Goal: Task Accomplishment & Management: Complete application form

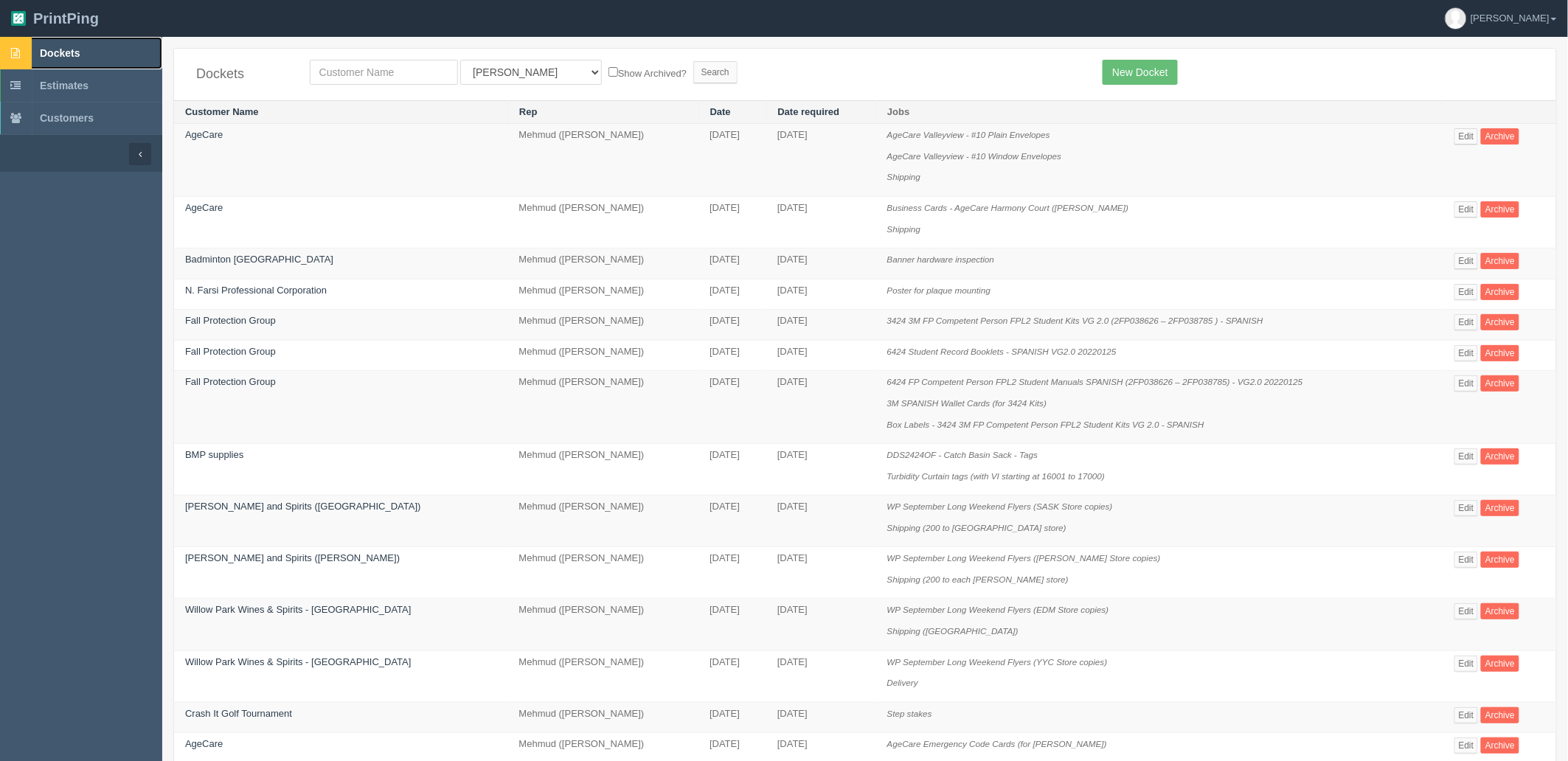
click at [91, 46] on link "Dockets" at bounding box center [81, 53] width 162 height 32
click at [1145, 68] on link "New Docket" at bounding box center [1140, 72] width 74 height 25
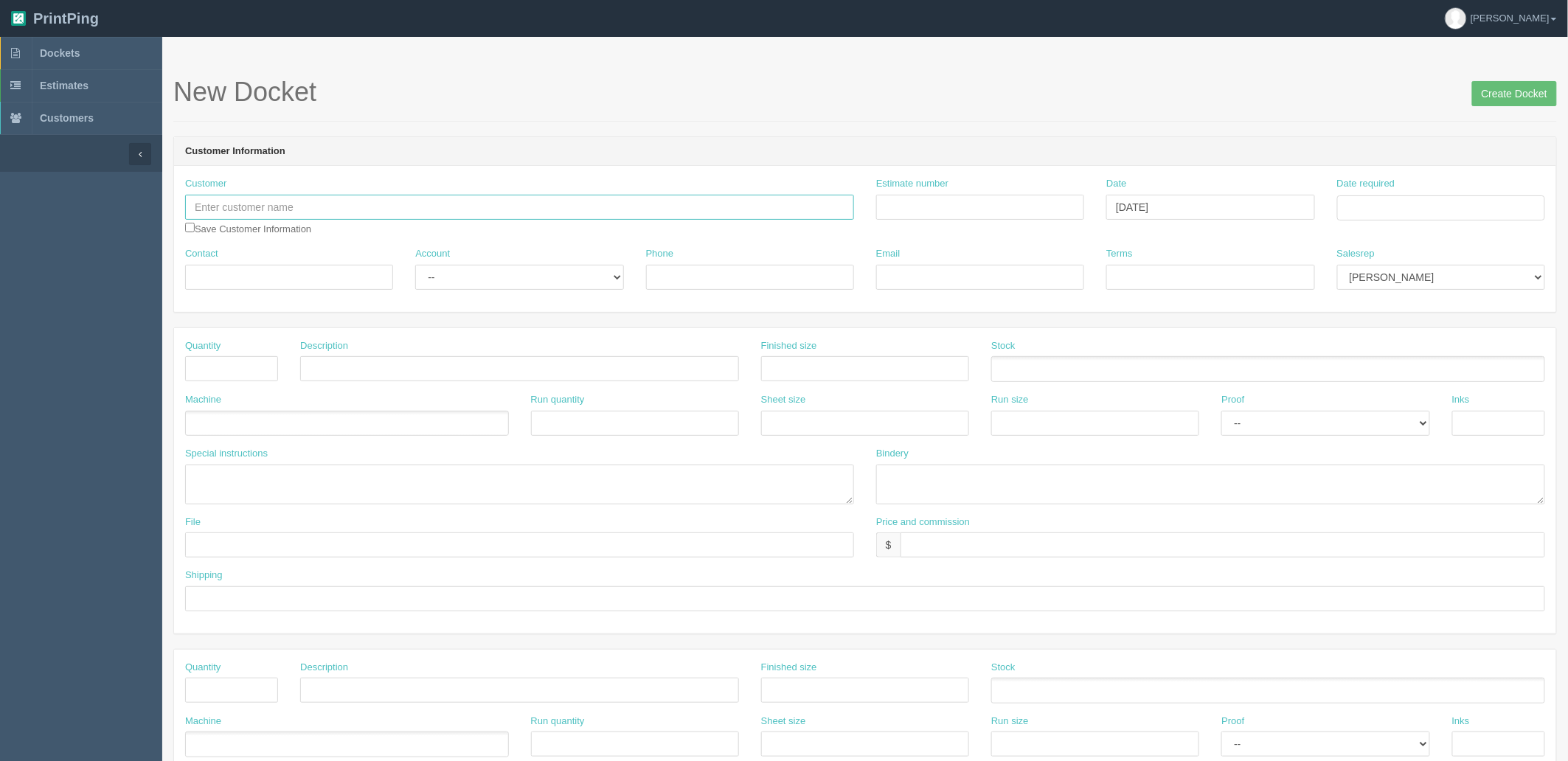
click at [218, 212] on input "text" at bounding box center [520, 207] width 669 height 25
paste input "KTBG Inc."
type input "KTBG Inc."
click at [307, 280] on input "Contact" at bounding box center [289, 277] width 208 height 25
paste input "Helaina Cappel"
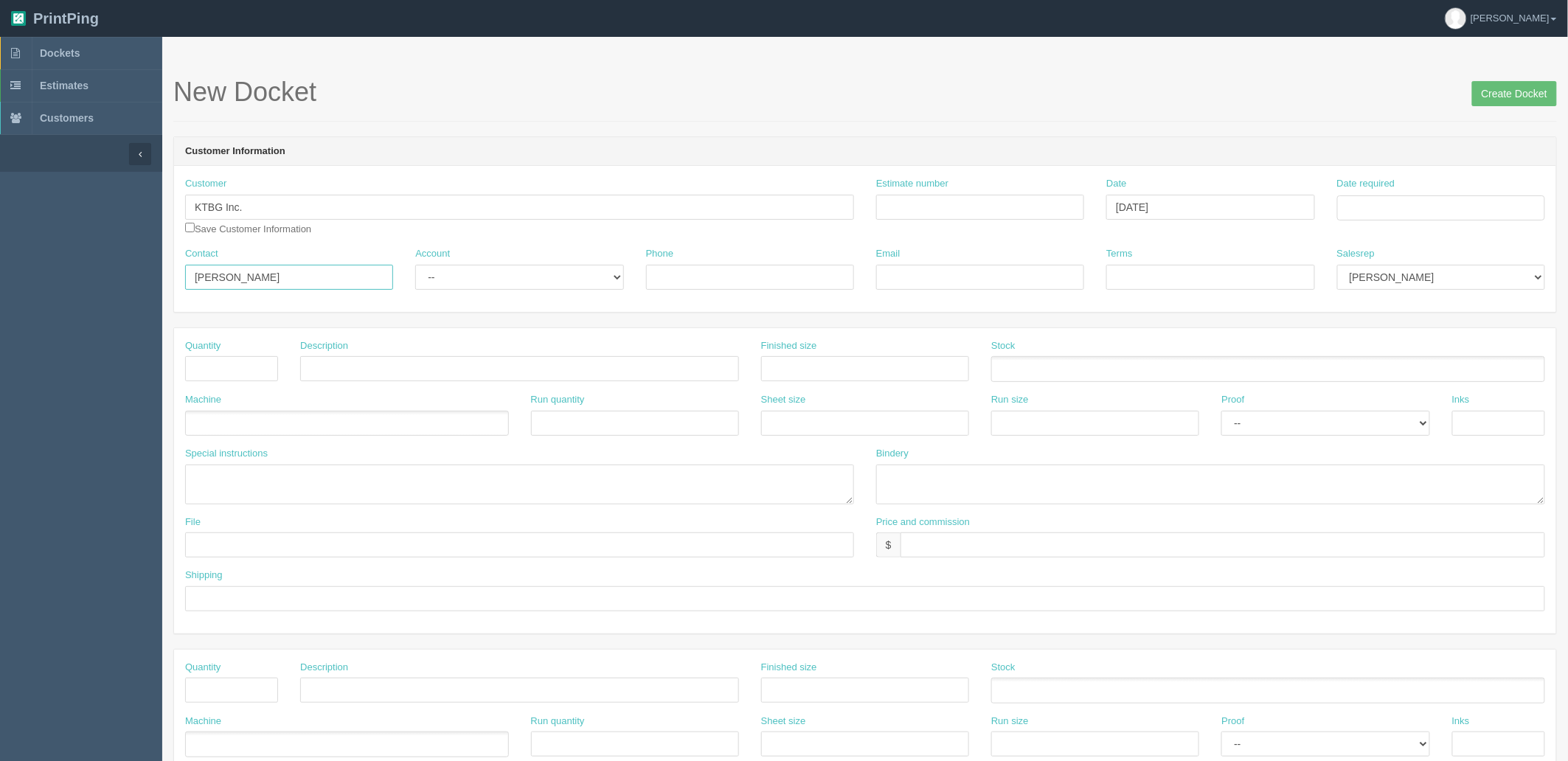
type input "Helaina Cappel"
click at [953, 277] on input "Email" at bounding box center [979, 277] width 208 height 25
paste input "kidstablebg@gmail.com"
type input "kidstablebg@gmail.com"
click at [1169, 278] on input "Terms" at bounding box center [1210, 277] width 208 height 25
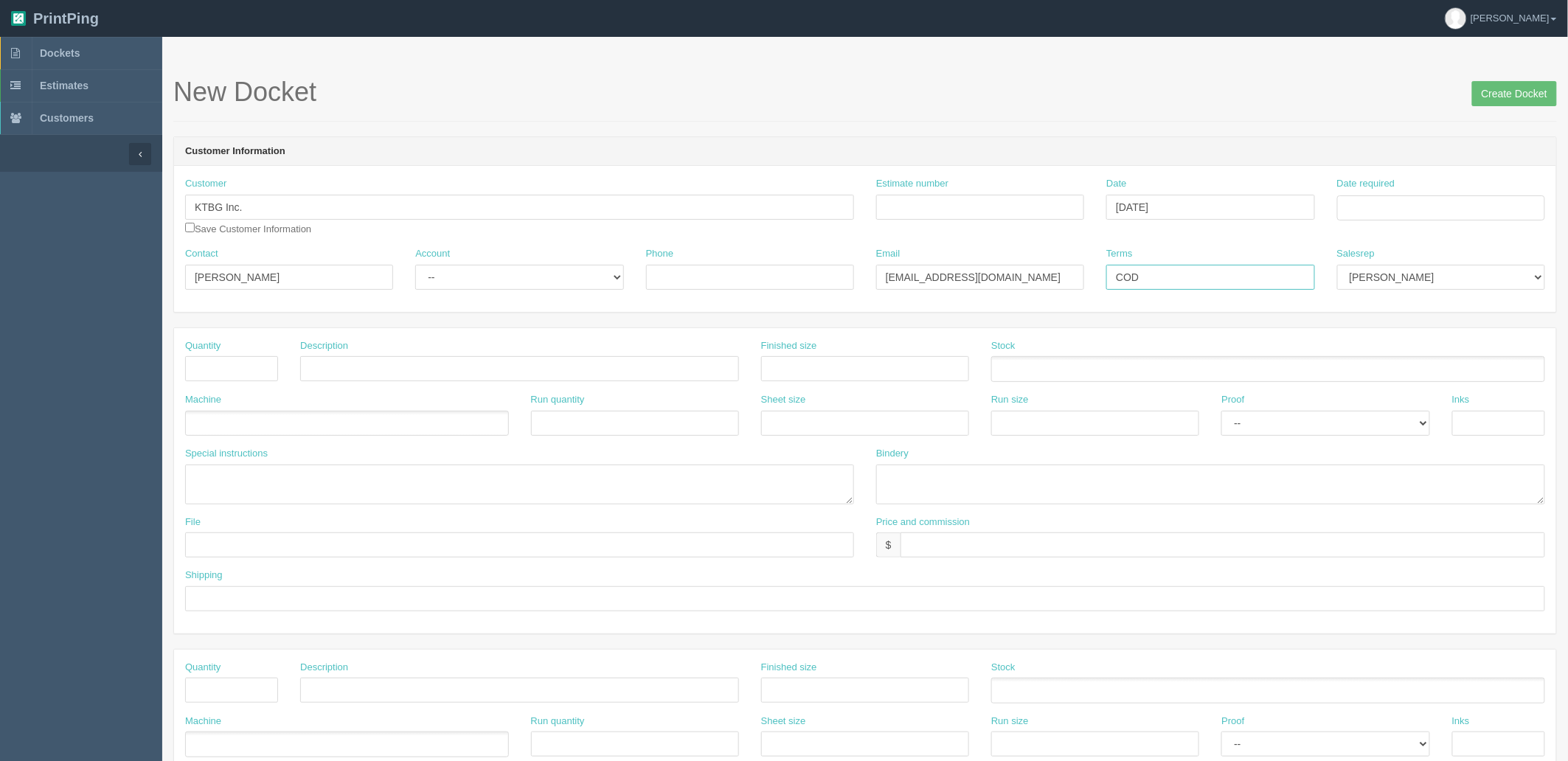
type input "COD"
click at [1388, 281] on select "Mark Mikayla Aly Arif Stacy Rebecca Matthew Viki Phil Greg Jim Sam Brandon Mehm…" at bounding box center [1441, 277] width 208 height 25
select select "8"
click at [1337, 265] on select "Mark Mikayla Aly Arif Stacy Rebecca Matthew Viki Phil Greg Jim Sam Brandon Mehm…" at bounding box center [1441, 277] width 208 height 25
click at [1410, 214] on input "Date required" at bounding box center [1441, 208] width 208 height 25
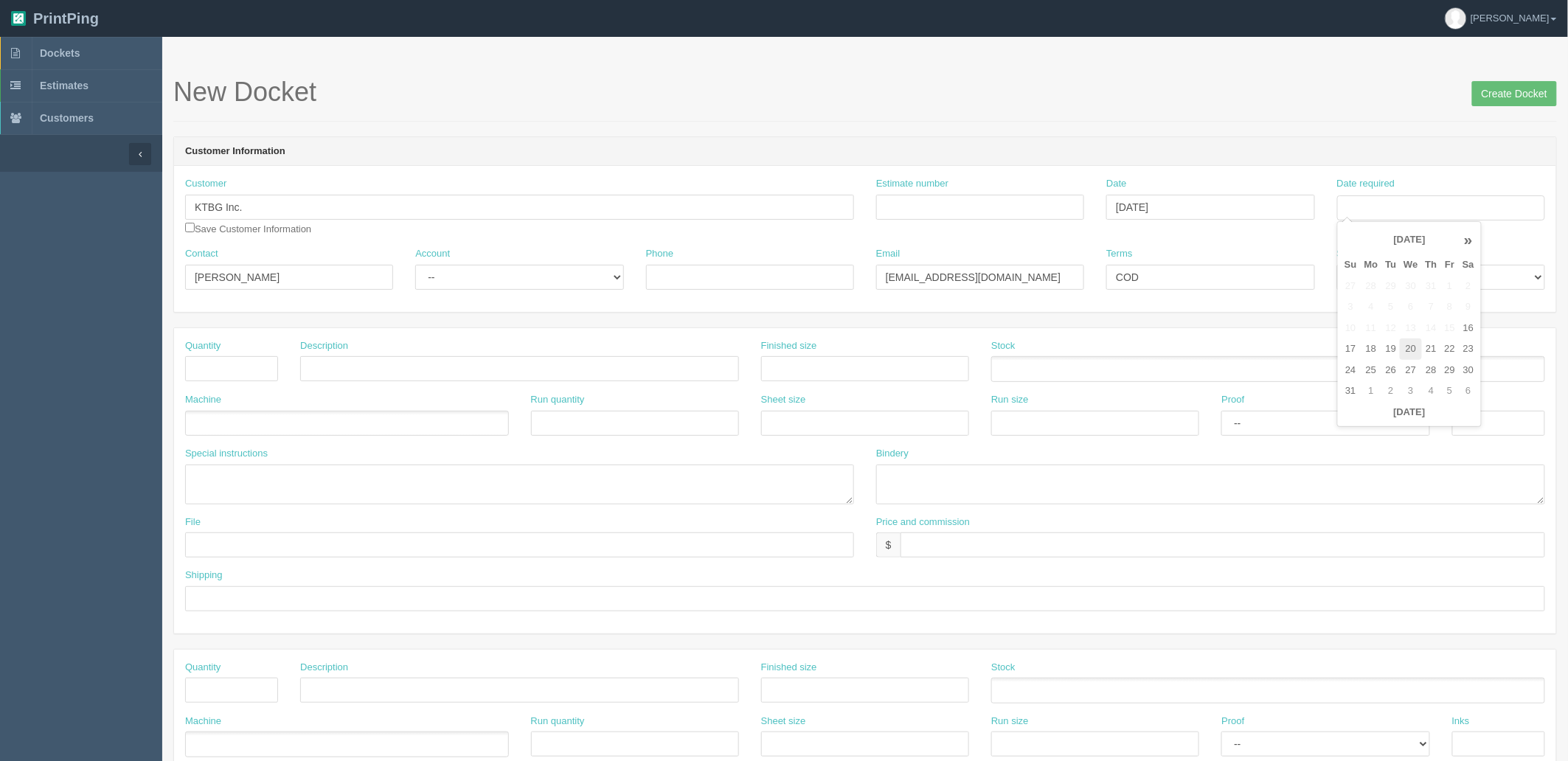
click at [1406, 348] on td "20" at bounding box center [1411, 349] width 21 height 21
click at [1431, 345] on td "21" at bounding box center [1432, 349] width 19 height 21
type input "August 21, 2025"
click at [775, 113] on div "New Docket Create Docket" at bounding box center [865, 100] width 1384 height 44
click at [966, 199] on input "Estimate number" at bounding box center [979, 207] width 208 height 25
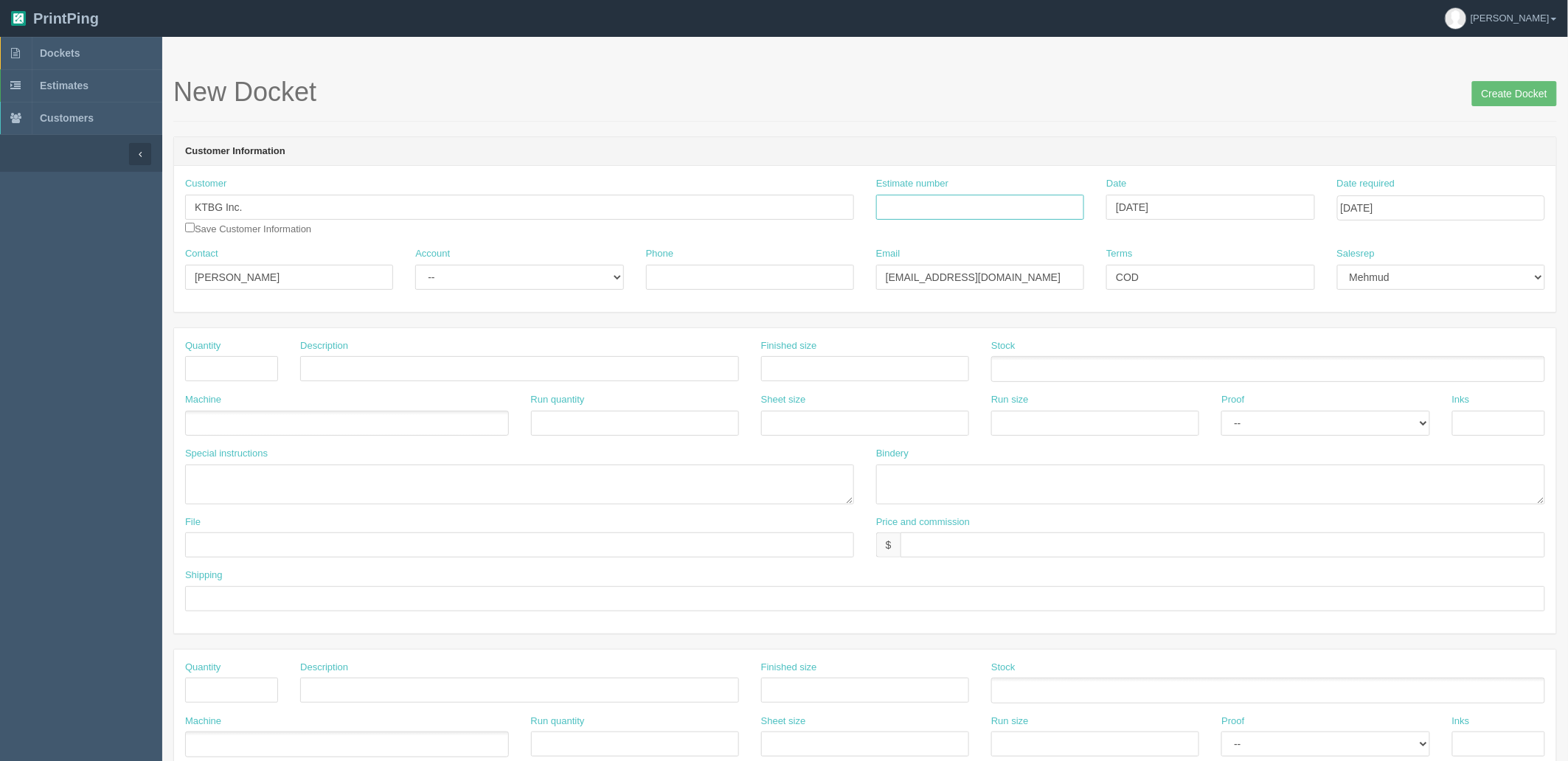
paste input "092154"
type input "092154"
click at [518, 276] on select "-- Existing Client Allrush Client Rep Client" at bounding box center [519, 277] width 208 height 25
select select "Rep Client"
click at [415, 265] on select "-- Existing Client Allrush Client Rep Client" at bounding box center [519, 277] width 208 height 25
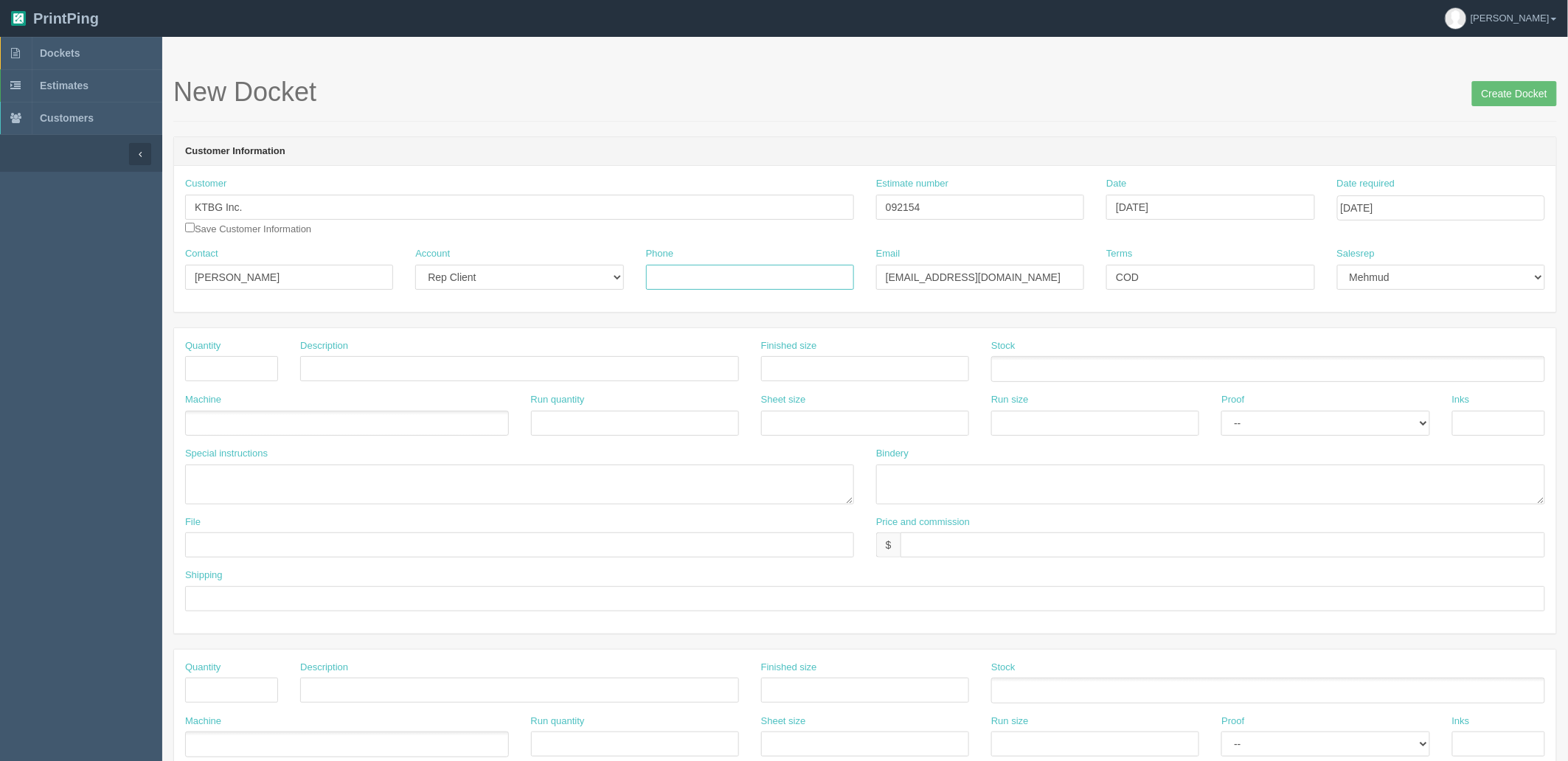
drag, startPoint x: 726, startPoint y: 274, endPoint x: 391, endPoint y: 316, distance: 337.6
click at [726, 274] on input "Phone" at bounding box center [750, 277] width 208 height 25
paste input "416.629.5650"
type input "416.629.5650"
click at [219, 363] on input "text" at bounding box center [231, 369] width 93 height 25
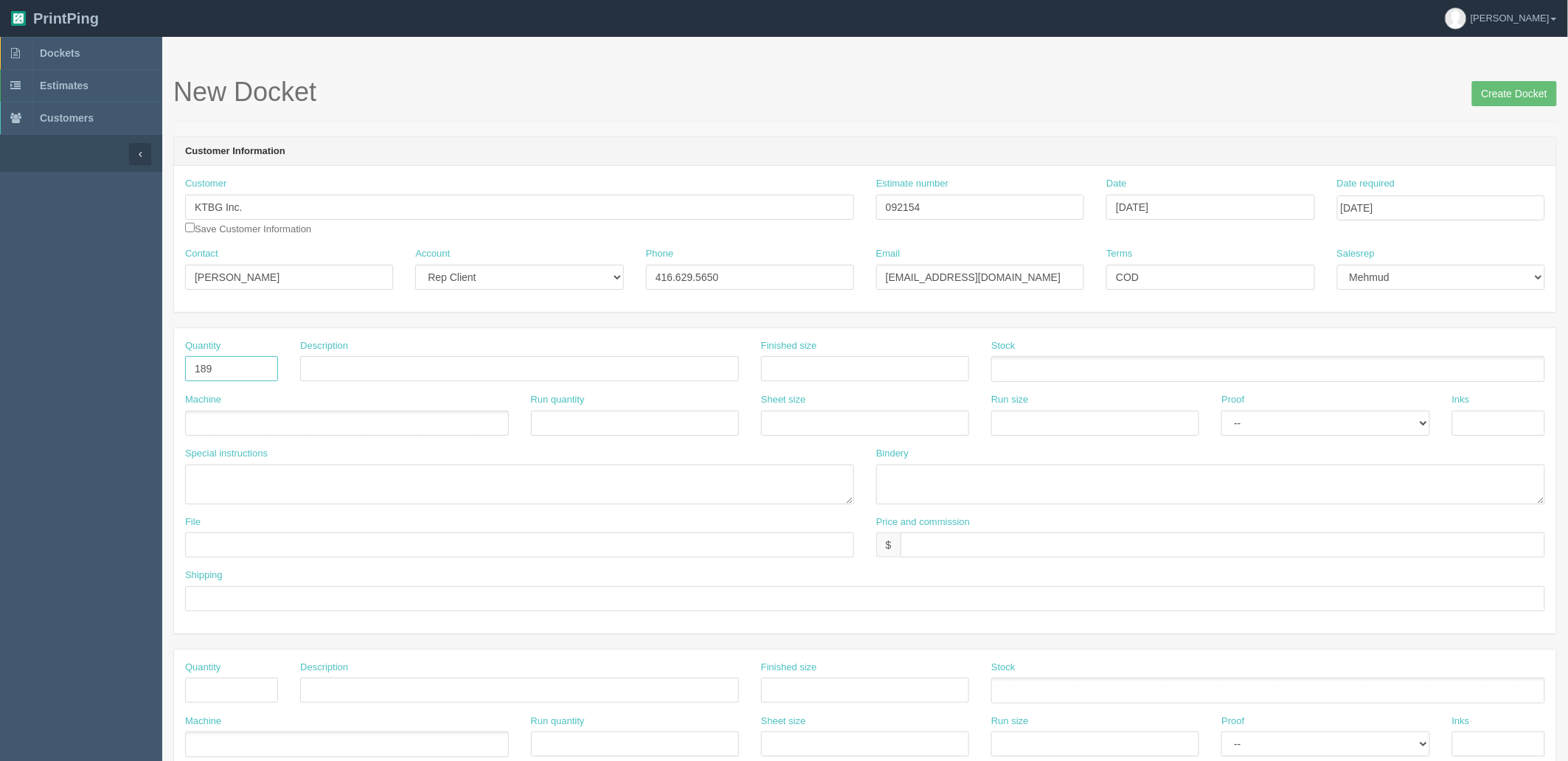
type input "189"
click at [466, 366] on input "text" at bounding box center [520, 369] width 439 height 25
paste input "Z:\B\Burnt Island Games\August 2025"
type input "Z:\B\Burnt Island Games\August 2025"
drag, startPoint x: 514, startPoint y: 366, endPoint x: 98, endPoint y: 360, distance: 416.0
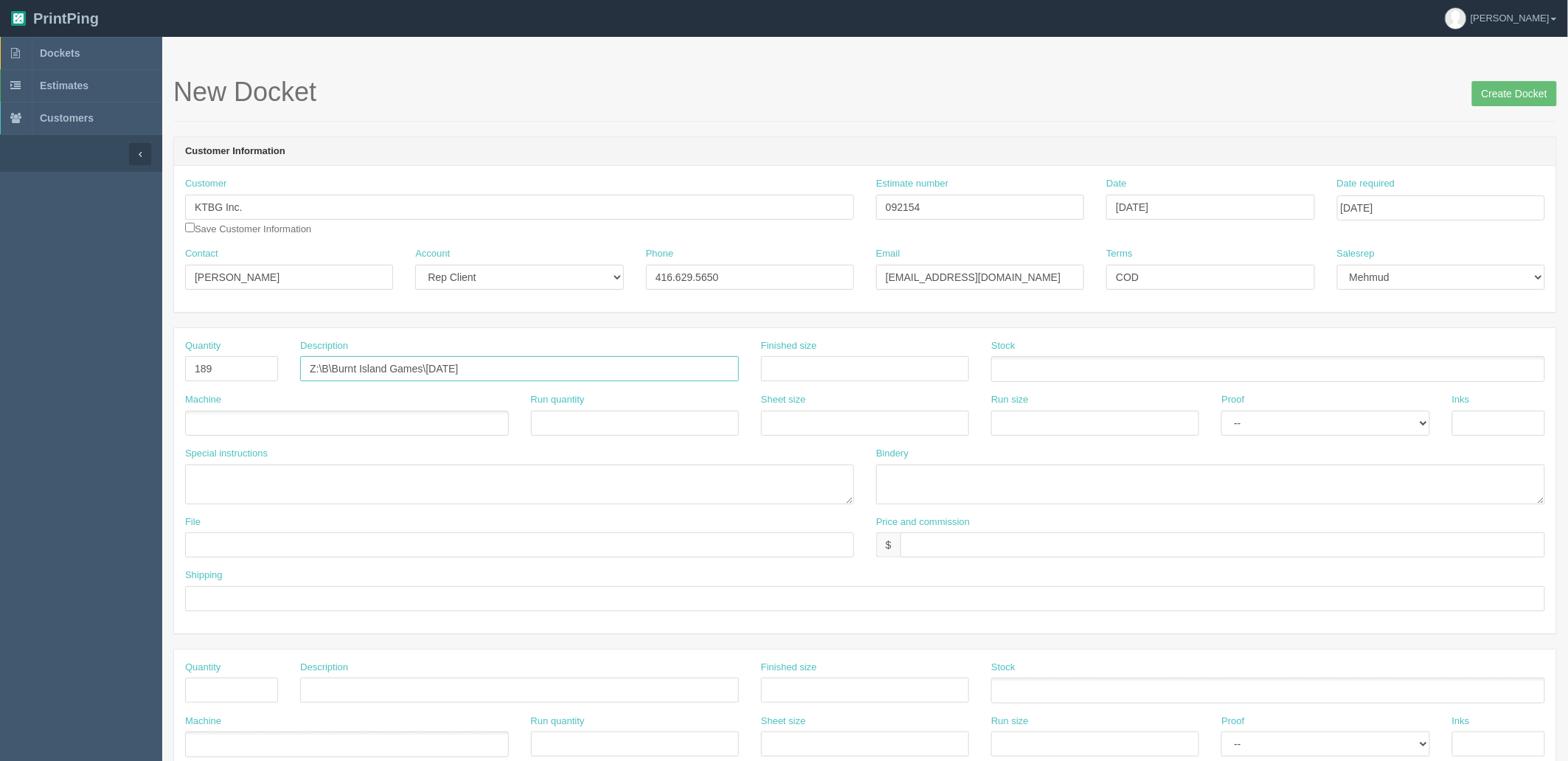
click at [98, 360] on section "Dockets Estimates Customers" at bounding box center [784, 688] width 1568 height 1303
click at [242, 542] on input "text" at bounding box center [520, 545] width 669 height 25
paste input "Z:\B\Burnt Island Games\August 2025"
type input "Z:\B\Burnt Island Games\August 2025"
click at [345, 484] on textarea at bounding box center [520, 484] width 669 height 40
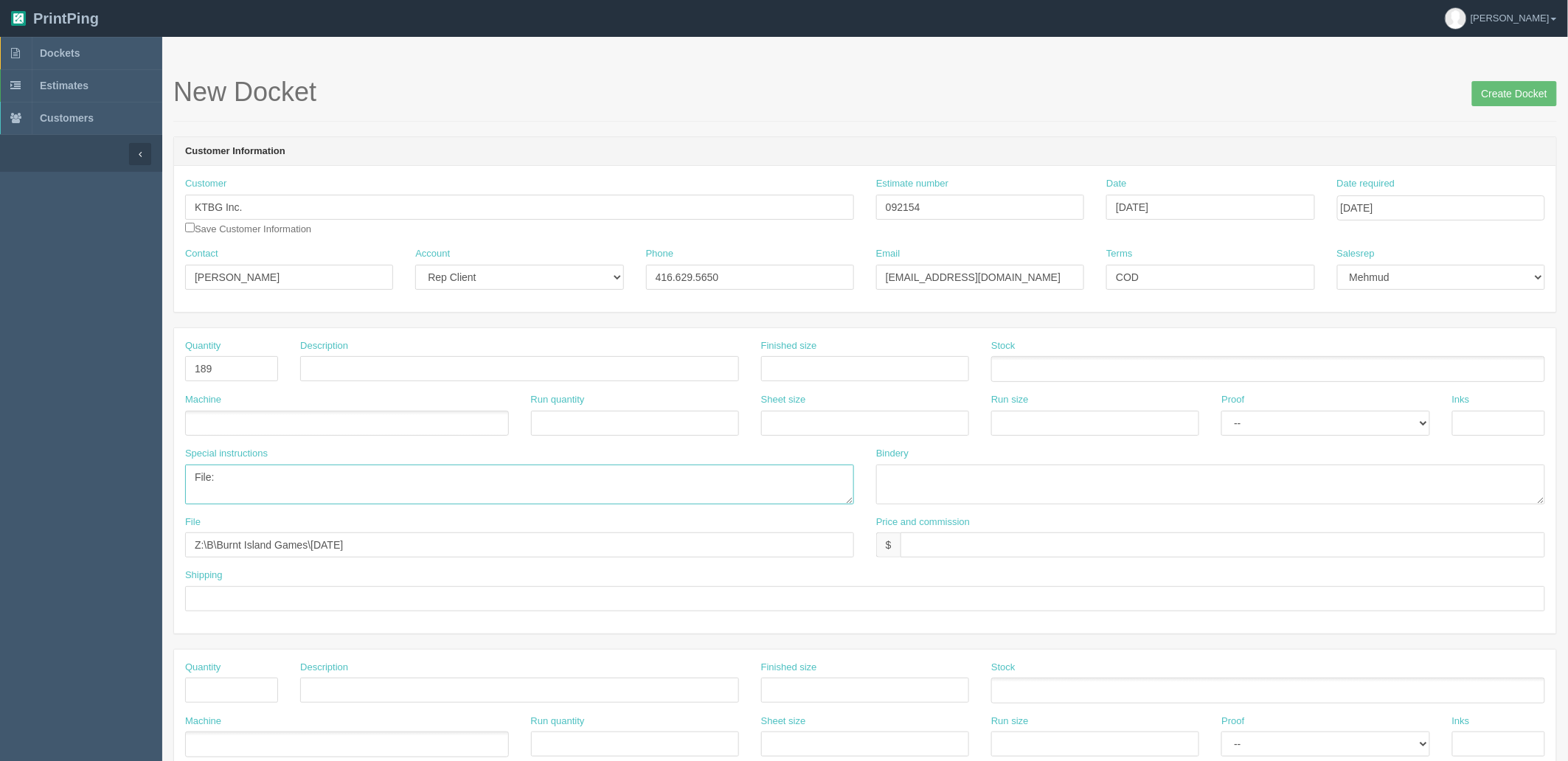
paste textarea "RMK_proto_Game-cards_printsheet"
type textarea "File: RMK_proto_Game-cards_printsheet"
click at [365, 362] on input "text" at bounding box center [520, 369] width 439 height 25
type input "RMK Proto Game Cards"
click at [799, 364] on input "text" at bounding box center [864, 369] width 208 height 25
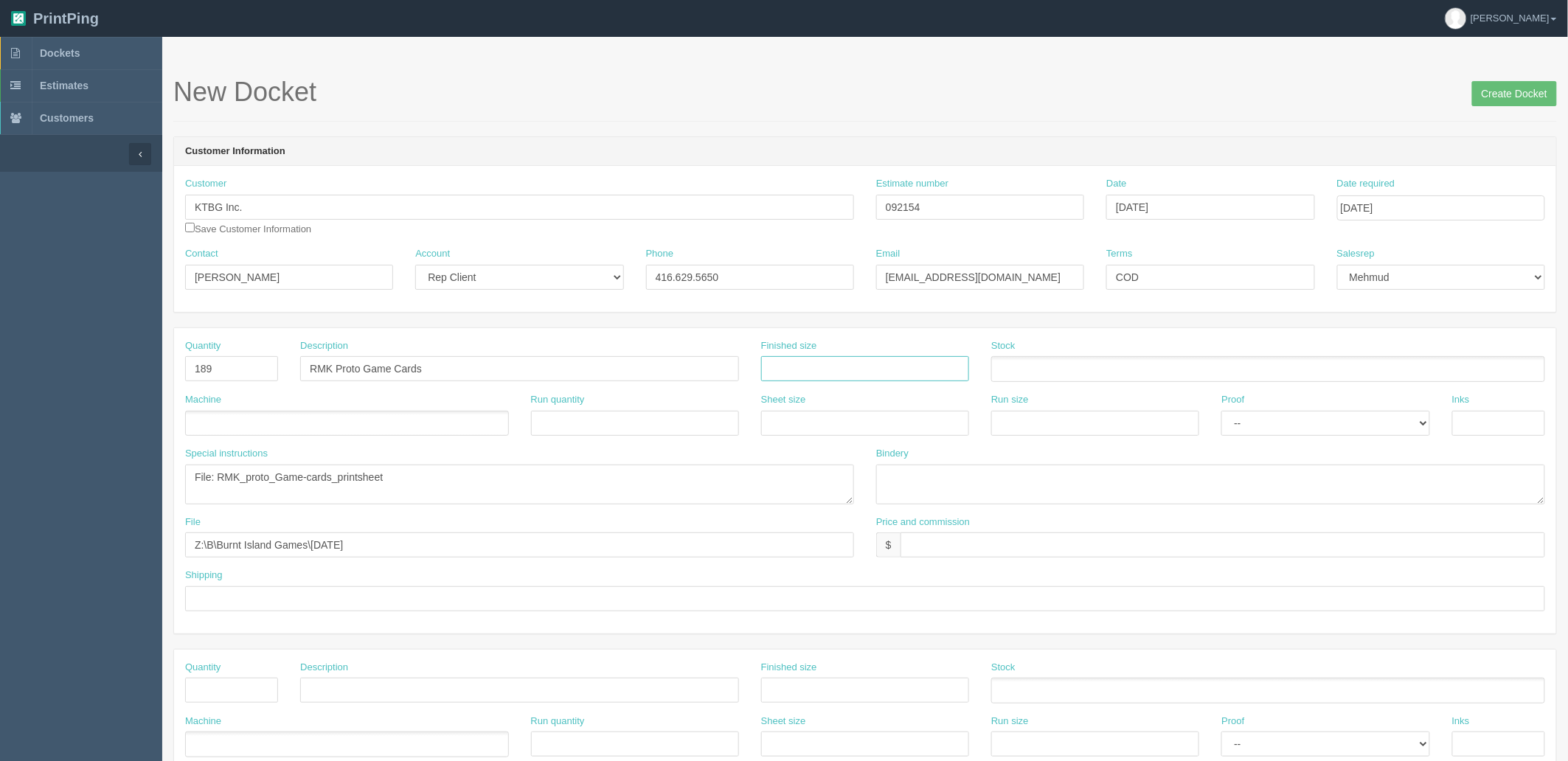
paste input "3.14961"
click at [847, 370] on input "3.14961 x" at bounding box center [864, 369] width 208 height 25
paste input "4.72441"
type input "3.14961 x 4.72441"
drag, startPoint x: 931, startPoint y: 207, endPoint x: 277, endPoint y: 215, distance: 654.0
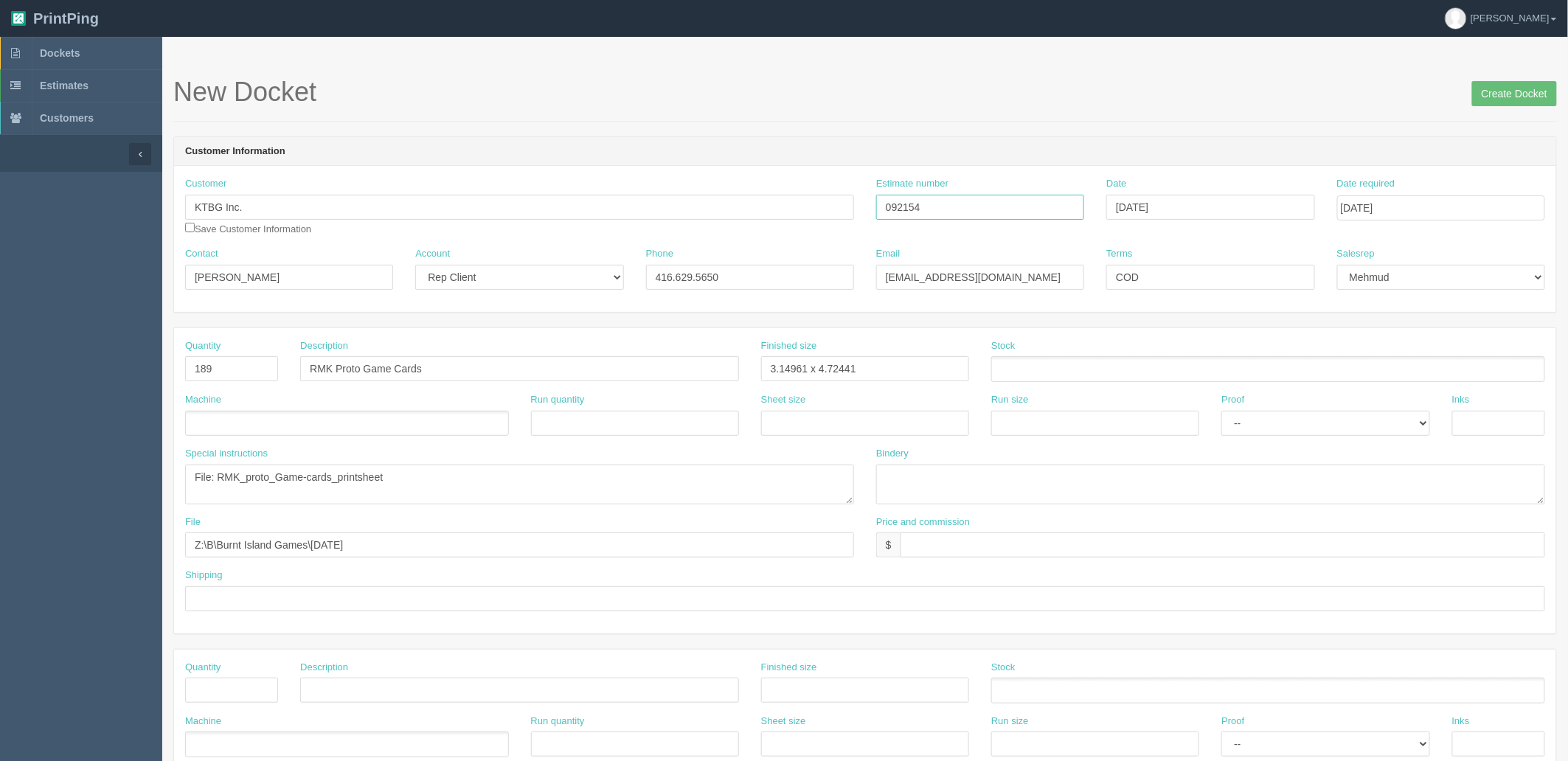
click at [764, 189] on div "Customer KTBG Inc. Save Customer Information Estimate number 092154 Date August…" at bounding box center [865, 212] width 1383 height 70
click at [1050, 359] on ul at bounding box center [1268, 369] width 554 height 26
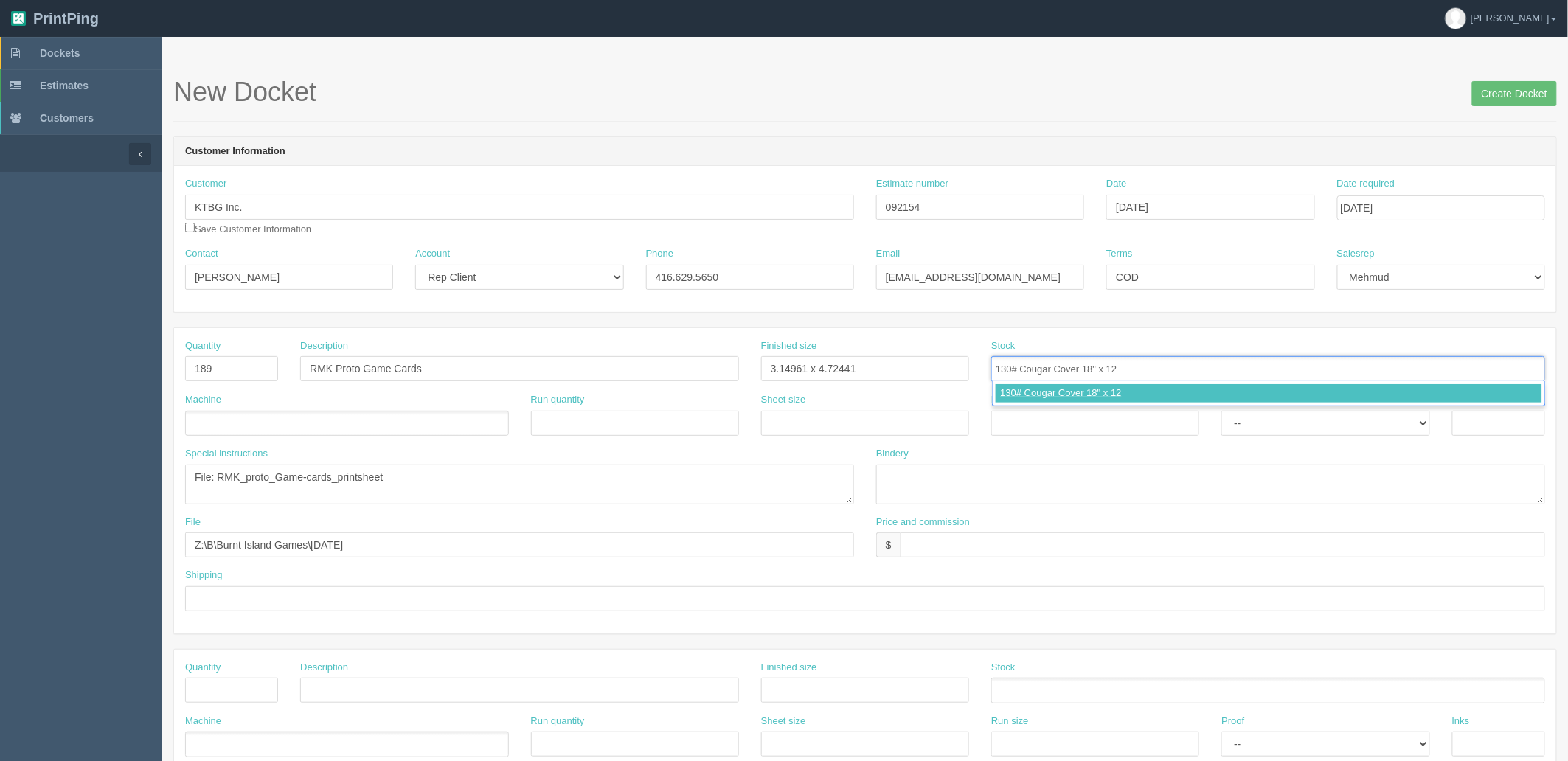
type input "130# Cougar Cover 18" x 12""
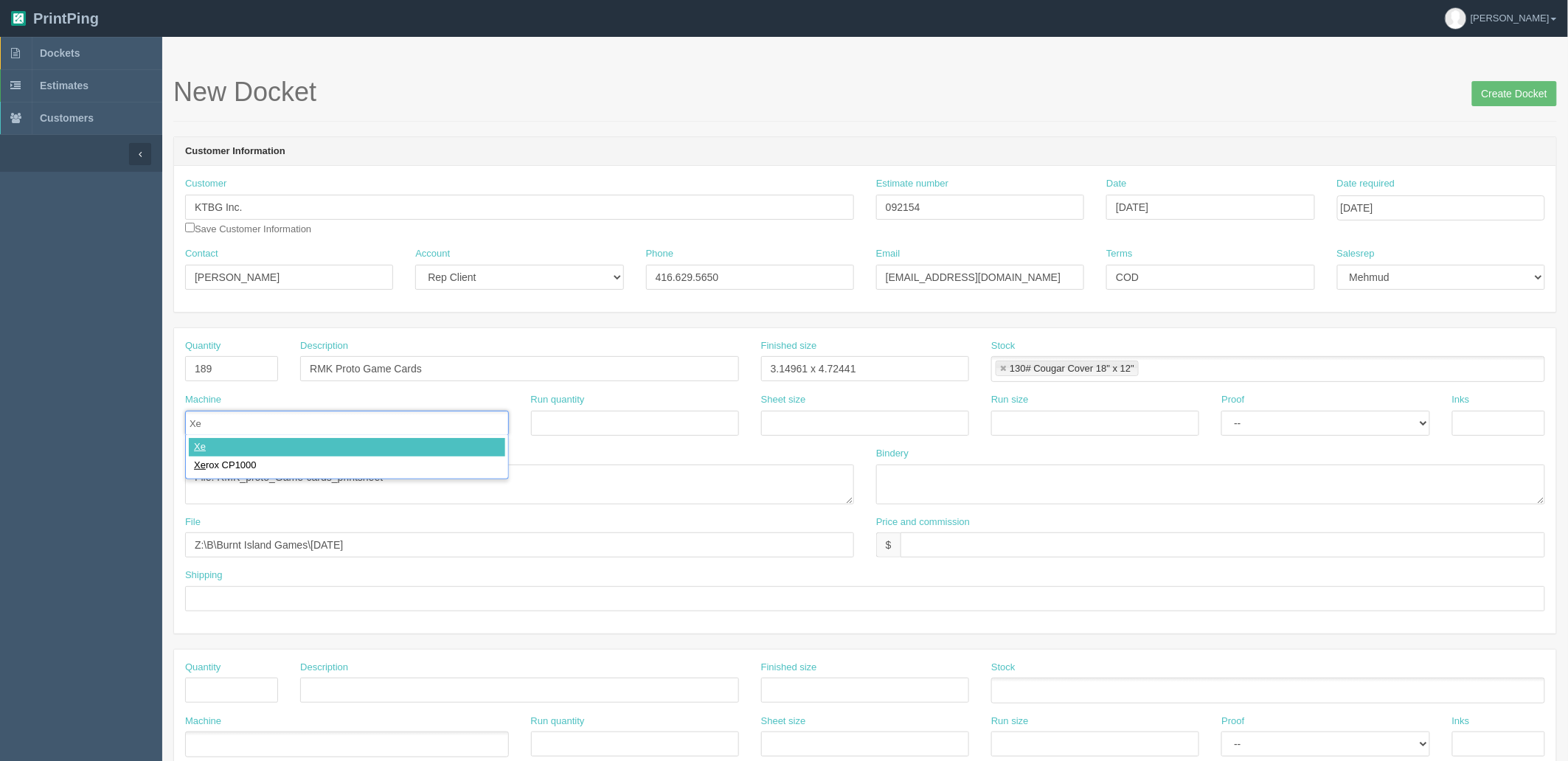
type input "Xer"
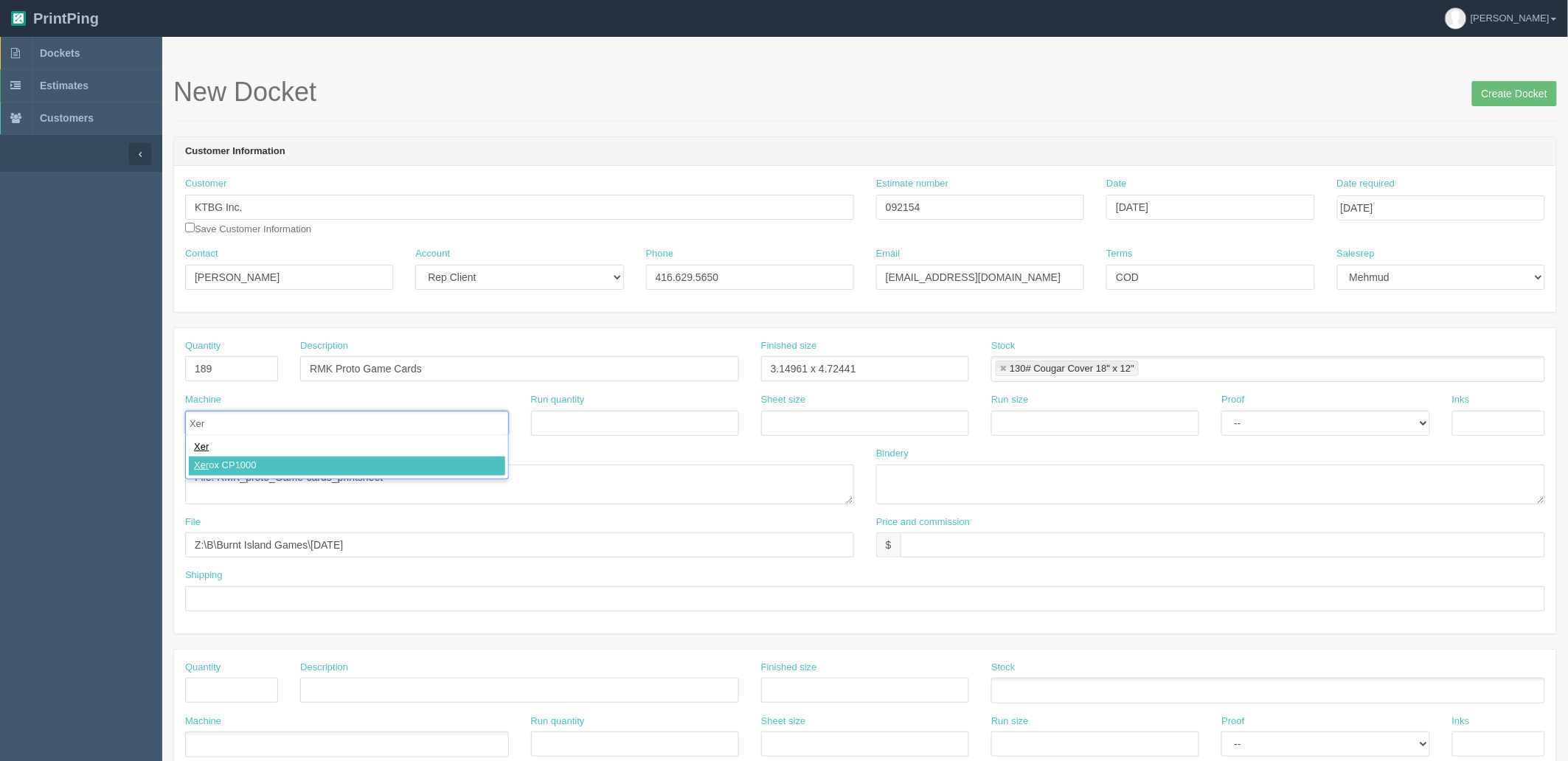
type input "Xerox CP1000"
type input "12" x 18""
paste input "12" x 18""
type input "12" x 18""
select select "Hard Copy"
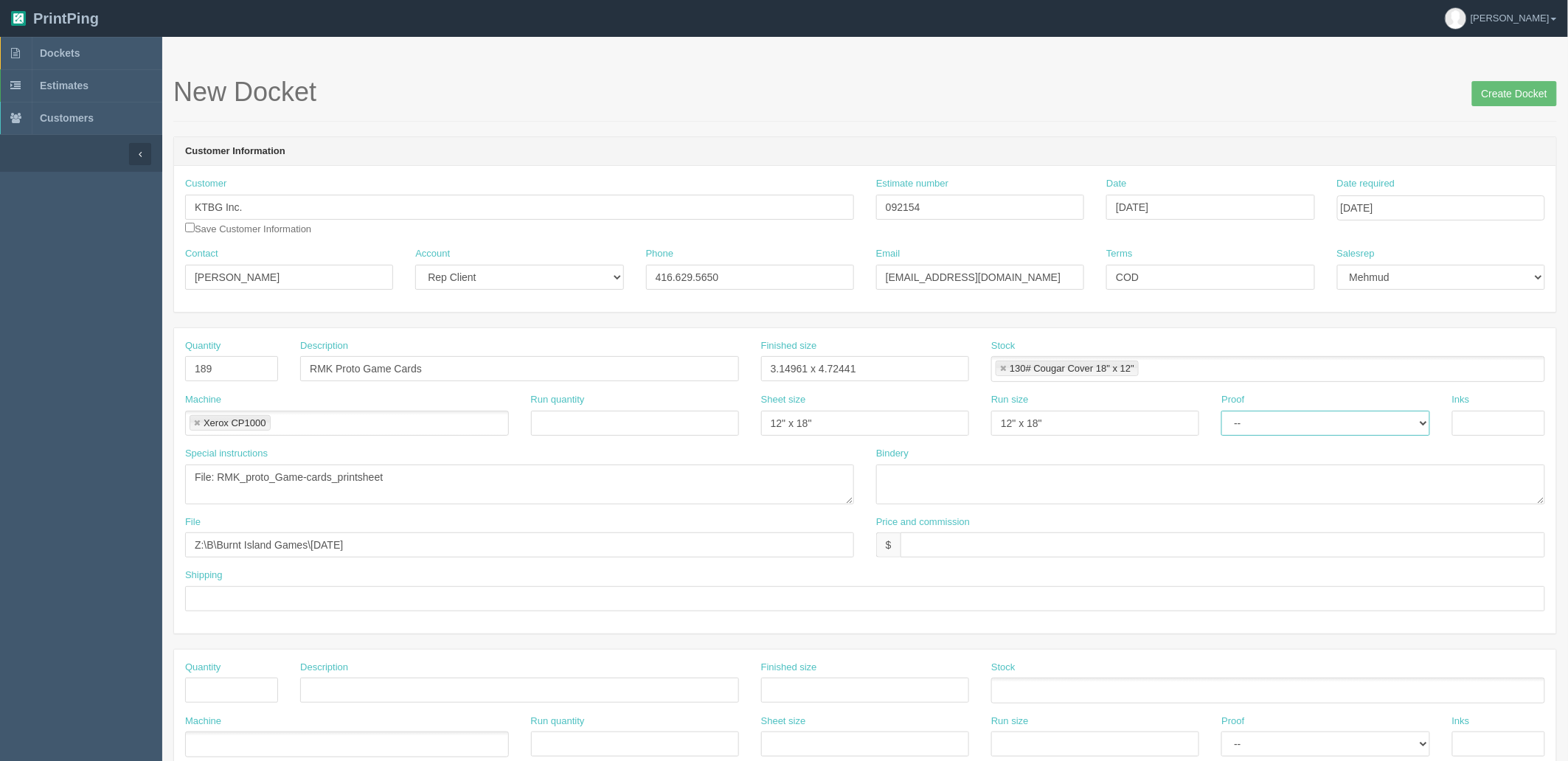
click at [1222, 411] on select "-- Email Hard Copy" at bounding box center [1325, 423] width 208 height 25
type input "4/4"
click at [484, 482] on textarea "File: RMK_proto_Game-cards_printsheet" at bounding box center [520, 484] width 669 height 40
click at [385, 475] on textarea "File: RMK_proto_Game-cards_printsheet | last page is generic back for all the c…" at bounding box center [520, 484] width 669 height 40
click at [610, 471] on textarea "File: RMK_proto_Game-cards_printsheet | last page is generic back for all the c…" at bounding box center [520, 484] width 669 height 40
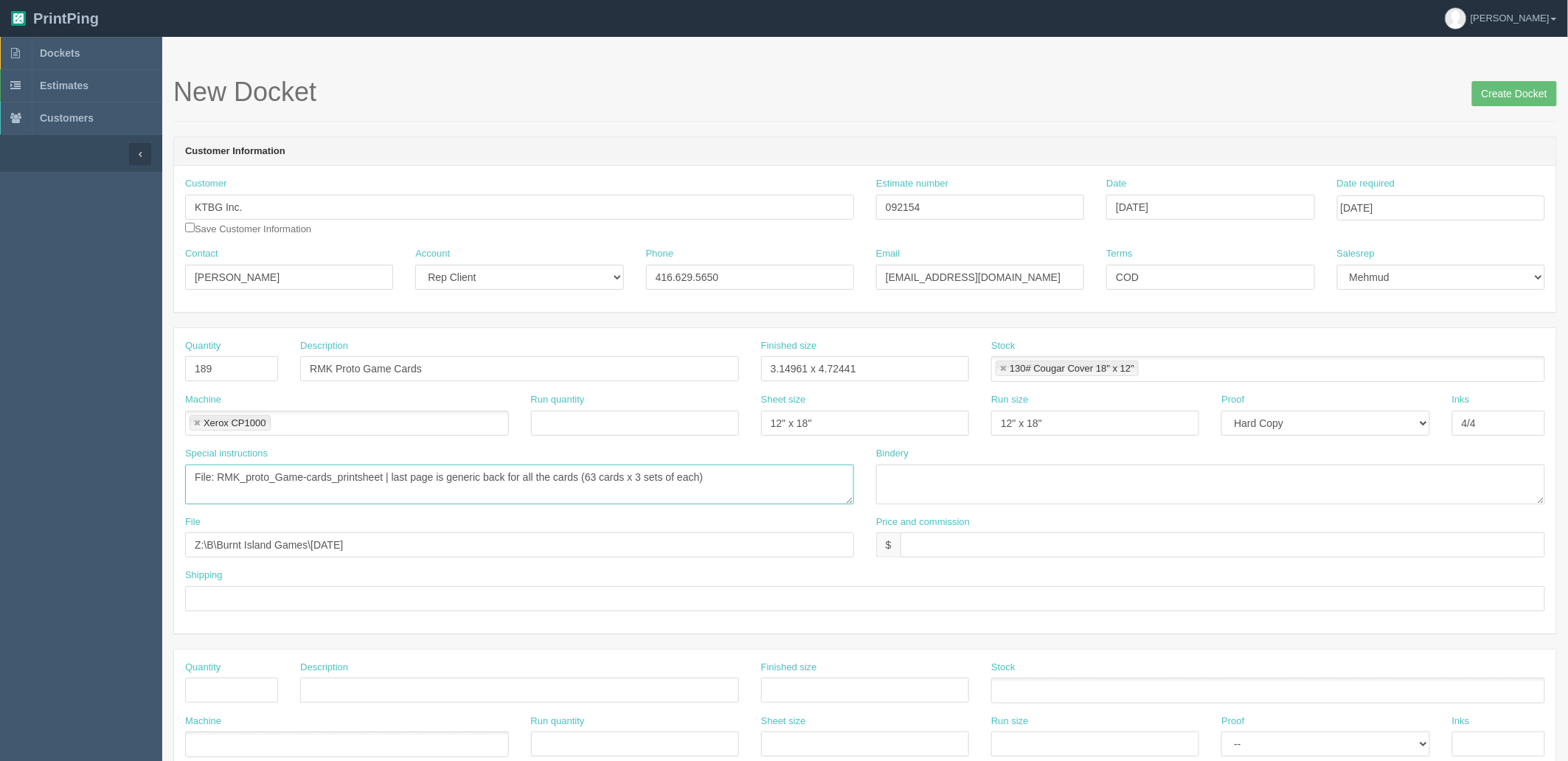
type textarea "File: RMK_proto_Game-cards_printsheet | last page is generic back for all the c…"
type textarea "trim to size"
click at [962, 546] on input "text" at bounding box center [1222, 545] width 645 height 25
click at [1004, 541] on input "$" at bounding box center [1222, 545] width 645 height 25
click at [1024, 539] on input "$216.18 mj$ AR$" at bounding box center [1222, 545] width 645 height 25
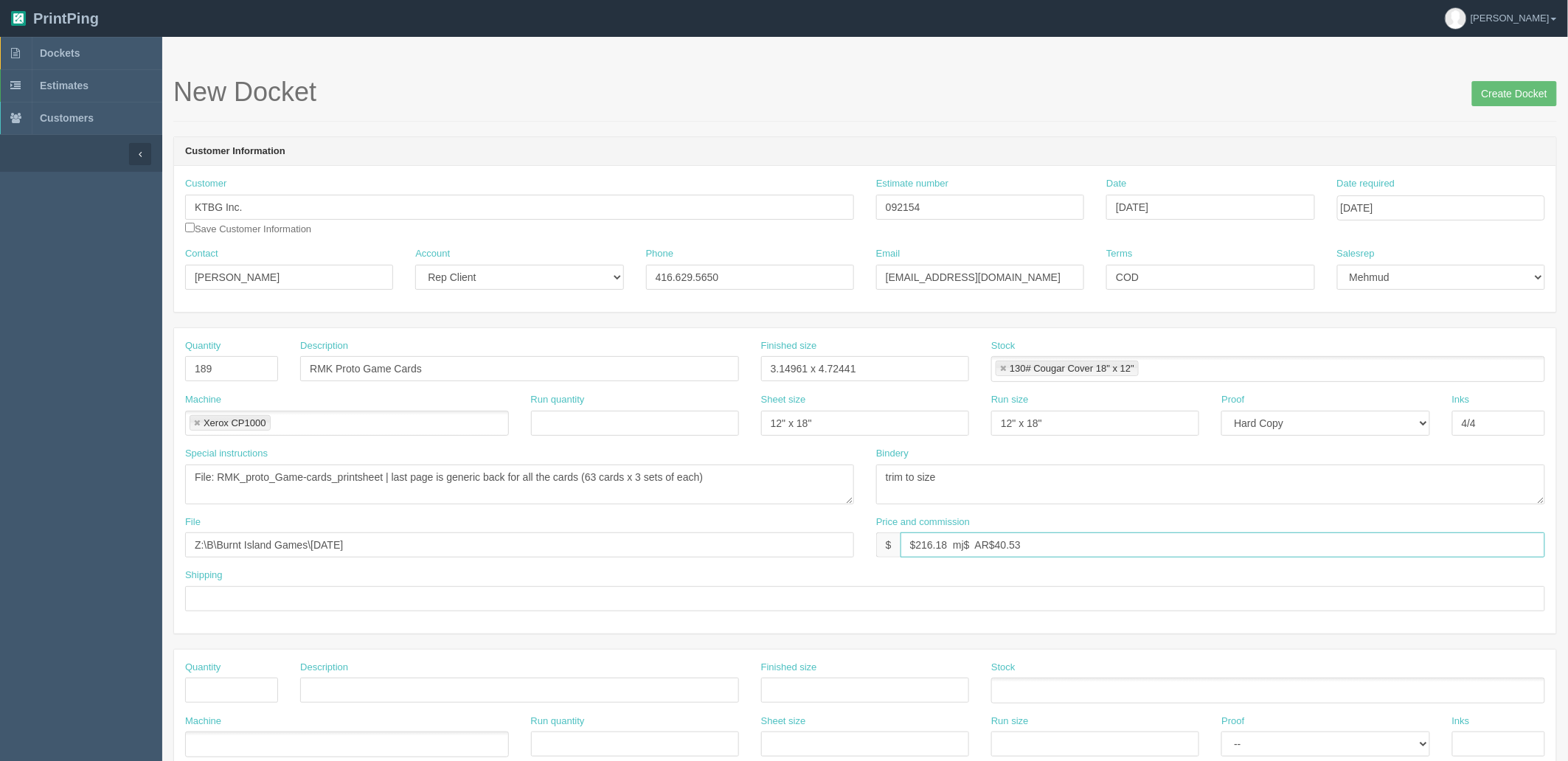
paste input "40.53"
type input "$216.18 mj$40.53 AR$40.53"
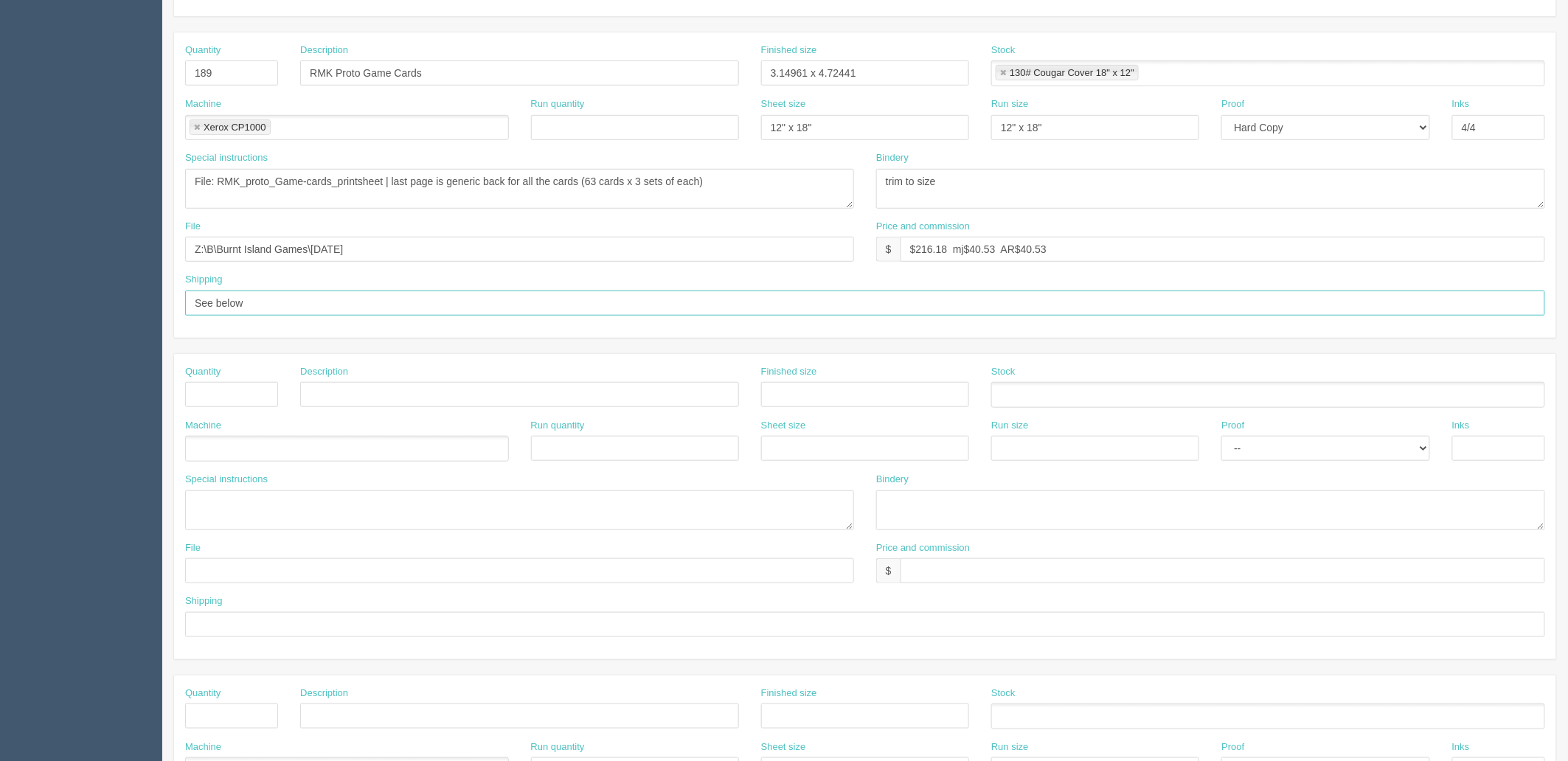
scroll to position [327, 0]
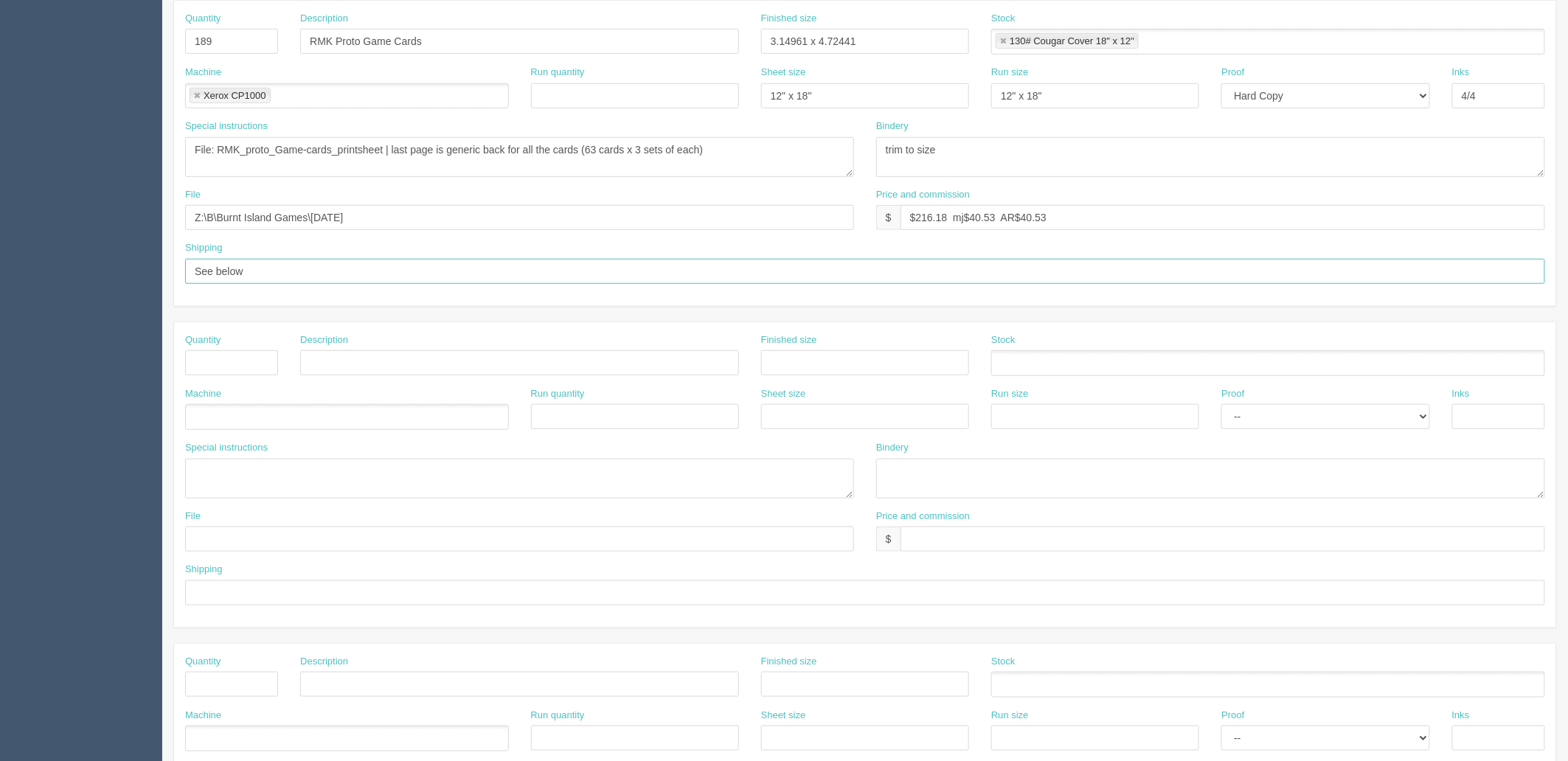
type input "See below"
click at [273, 468] on textarea at bounding box center [520, 479] width 669 height 40
paste textarea "RMK_proto_Starting-card_printsheet"
drag, startPoint x: 397, startPoint y: 148, endPoint x: 887, endPoint y: 144, distance: 490.0
click at [887, 143] on div "Special instructions File: RMK_proto_Game-cards_printsheet | last page is gener…" at bounding box center [865, 154] width 1383 height 69
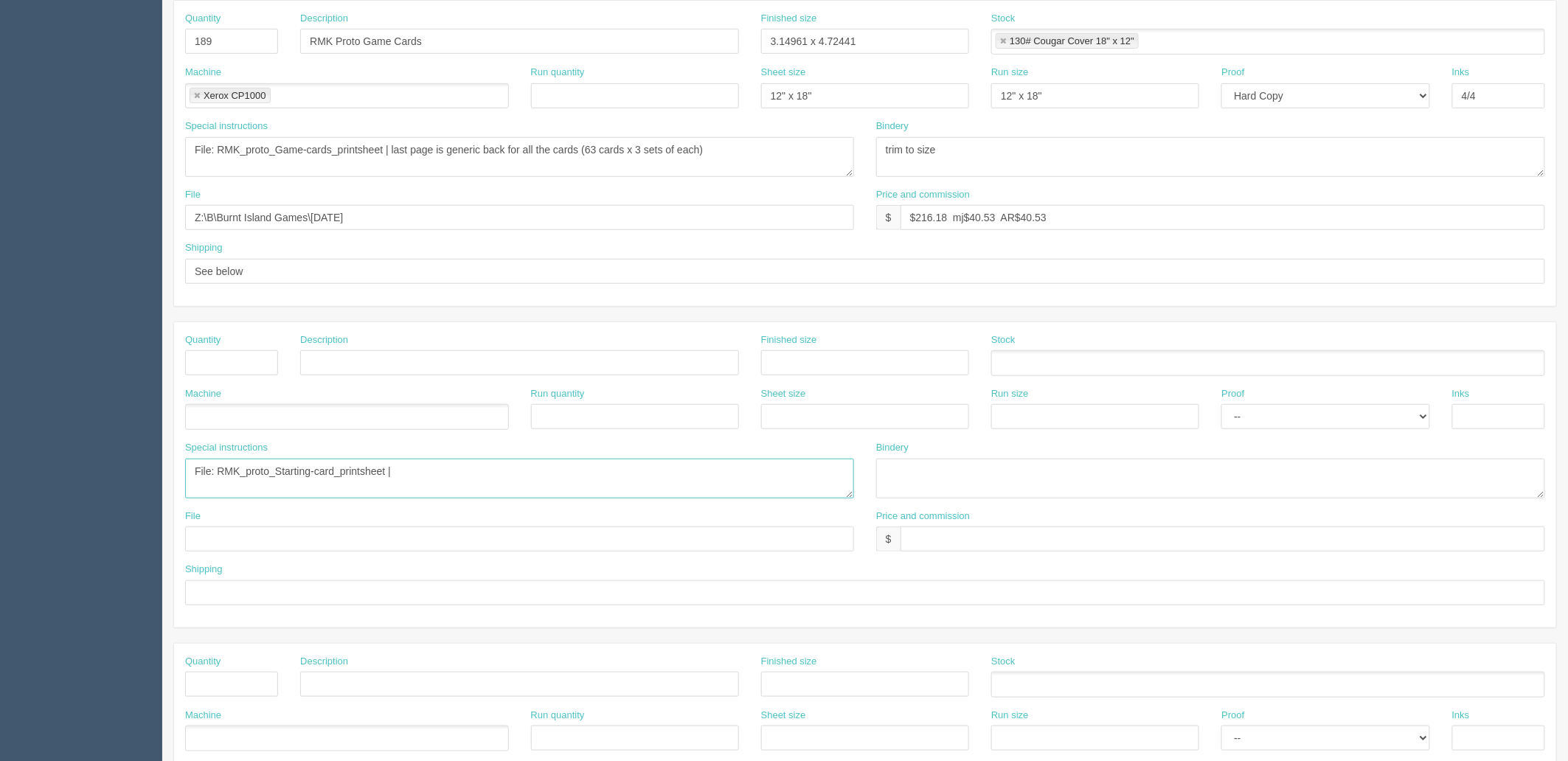
click at [431, 467] on textarea "File: RMK_proto_Starting-card_printsheet |" at bounding box center [520, 479] width 669 height 40
paste textarea "last page is generic back for all the cards (63 cards x 3 sets of each)"
click at [609, 468] on textarea "File: RMK_proto_Starting-card_printsheet | last page is generic back for all th…" at bounding box center [520, 479] width 669 height 40
type textarea "File: RMK_proto_Starting-card_printsheet | last page is generic back for all th…"
drag, startPoint x: 917, startPoint y: 150, endPoint x: 731, endPoint y: 159, distance: 186.2
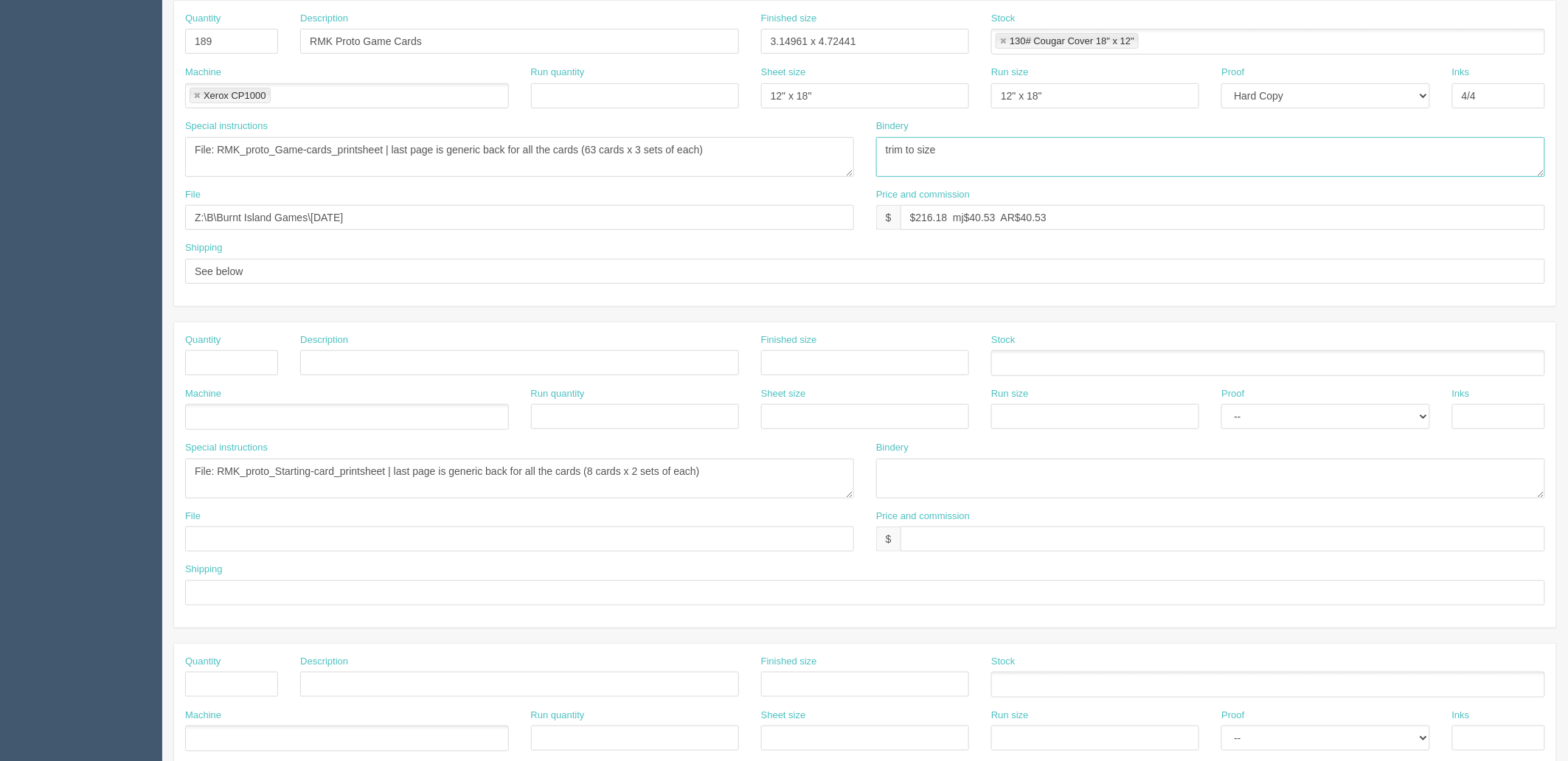
click at [731, 159] on div "Special instructions File: RMK_proto_Game-cards_printsheet | last page is gener…" at bounding box center [865, 154] width 1383 height 69
click at [927, 480] on textarea at bounding box center [1210, 479] width 669 height 40
paste textarea "trim to size"
type textarea "trim to size"
click at [937, 527] on input "text" at bounding box center [1222, 539] width 645 height 25
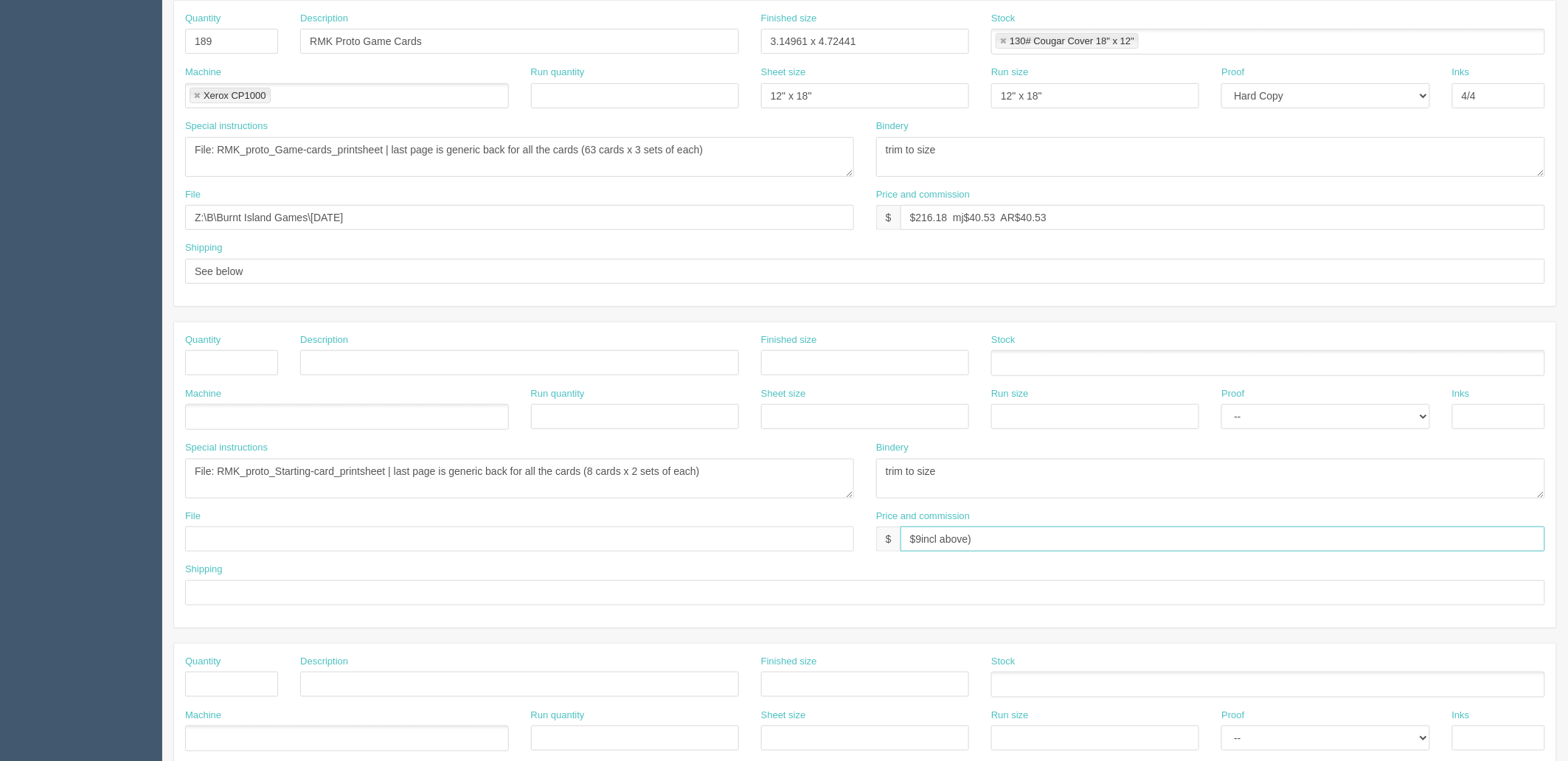
click at [917, 542] on input "$9incl above)" at bounding box center [1222, 539] width 645 height 25
type input "$(incl above)"
click at [219, 359] on input "text" at bounding box center [231, 362] width 93 height 25
type input "16"
click at [351, 358] on input "text" at bounding box center [520, 362] width 439 height 25
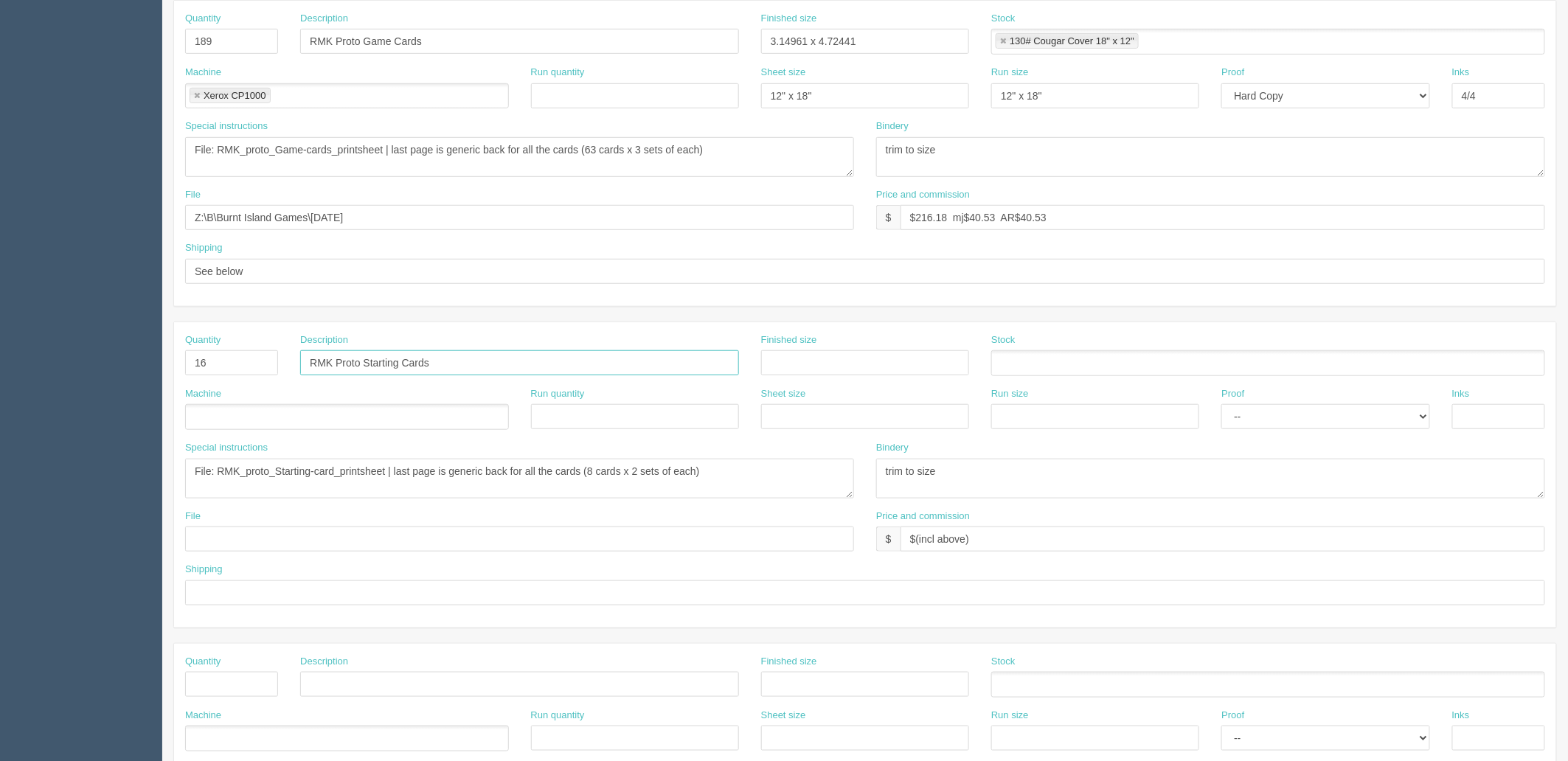
type input "RMK Proto Starting Cards"
click at [808, 39] on input "3.14961 x 4.72441" at bounding box center [864, 41] width 208 height 25
type input "3.14961" x 4.72441""
drag, startPoint x: 848, startPoint y: 355, endPoint x: 953, endPoint y: 355, distance: 105.0
click at [848, 355] on input "text" at bounding box center [864, 362] width 208 height 25
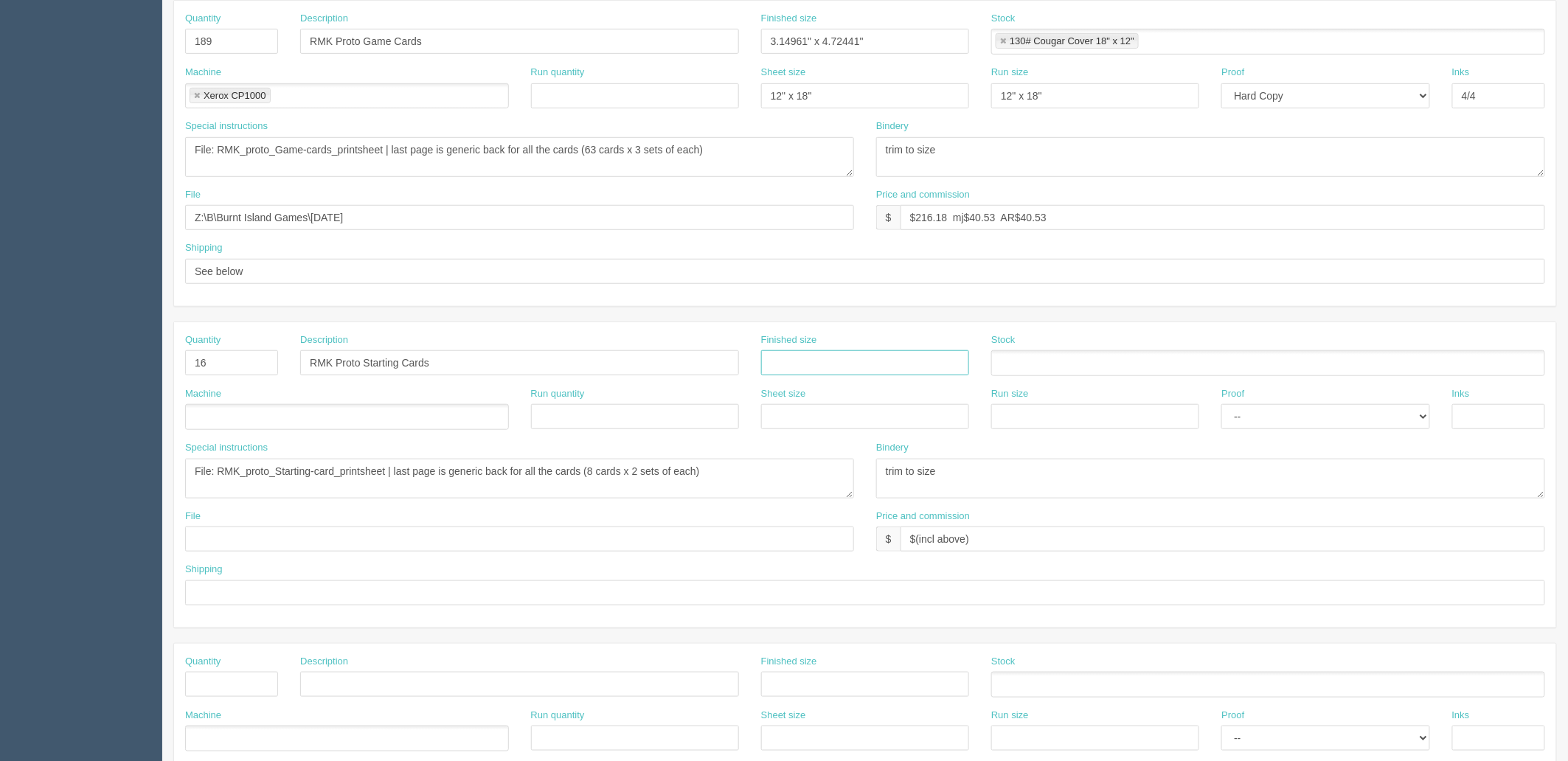
paste input "3.14961" x 4.72441""
type input "3.14961" x 4.72441""
click at [1027, 357] on ul at bounding box center [1268, 363] width 554 height 26
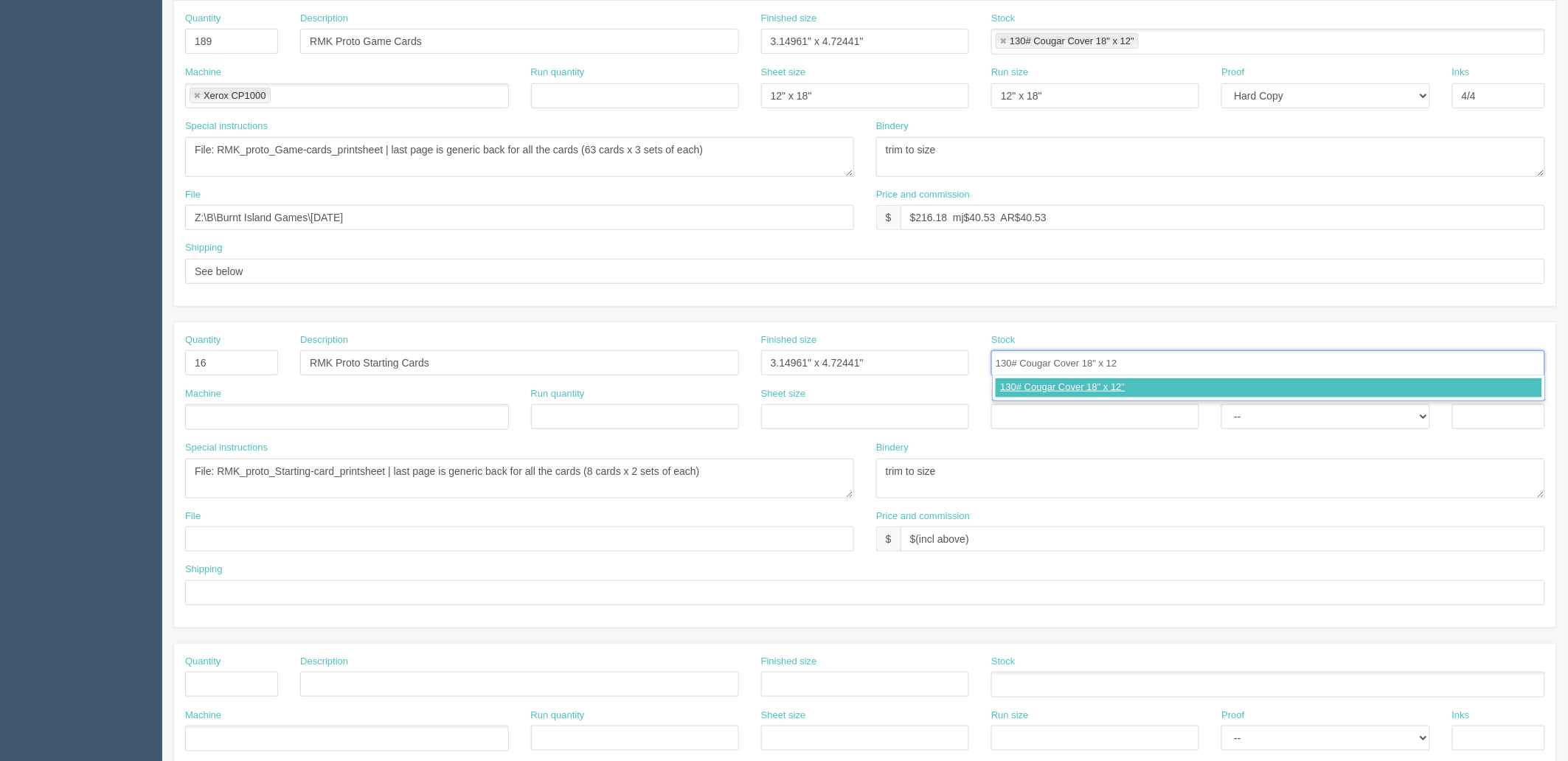
type input "130# Cougar Cover 18" x 12""
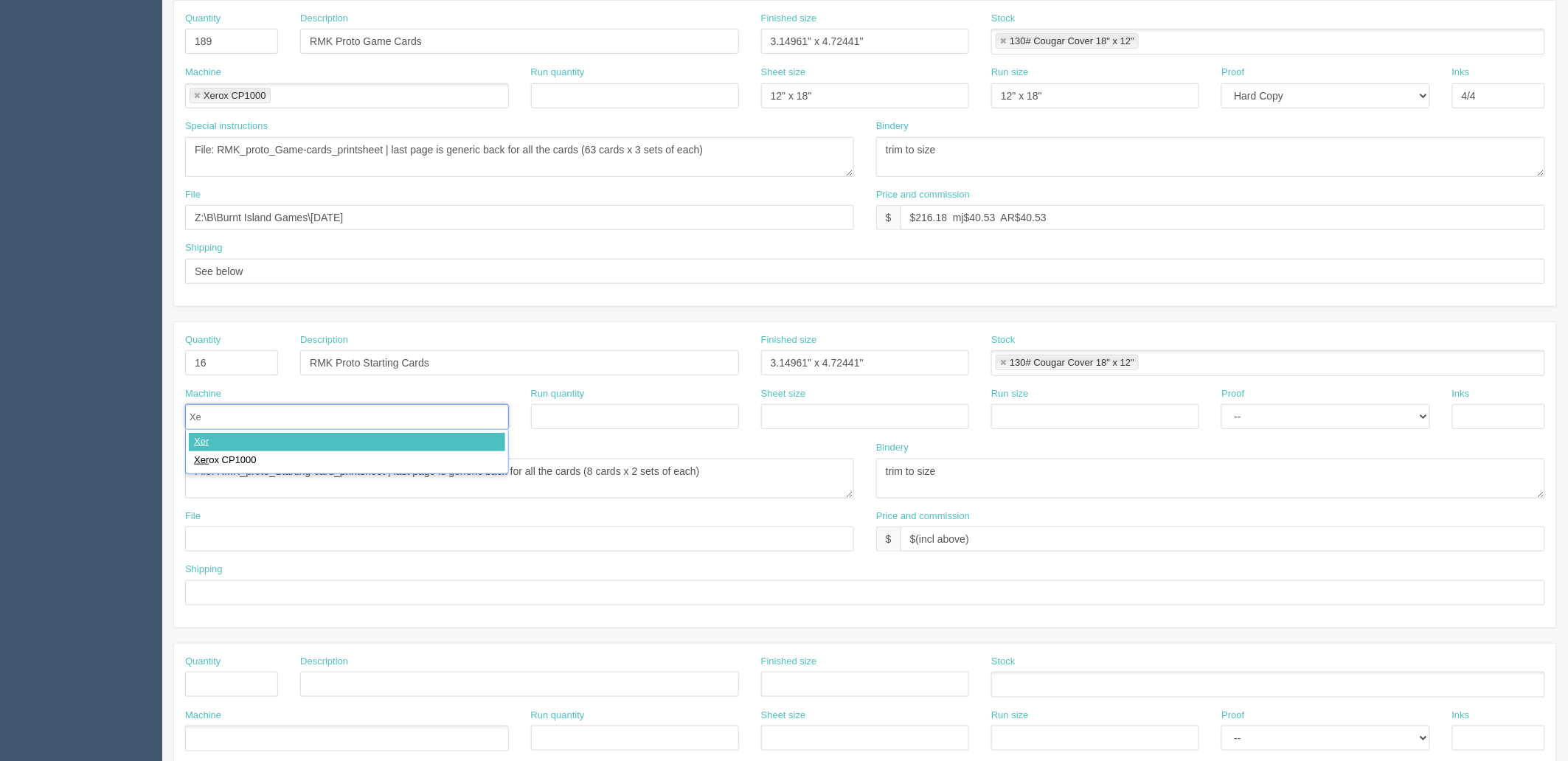
type input "Xer"
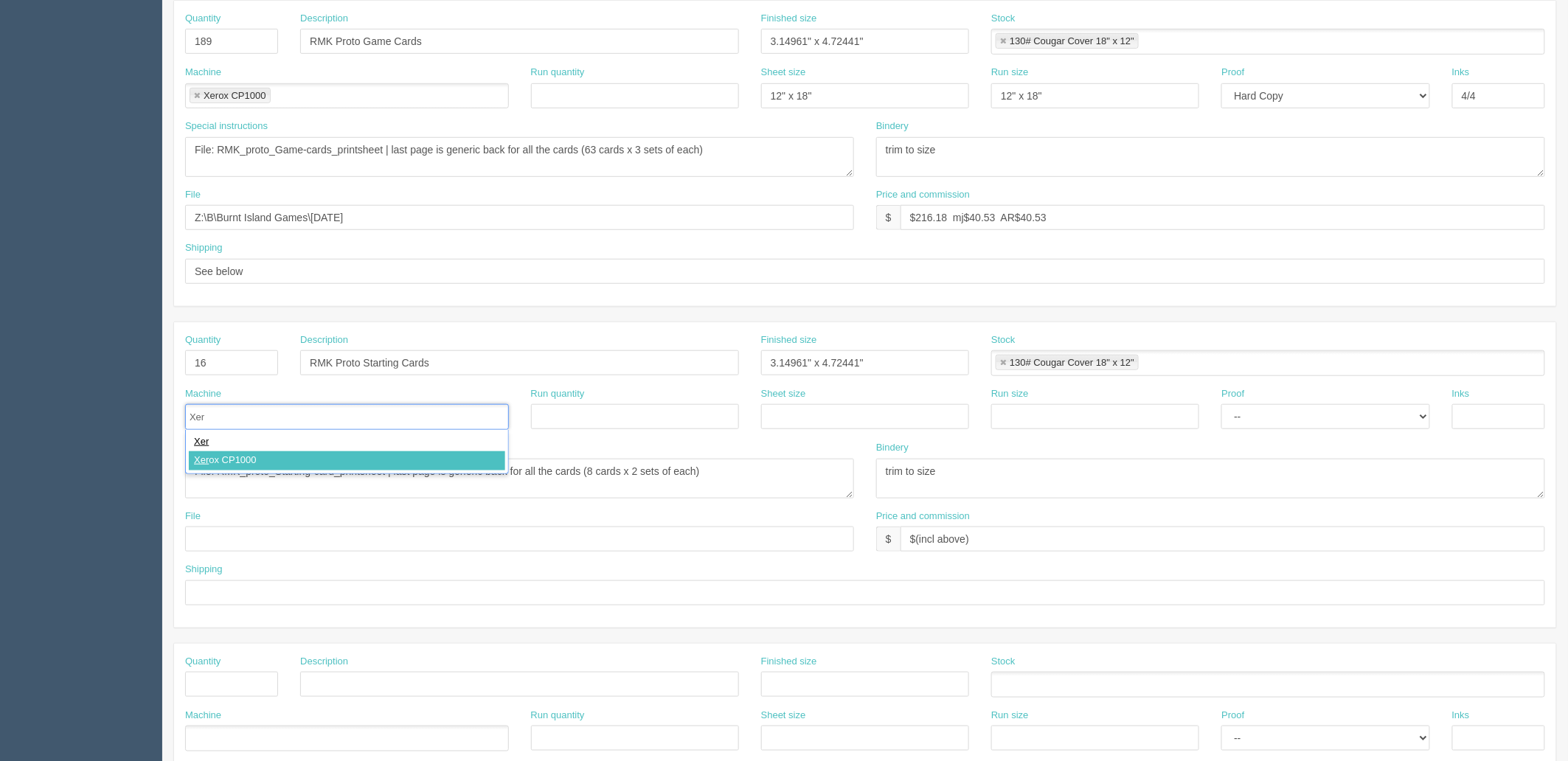
type input "Xerox CP1000"
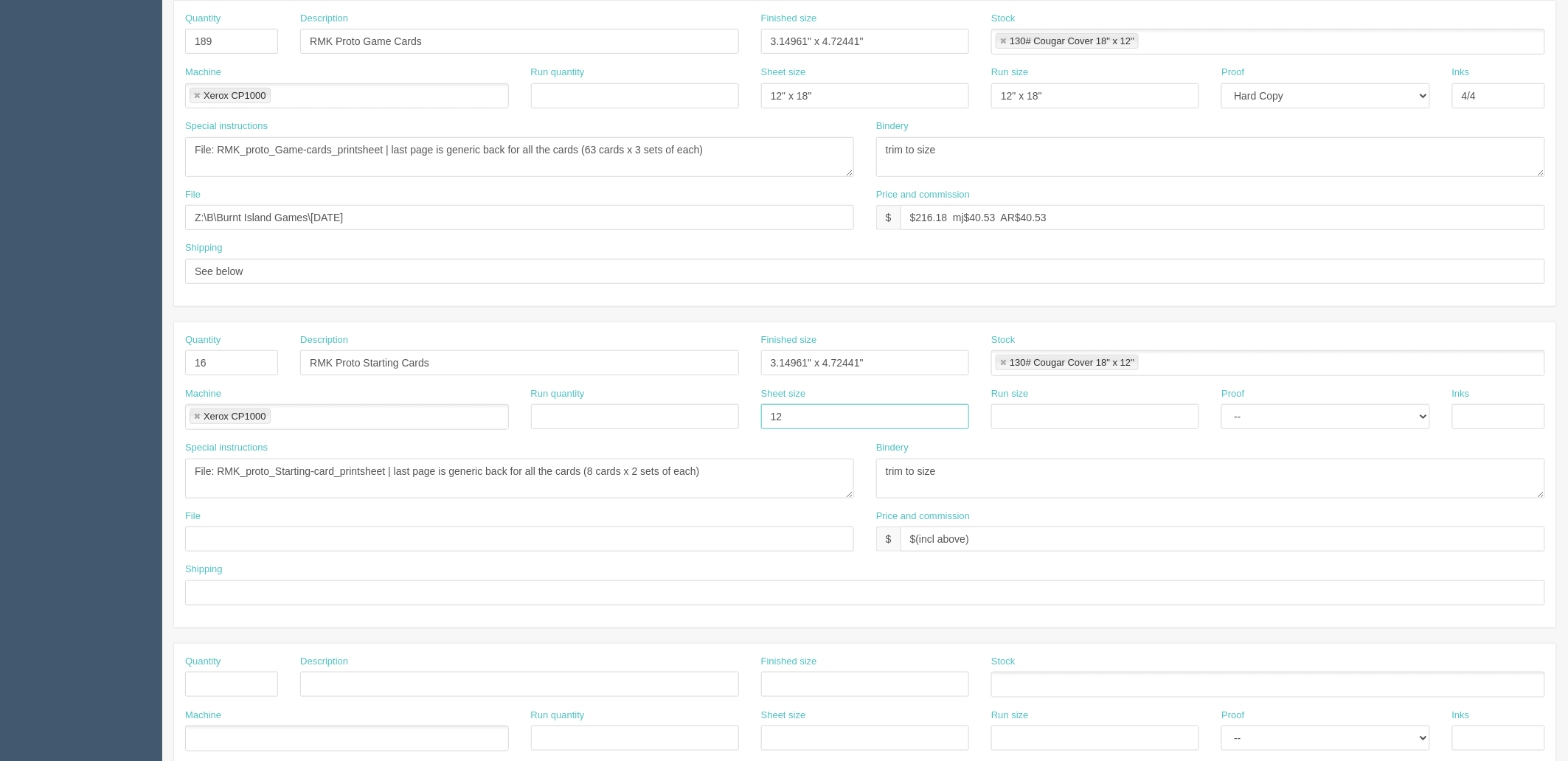
type input "12" x 18""
paste input "12" x 18""
type input "12" x 18""
select select "Hard Copy"
click at [1222, 404] on select "-- Email Hard Copy" at bounding box center [1325, 416] width 208 height 25
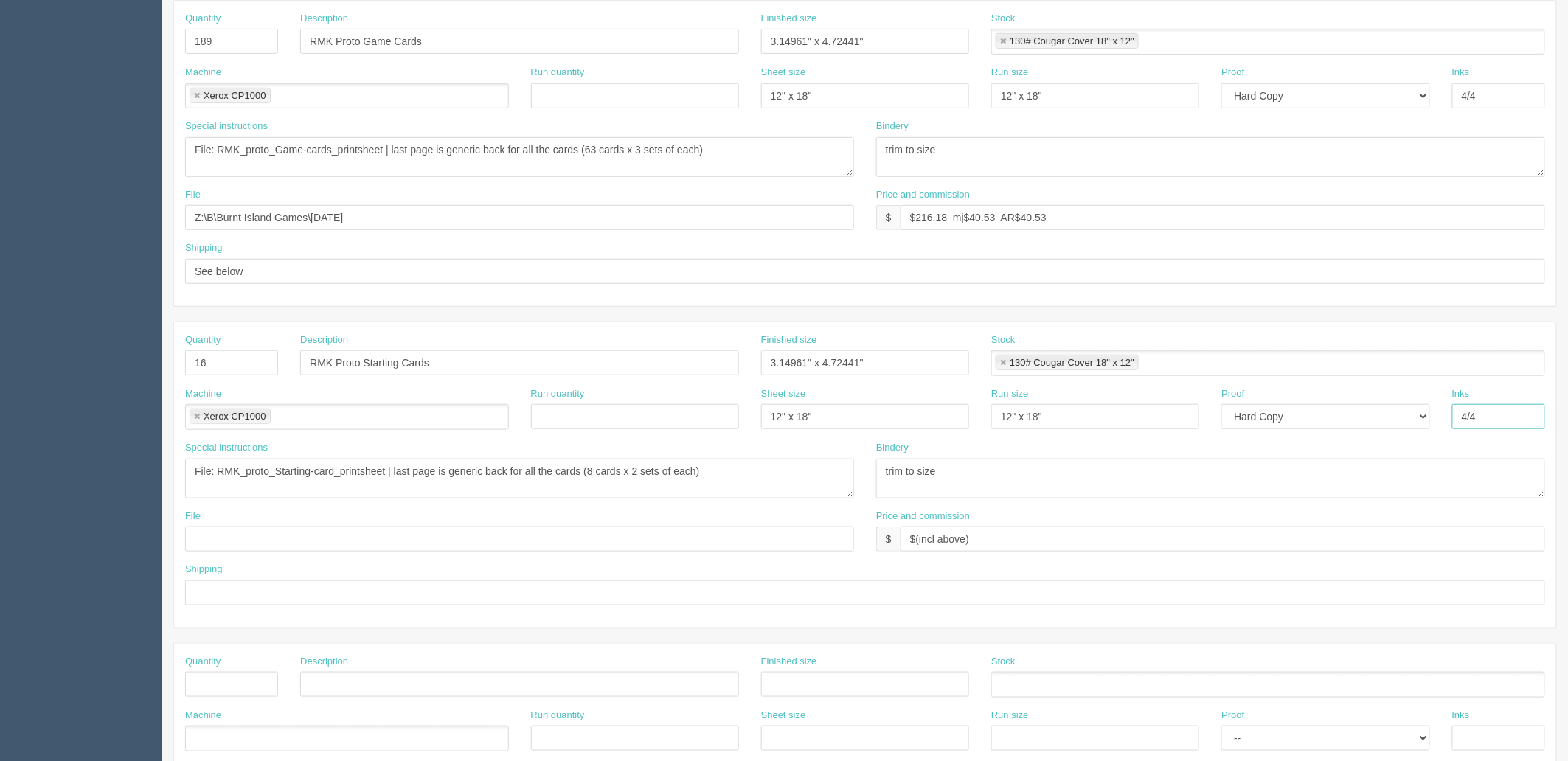
type input "4/4"
drag, startPoint x: 216, startPoint y: 209, endPoint x: 54, endPoint y: 212, distance: 162.0
click at [54, 212] on section "Dockets Estimates Customers" at bounding box center [784, 361] width 1568 height 1303
drag, startPoint x: 246, startPoint y: 537, endPoint x: 259, endPoint y: 557, distance: 23.9
click at [246, 537] on input "text" at bounding box center [520, 539] width 669 height 25
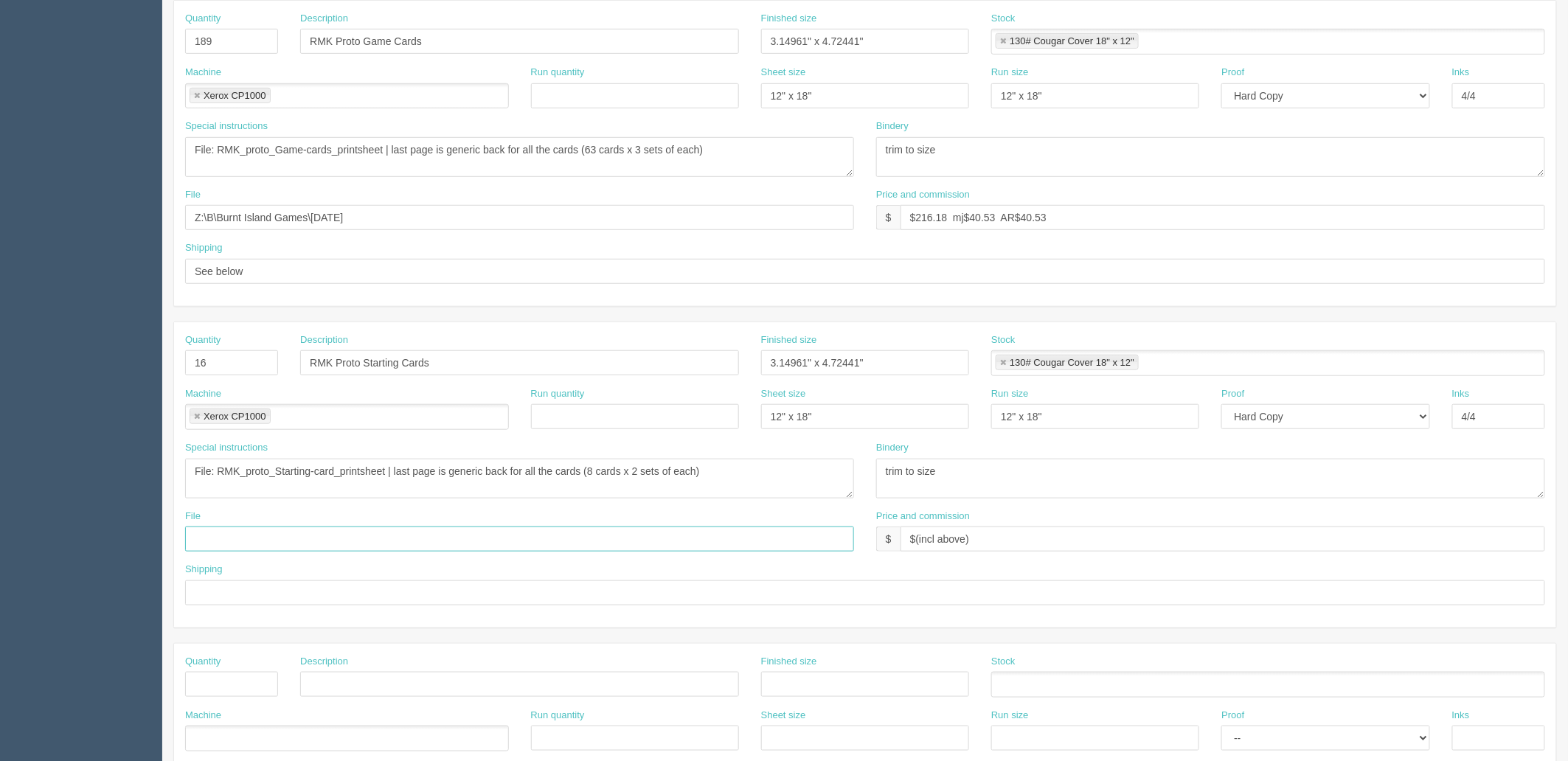
paste input "Z:\B\Burnt Island Games\August 2025"
type input "Z:\B\Burnt Island Games\August 2025"
click at [254, 592] on input "text" at bounding box center [865, 593] width 1360 height 25
click at [385, 591] on input "Call for pickup when ready | TODAY" at bounding box center [865, 593] width 1360 height 25
type input "Call for pickup when ready | ***August 21st, 4pm FIRM****"
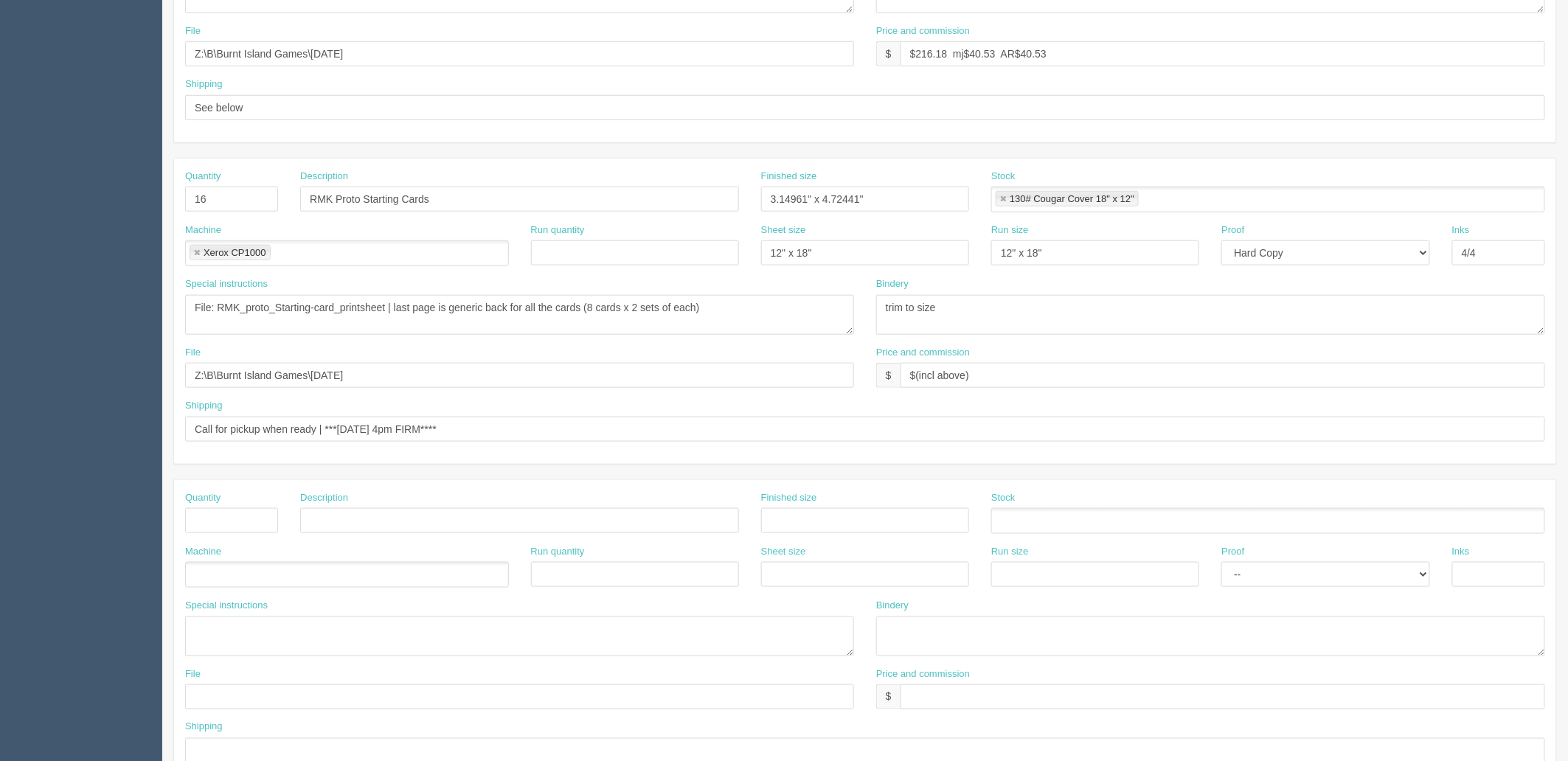
scroll to position [0, 0]
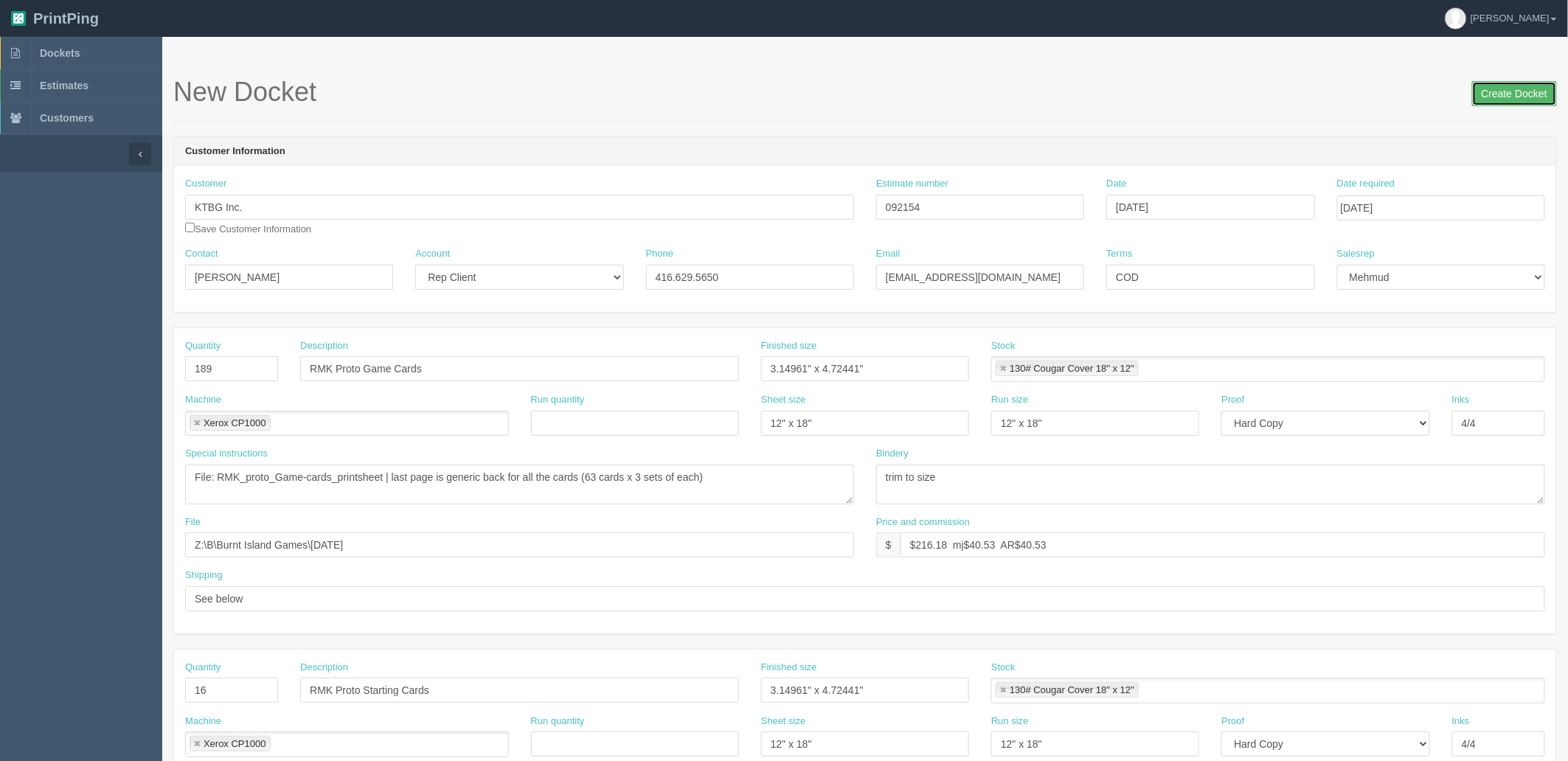
click at [1506, 94] on input "Create Docket" at bounding box center [1514, 93] width 85 height 25
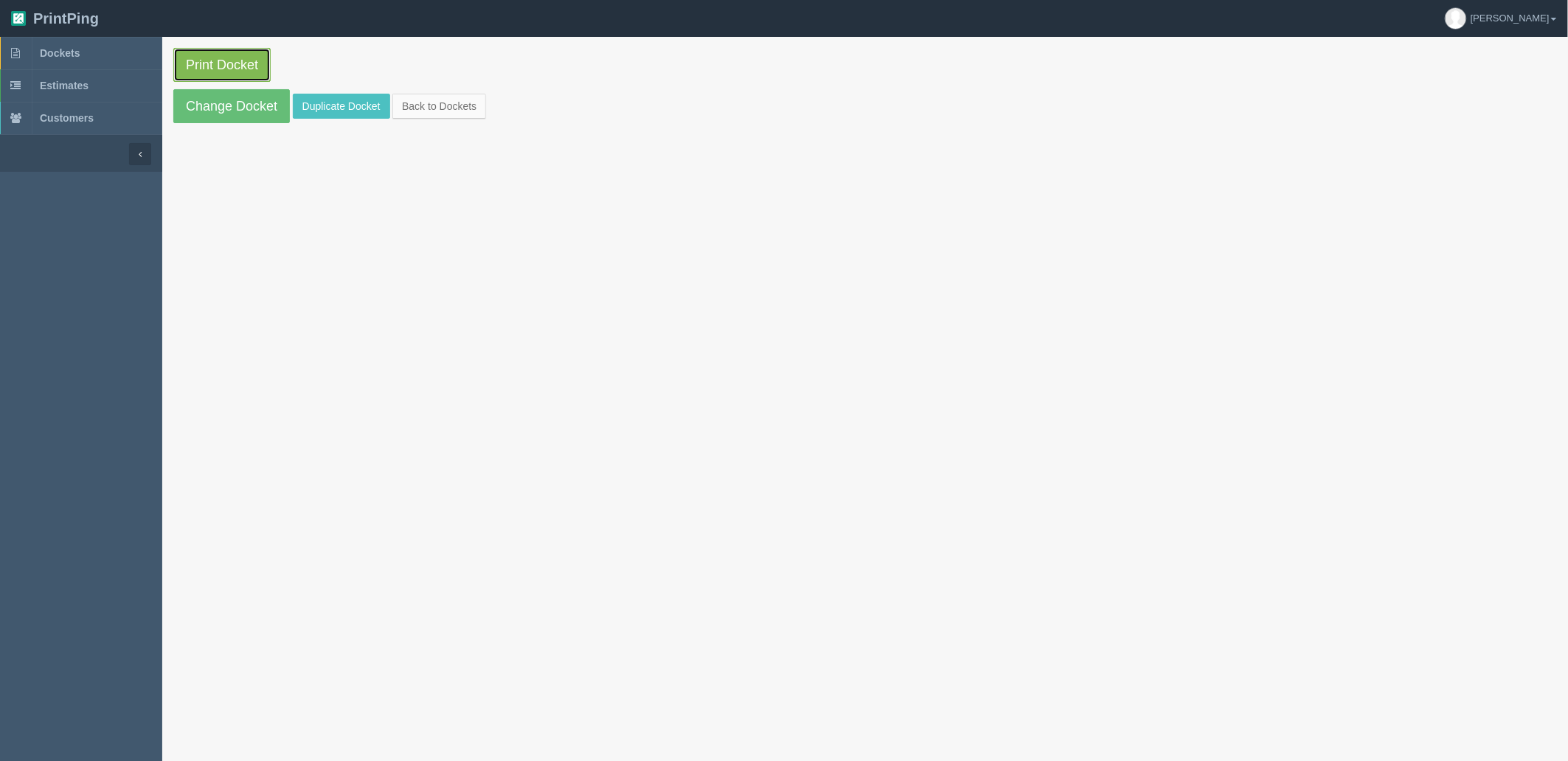
click at [226, 62] on link "Print Docket" at bounding box center [221, 65] width 97 height 34
click at [80, 48] on span "Dockets" at bounding box center [60, 53] width 40 height 11
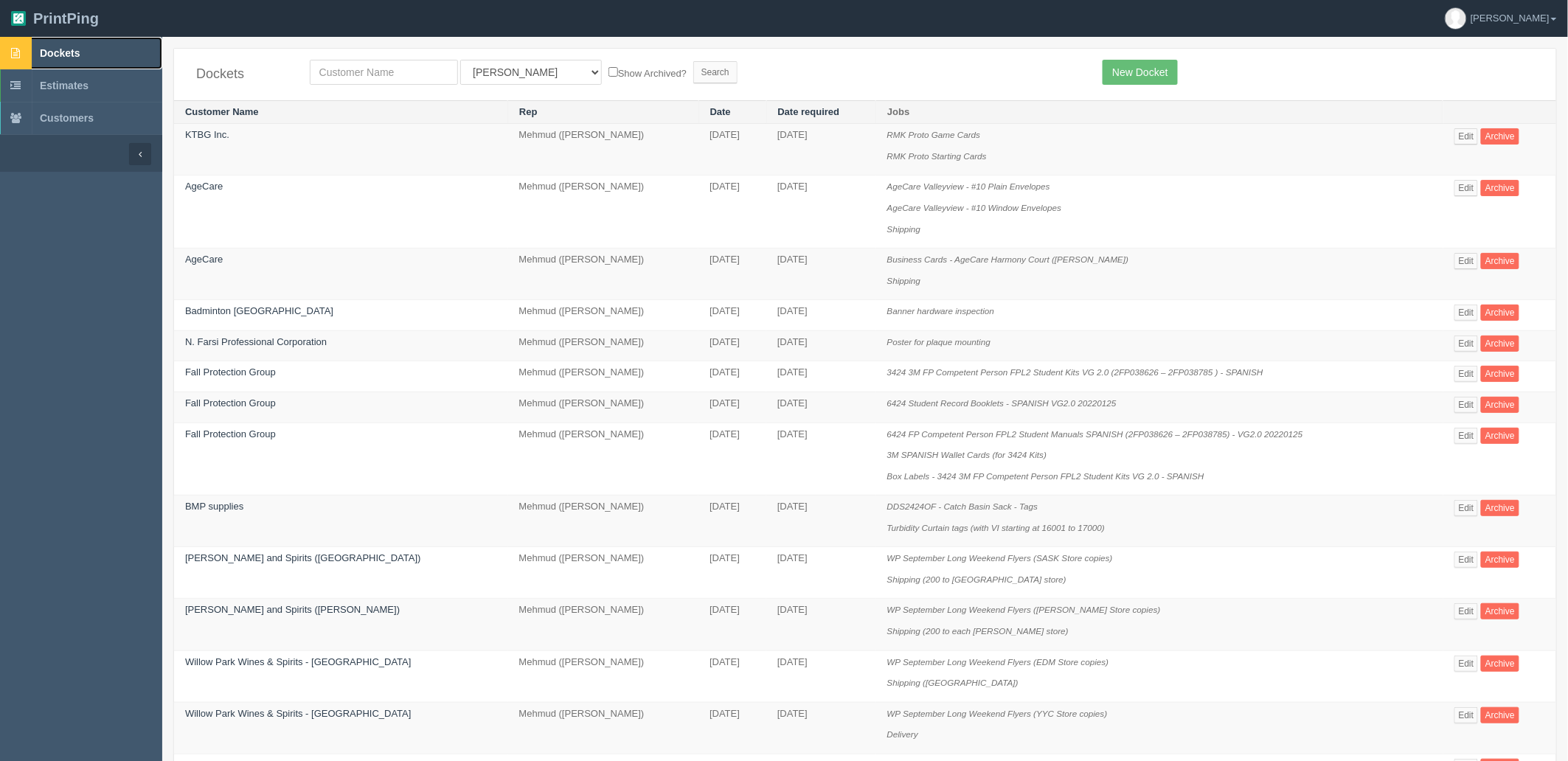
click at [108, 41] on link "Dockets" at bounding box center [81, 53] width 162 height 32
click at [411, 74] on input "text" at bounding box center [383, 72] width 148 height 25
type input "c"
click at [411, 74] on input "text" at bounding box center [383, 72] width 148 height 25
type input "crash"
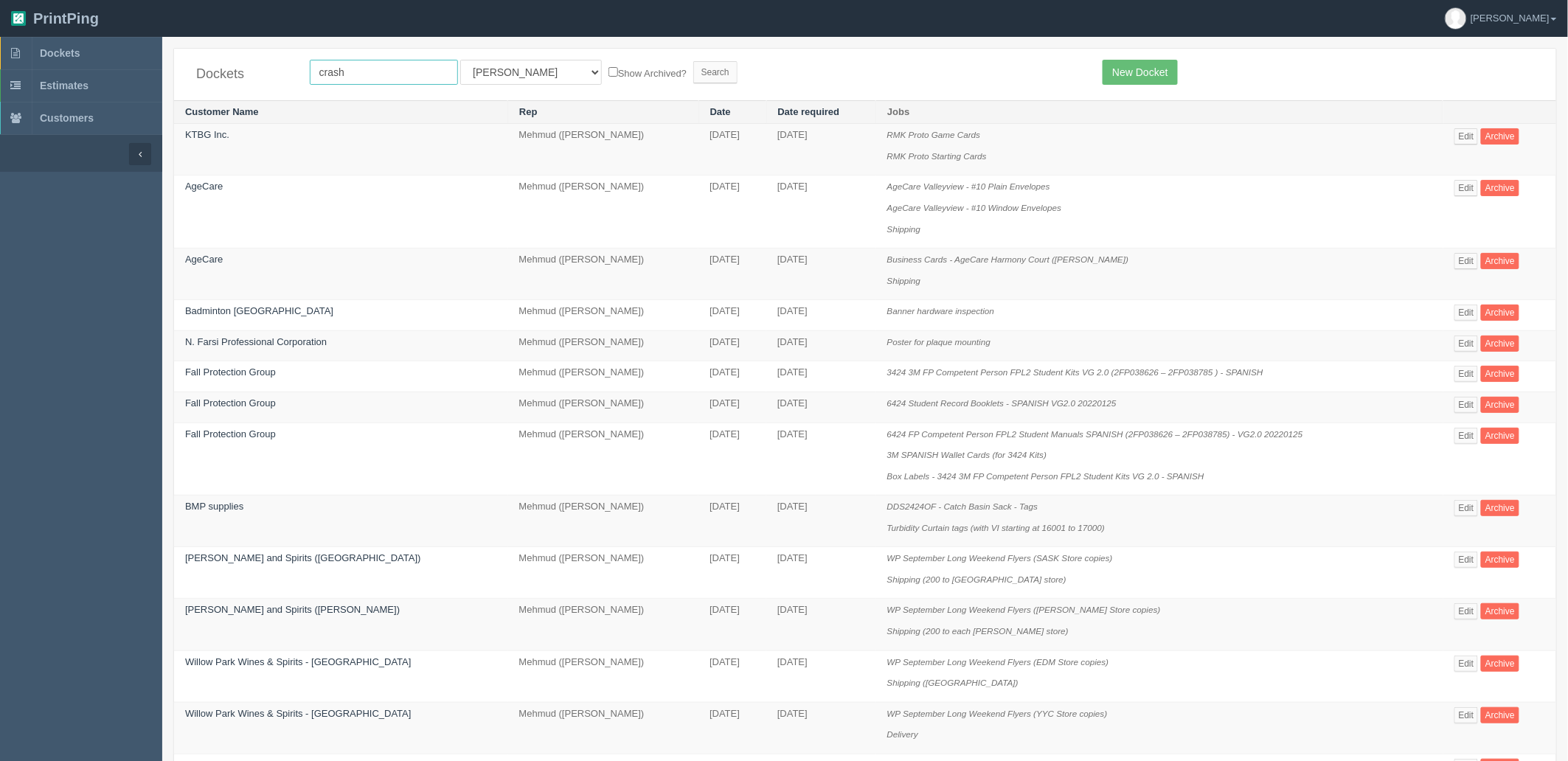
click at [694, 61] on input "Search" at bounding box center [716, 72] width 44 height 22
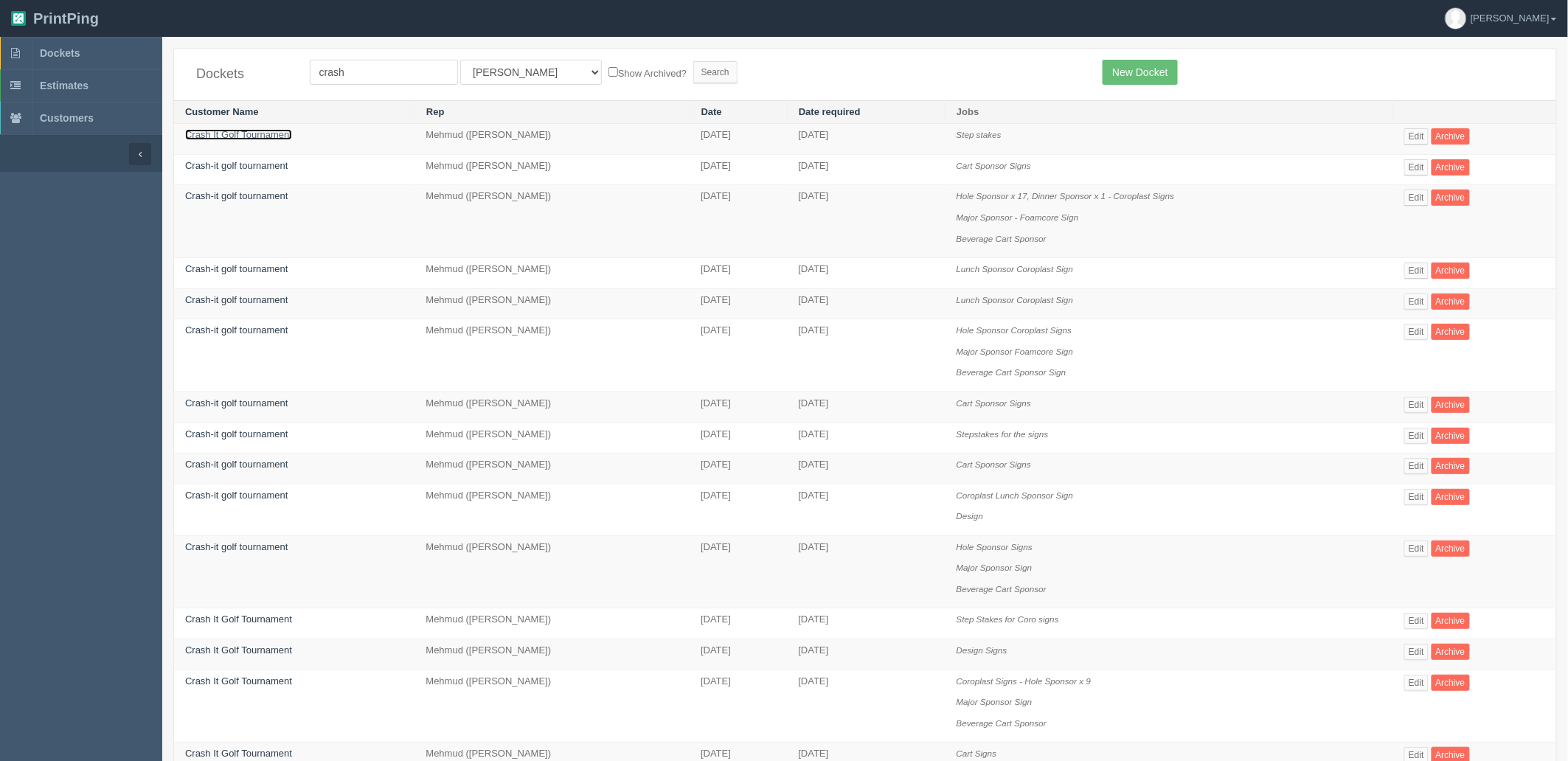
click at [271, 140] on link "Crash It Golf Tournament" at bounding box center [239, 134] width 107 height 11
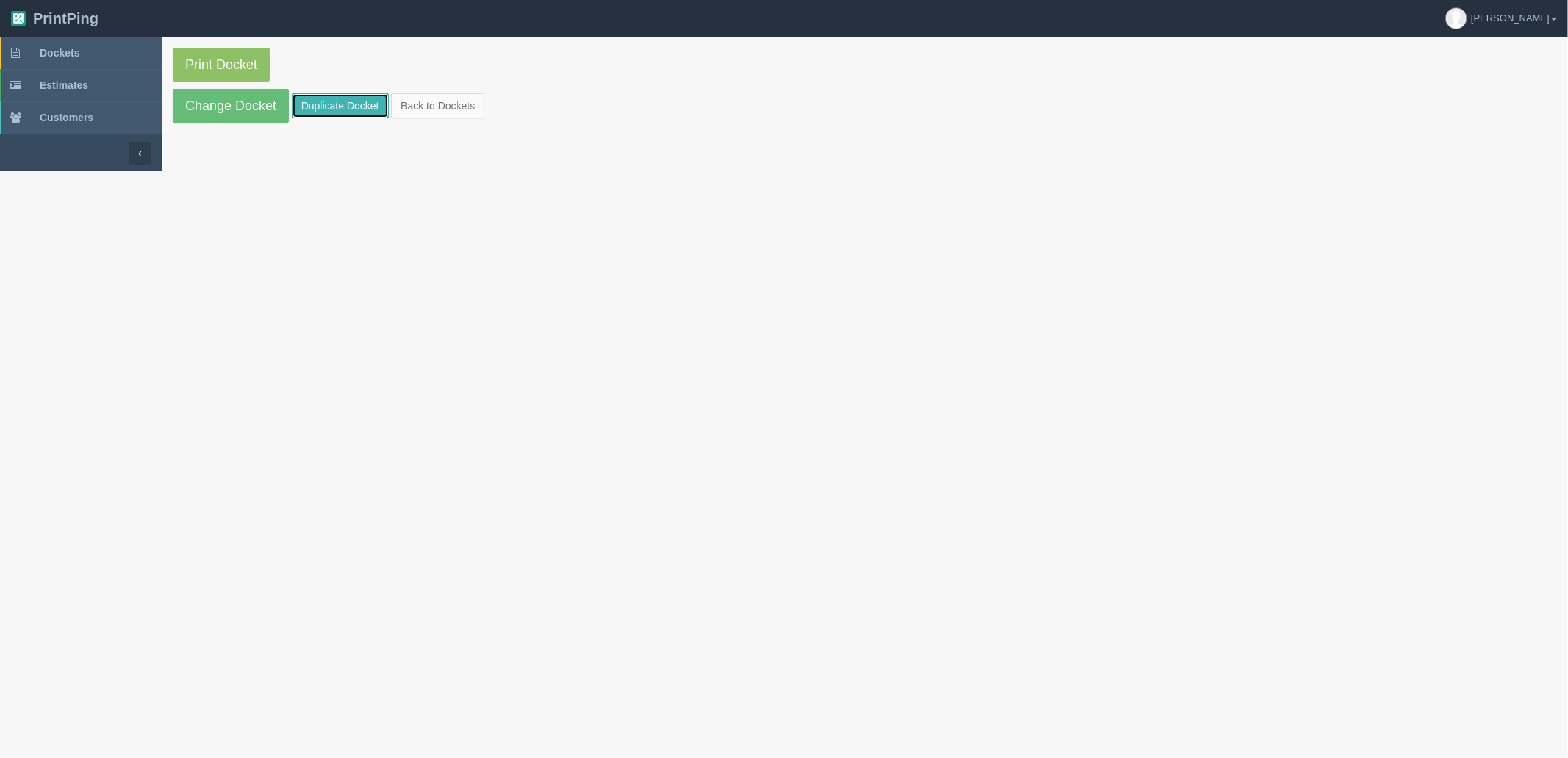
click at [332, 108] on link "Duplicate Docket" at bounding box center [340, 105] width 97 height 25
click at [324, 104] on link "Duplicate Docket" at bounding box center [340, 105] width 97 height 25
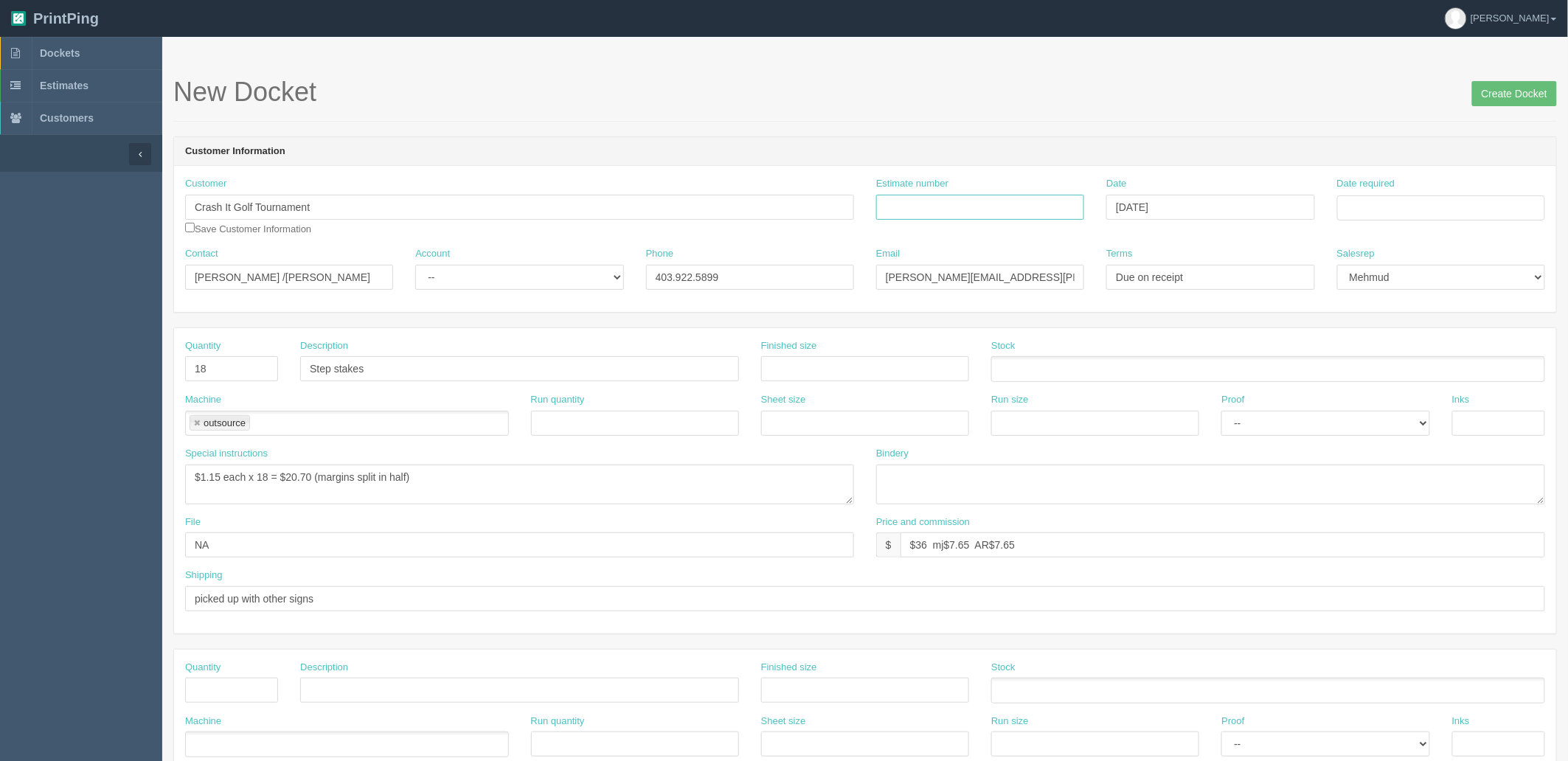
click at [965, 212] on input "Estimate number" at bounding box center [979, 207] width 208 height 25
type input "stepstakes"
click at [1432, 355] on td "21" at bounding box center [1432, 349] width 19 height 21
type input "[DATE]"
click at [1221, 96] on h1 "New Docket Create Docket" at bounding box center [865, 92] width 1384 height 30
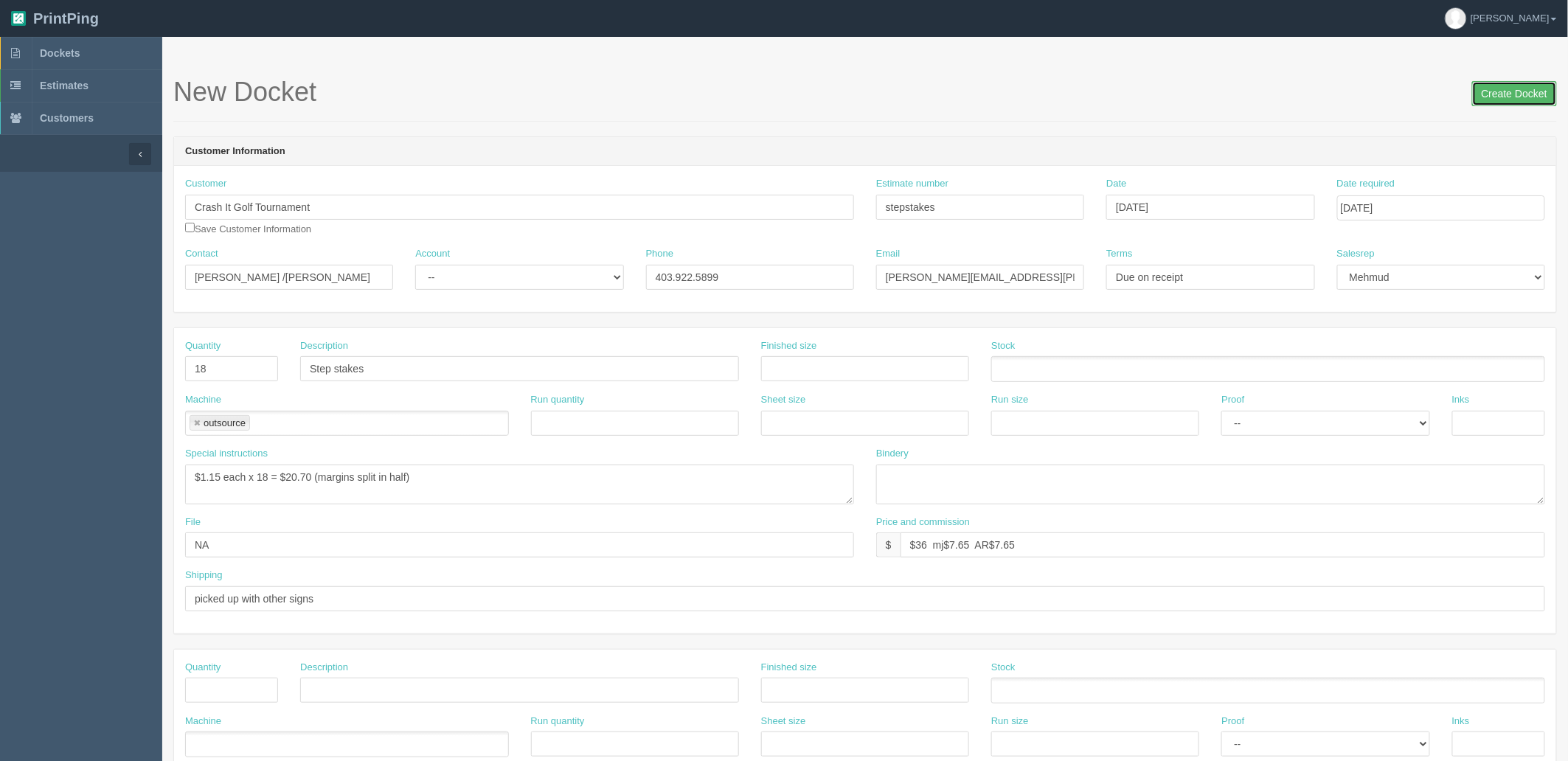
click at [1507, 97] on input "Create Docket" at bounding box center [1514, 93] width 85 height 25
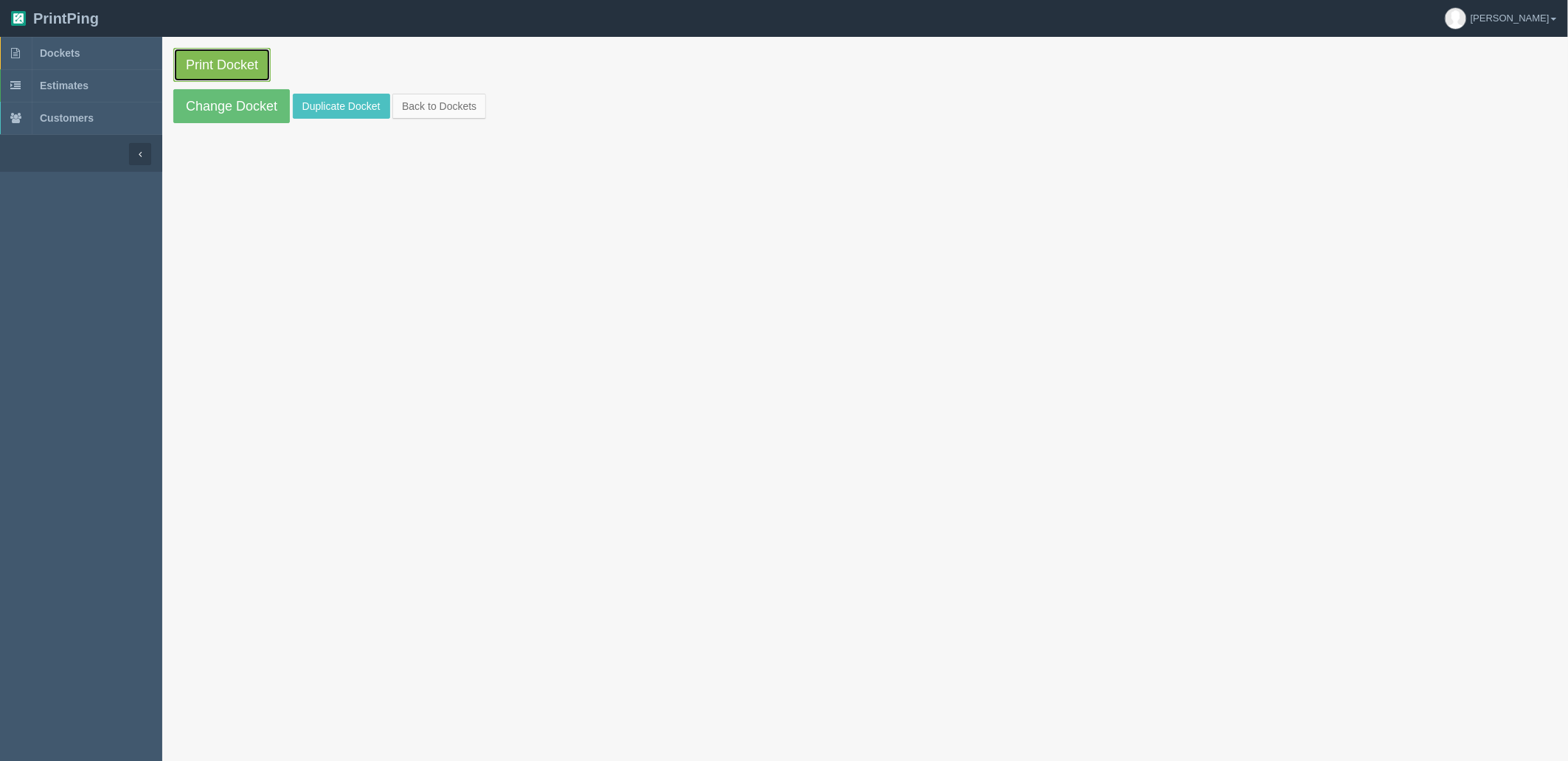
click at [229, 65] on link "Print Docket" at bounding box center [221, 65] width 97 height 34
click at [114, 56] on link "Dockets" at bounding box center [81, 53] width 162 height 32
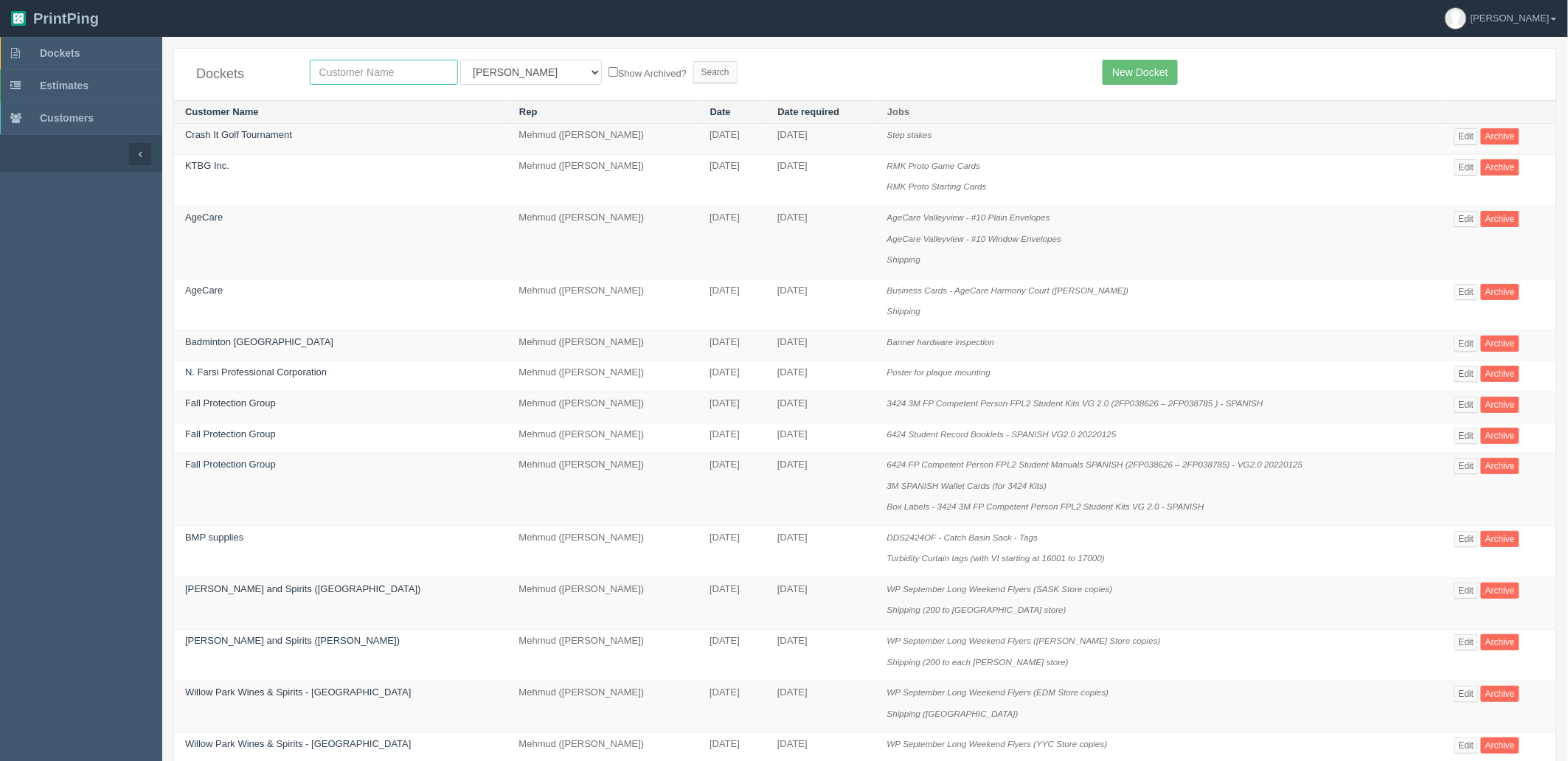
click at [405, 71] on input "text" at bounding box center [383, 72] width 148 height 25
type input "glenbow"
click at [694, 61] on input "Search" at bounding box center [716, 72] width 44 height 22
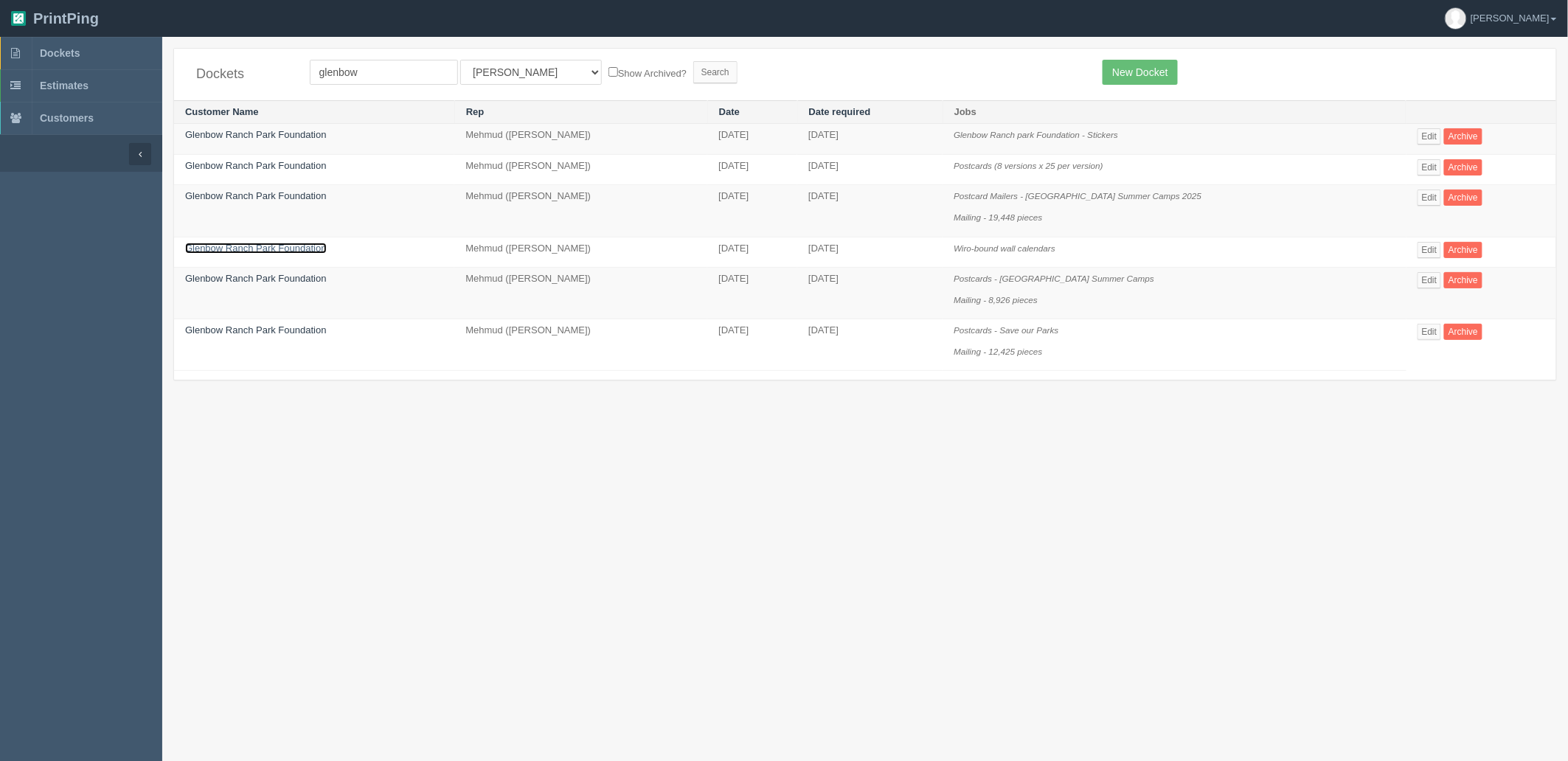
click at [305, 246] on link "Glenbow Ranch Park Foundation" at bounding box center [256, 248] width 142 height 11
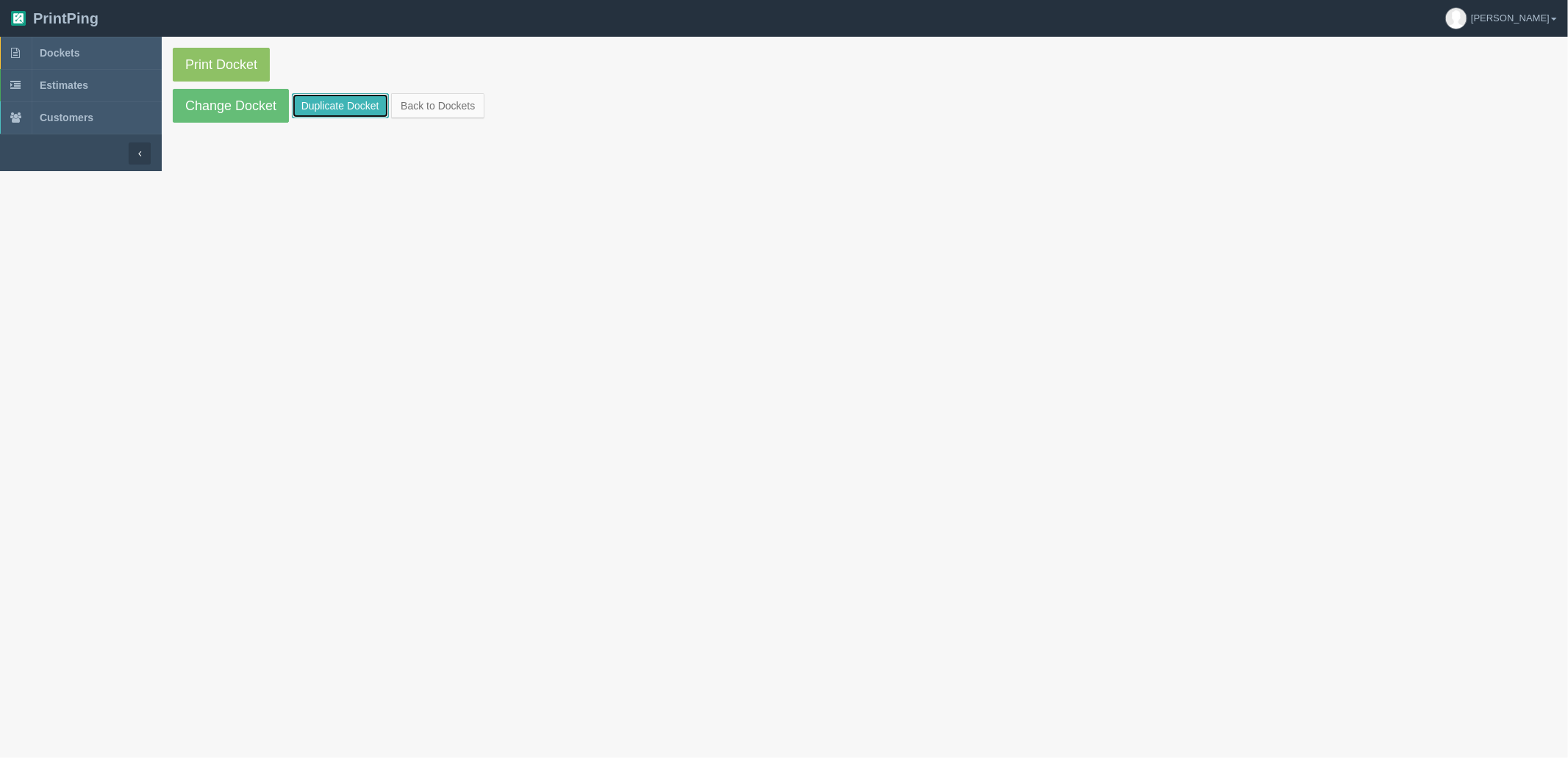
click at [348, 97] on link "Duplicate Docket" at bounding box center [340, 105] width 97 height 25
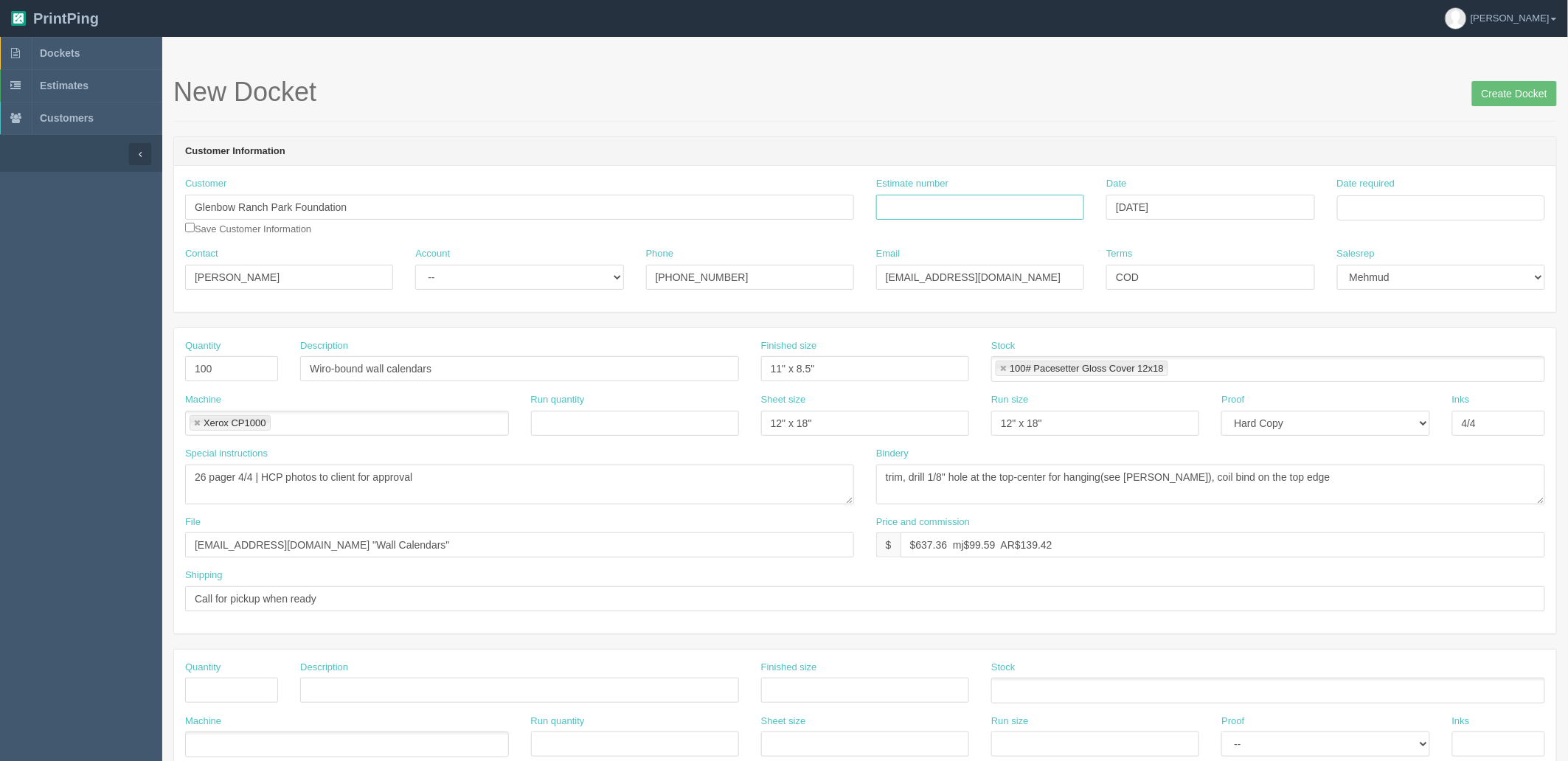
click at [1020, 202] on input "Estimate number" at bounding box center [979, 207] width 208 height 25
paste input "092150"
type input "092150"
click at [1353, 212] on input "Date required" at bounding box center [1441, 208] width 208 height 25
click at [1388, 362] on td "26" at bounding box center [1392, 371] width 18 height 21
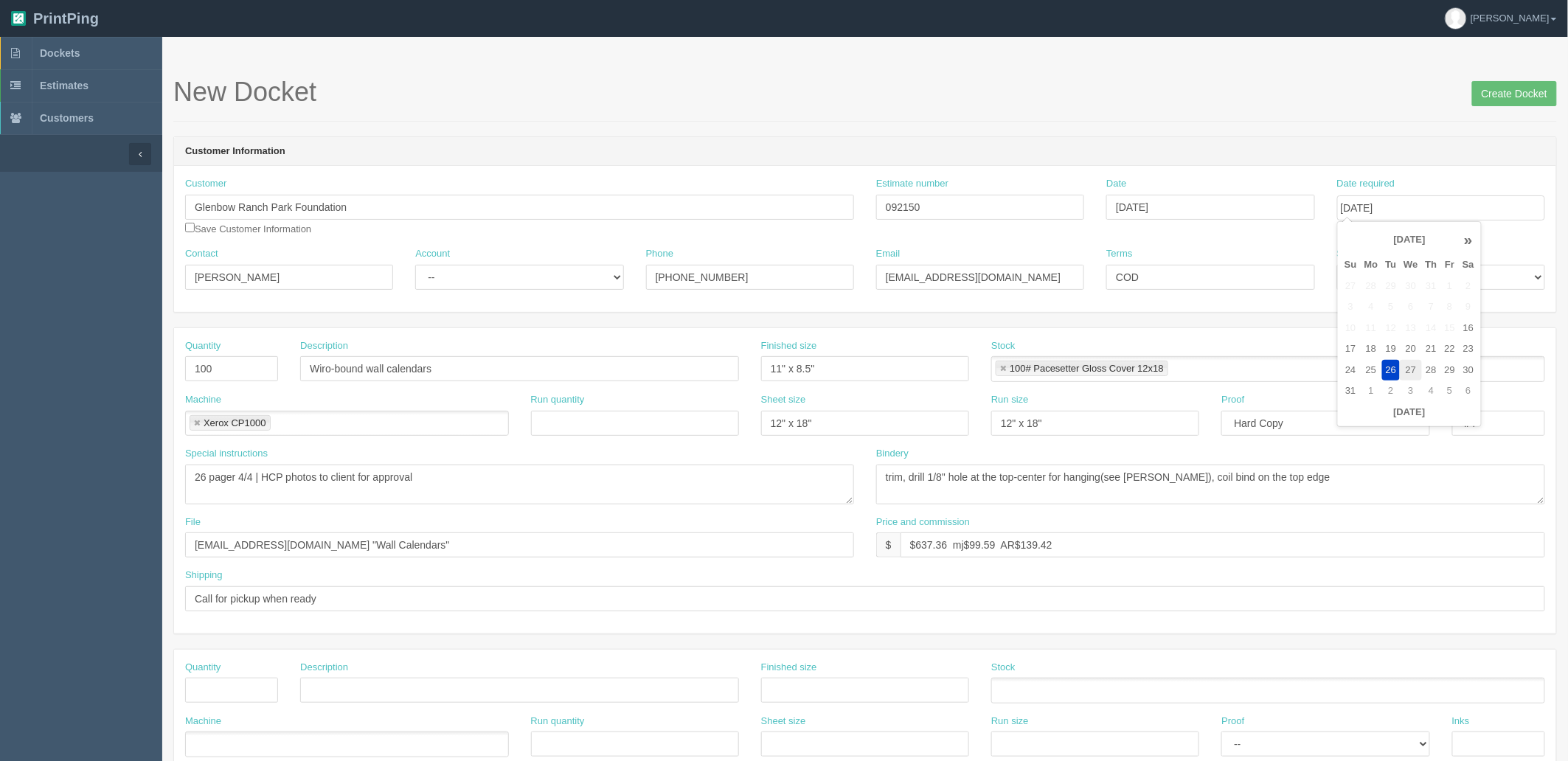
click at [1415, 370] on td "27" at bounding box center [1411, 371] width 21 height 21
type input "[DATE]"
click at [1027, 126] on form "New Docket Create Docket Customer Information Customer Glenbow Ranch Park Found…" at bounding box center [865, 697] width 1384 height 1240
click at [490, 277] on select "-- Existing Client Allrush Client Rep Client" at bounding box center [519, 277] width 208 height 25
select select "Allrush Client"
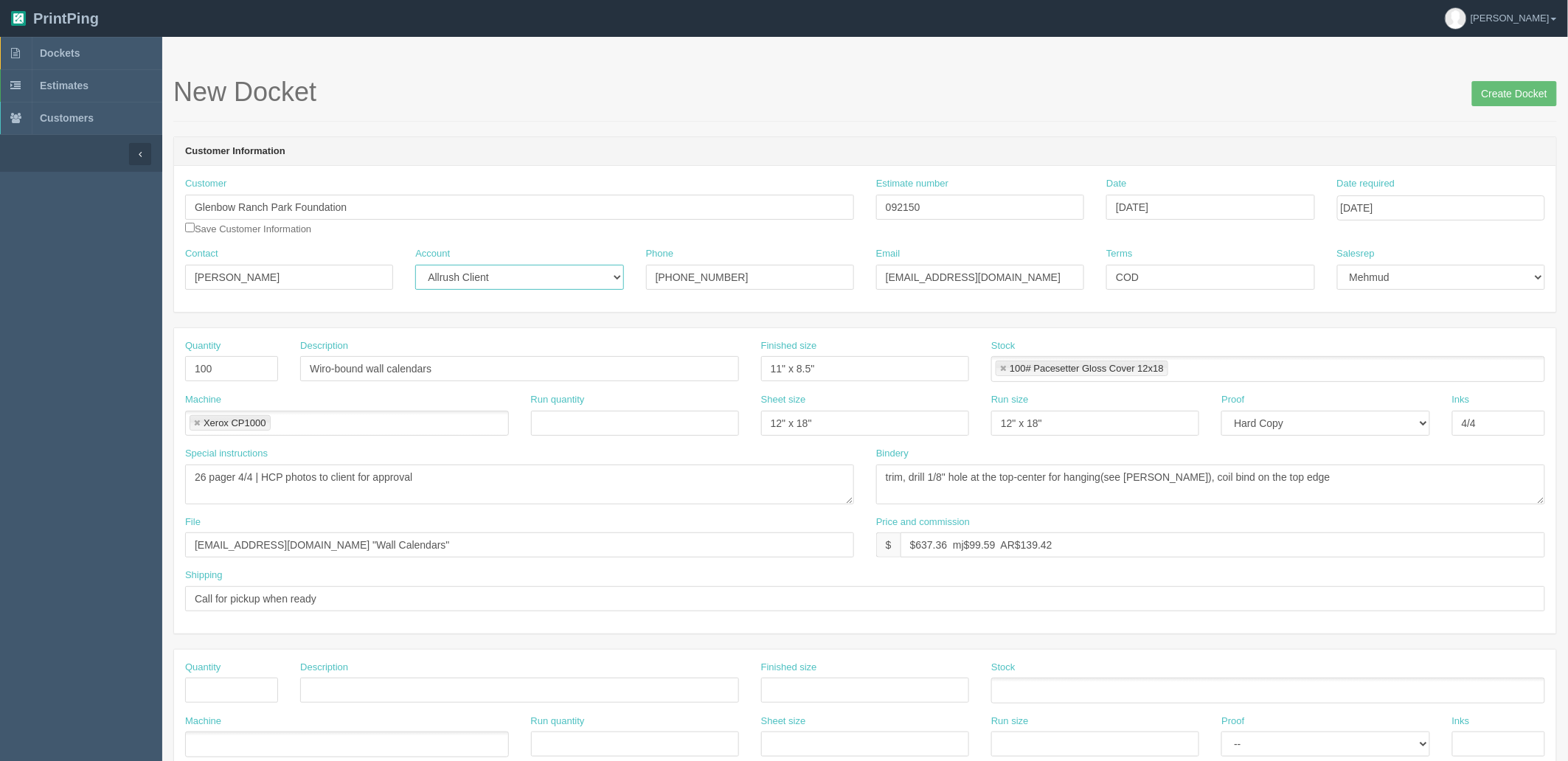
click at [415, 265] on select "-- Existing Client Allrush Client Rep Client" at bounding box center [519, 277] width 208 height 25
click at [285, 276] on input "Jeromy Farkas" at bounding box center [289, 277] width 208 height 25
paste input "Holly Duchscher <admin@grpf.ca>"
type input "Holly Duchscher / Jeromy Farkas"
click at [887, 277] on input "ceo@grpf.ca" at bounding box center [979, 277] width 208 height 25
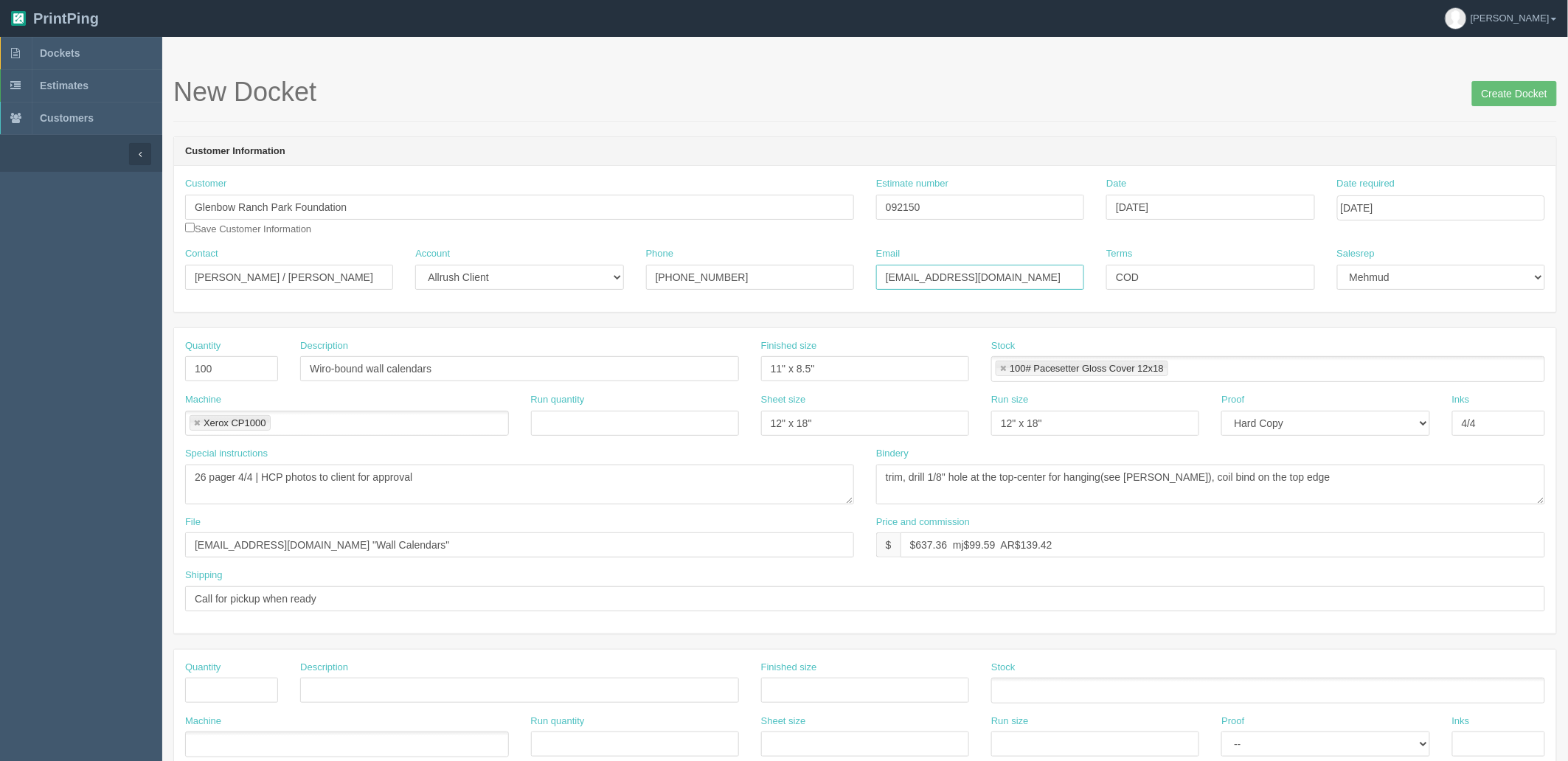
paste input "<admin@grpf.ca>"
type input "admin@grpf.ca / ceo@grpf.ca"
click at [551, 484] on textarea "26 pager 4/4 | HCP photos to client for approval" at bounding box center [520, 484] width 669 height 40
drag, startPoint x: 1255, startPoint y: 425, endPoint x: 1261, endPoint y: 432, distance: 9.2
click at [1255, 425] on select "-- Email Hard Copy" at bounding box center [1325, 423] width 208 height 25
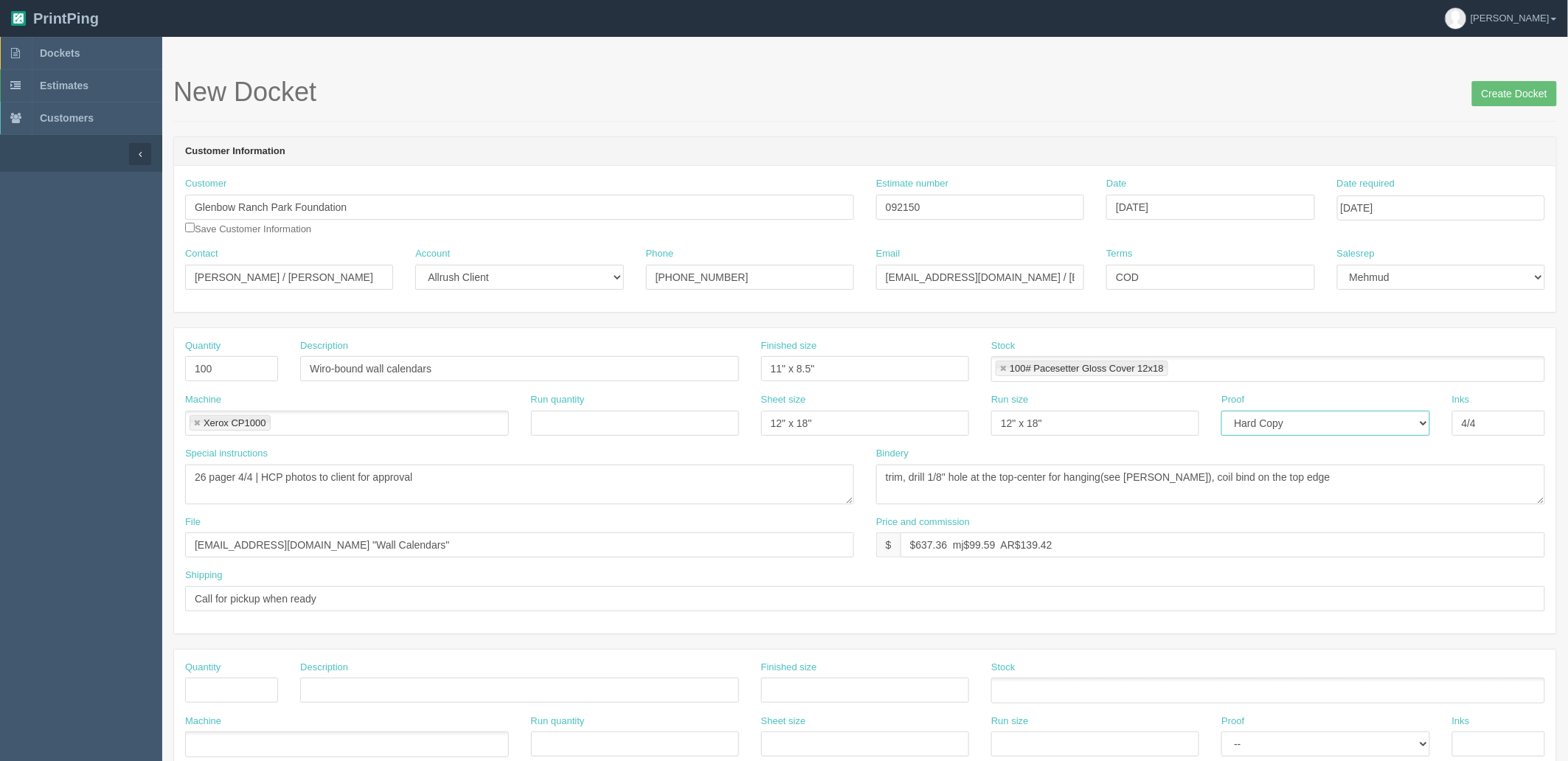
select select "Email"
click at [1222, 411] on select "-- Email Hard Copy" at bounding box center [1325, 423] width 208 height 25
click at [506, 369] on input "Wiro-bound wall calendars" at bounding box center [520, 369] width 439 height 25
type input "Wiro-bound wall calendars (2026)"
click at [384, 546] on input "files@allrush.ca "Wall Calendars"" at bounding box center [520, 545] width 669 height 25
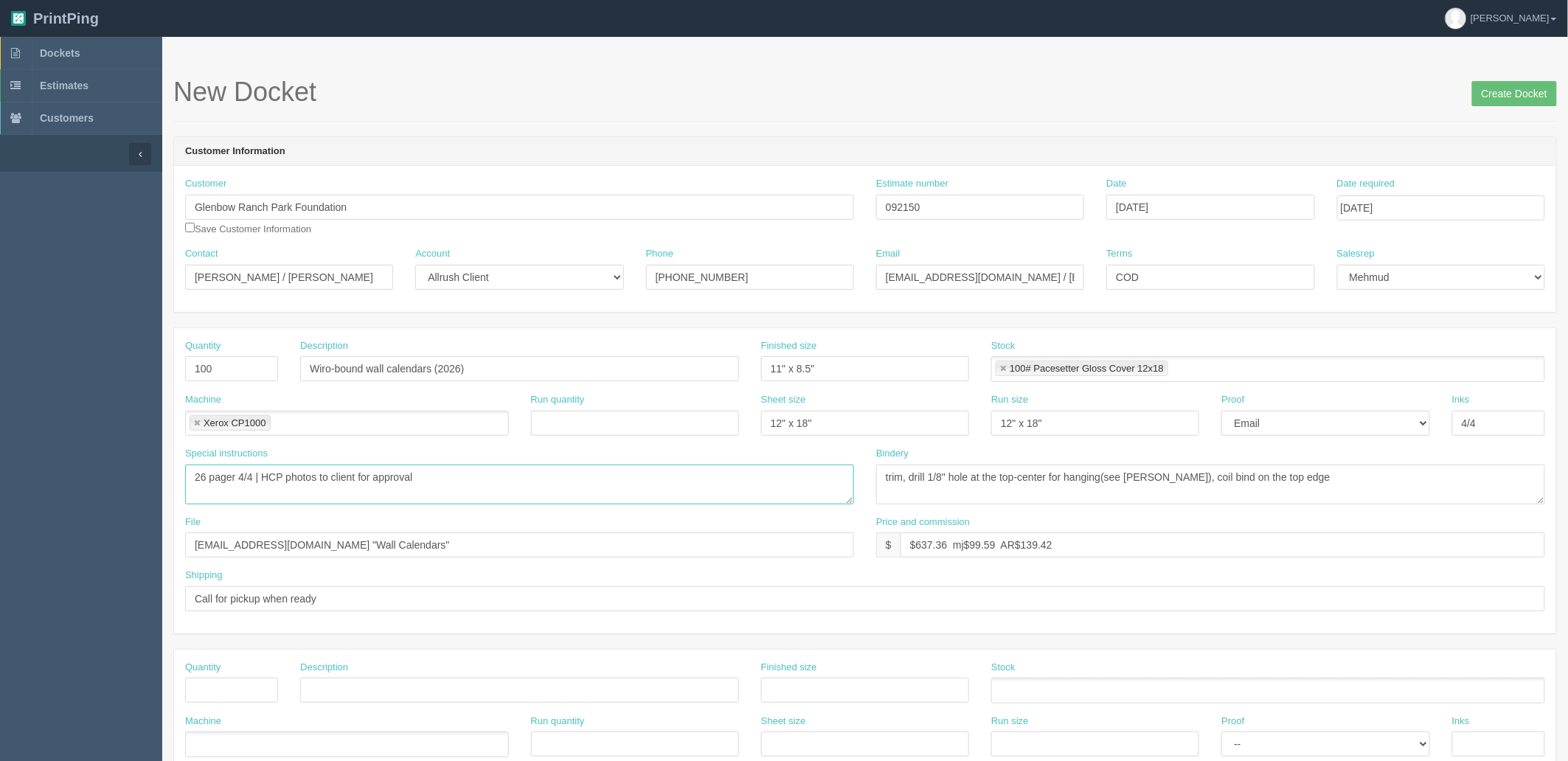
click at [456, 481] on textarea "26 pager 4/4 | HCP photos to client for approval" at bounding box center [520, 484] width 669 height 40
type textarea "26 pager 4/4 | HCP photos to client for approval - see sample inside DKT"
drag, startPoint x: 235, startPoint y: 371, endPoint x: -125, endPoint y: 313, distance: 364.6
click at [0, 313] on html "PrintPing Zack Edit account ( zack@allrush.ca ) Logout Dockets Estimates" at bounding box center [784, 670] width 1568 height 1340
type input "75"
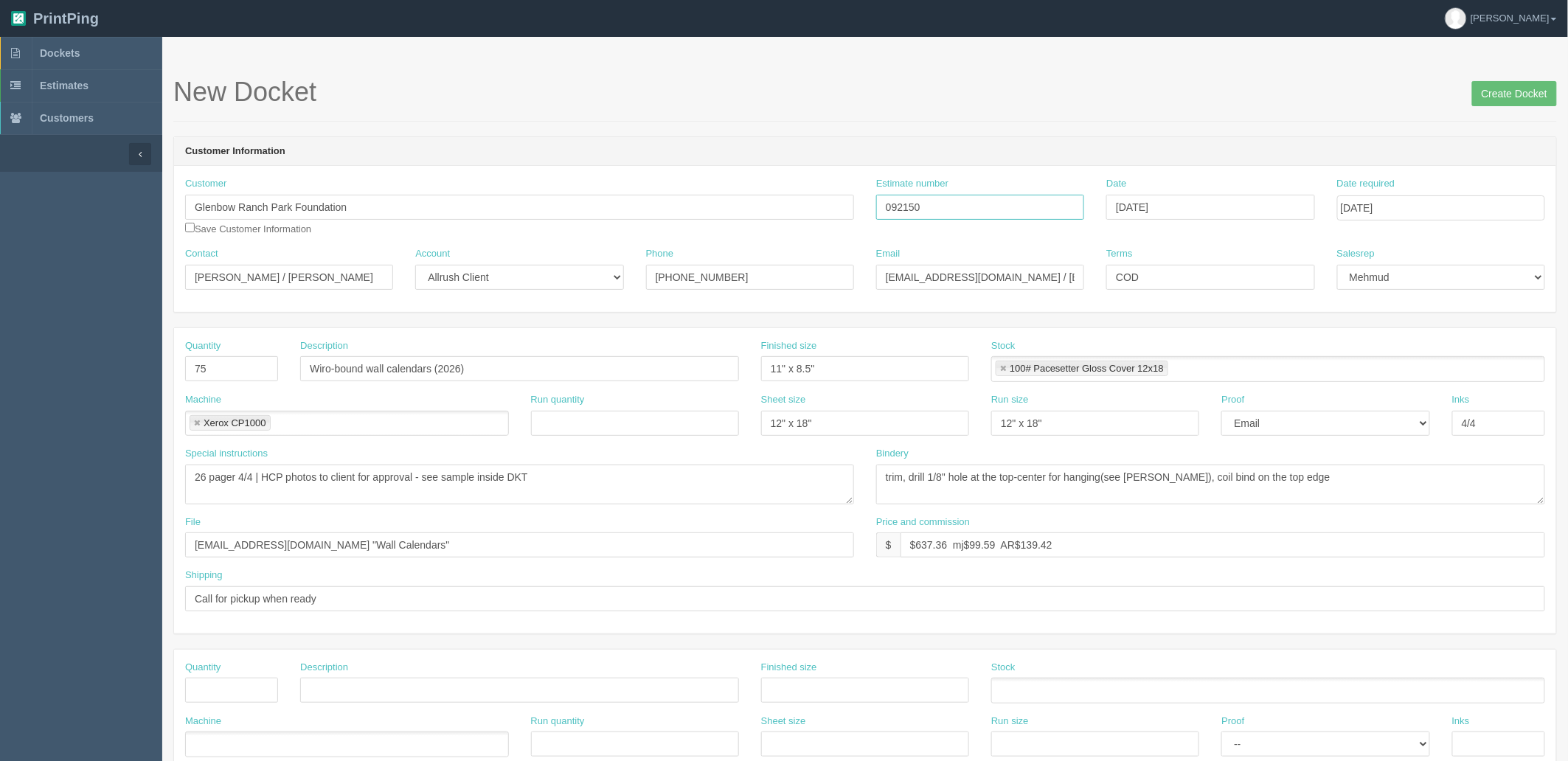
drag, startPoint x: 946, startPoint y: 199, endPoint x: 561, endPoint y: 218, distance: 385.5
click at [563, 218] on div "Customer Glenbow Ranch Park Foundation Save Customer Information Estimate numbe…" at bounding box center [865, 212] width 1383 height 70
drag, startPoint x: 404, startPoint y: 550, endPoint x: -114, endPoint y: 528, distance: 518.5
click at [0, 528] on html "PrintPing Zack Edit account ( zack@allrush.ca ) Logout Dockets Estimates" at bounding box center [784, 670] width 1568 height 1340
paste input "Z:\G\Glenbow Ranch Park Foundation\2025\August 2025"
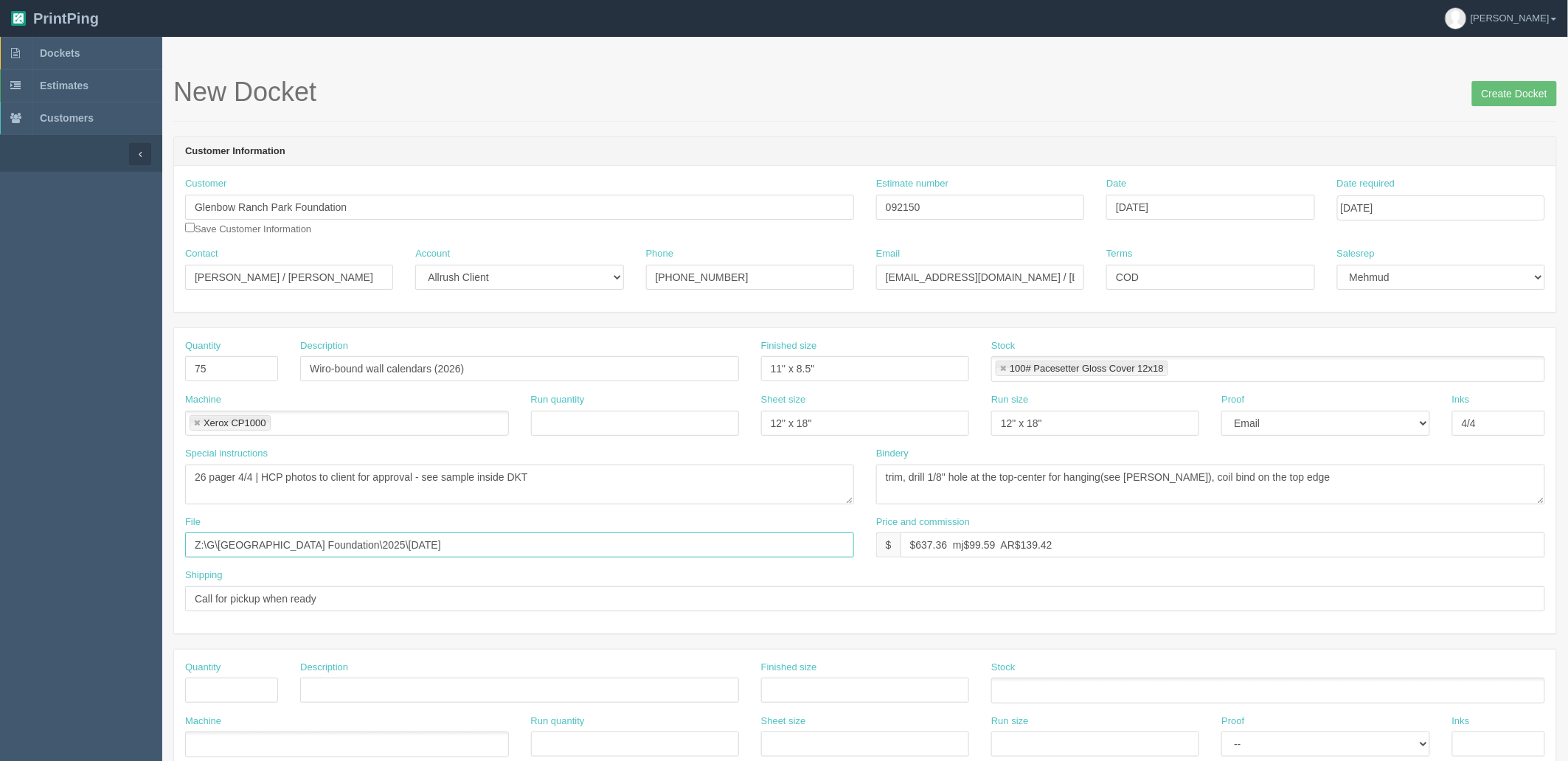
type input "Z:\G\Glenbow Ranch Park Foundation\2025\August 2025"
drag, startPoint x: 916, startPoint y: 549, endPoint x: 1573, endPoint y: 370, distance: 680.9
click at [1567, 370] on html "PrintPing Zack Edit account ( zack@allrush.ca ) Logout Dockets Estimates" at bounding box center [784, 670] width 1568 height 1340
click at [1019, 543] on input "$512.56 mj$ AR$" at bounding box center [1222, 545] width 645 height 25
drag, startPoint x: 967, startPoint y: 544, endPoint x: 1094, endPoint y: 646, distance: 162.9
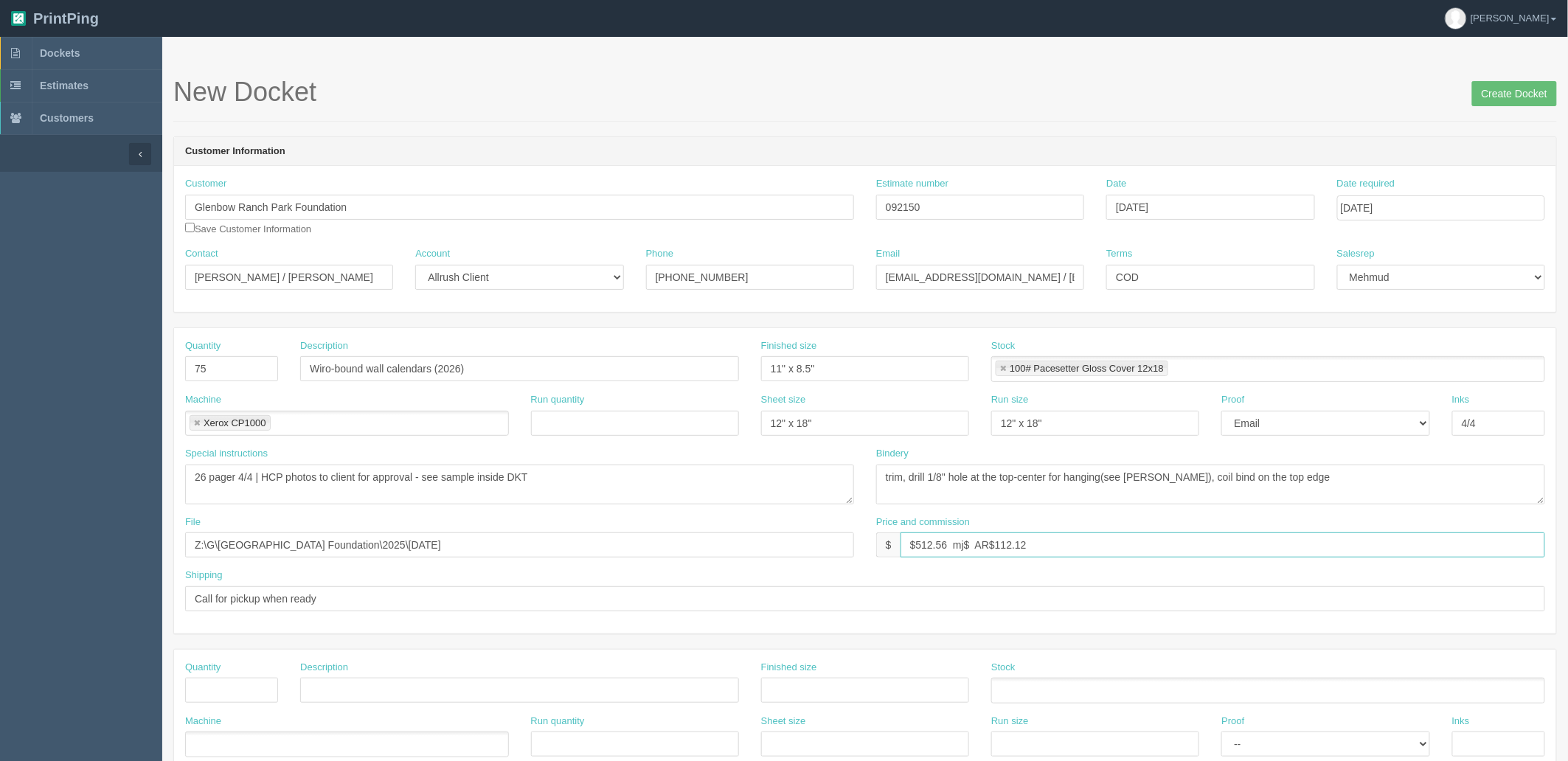
click at [967, 544] on input "$512.56 mj$ AR$112.12" at bounding box center [1222, 545] width 645 height 25
type input "$512.56 mj$80.09 AR$112.12"
click at [573, 369] on input "Wiro-bound wall calendars (2026)" at bounding box center [520, 369] width 439 height 25
click at [640, 487] on textarea "26 pager 4/4 | HCP photos to client for approval" at bounding box center [520, 484] width 669 height 40
click at [1524, 96] on input "Create Docket" at bounding box center [1514, 93] width 85 height 25
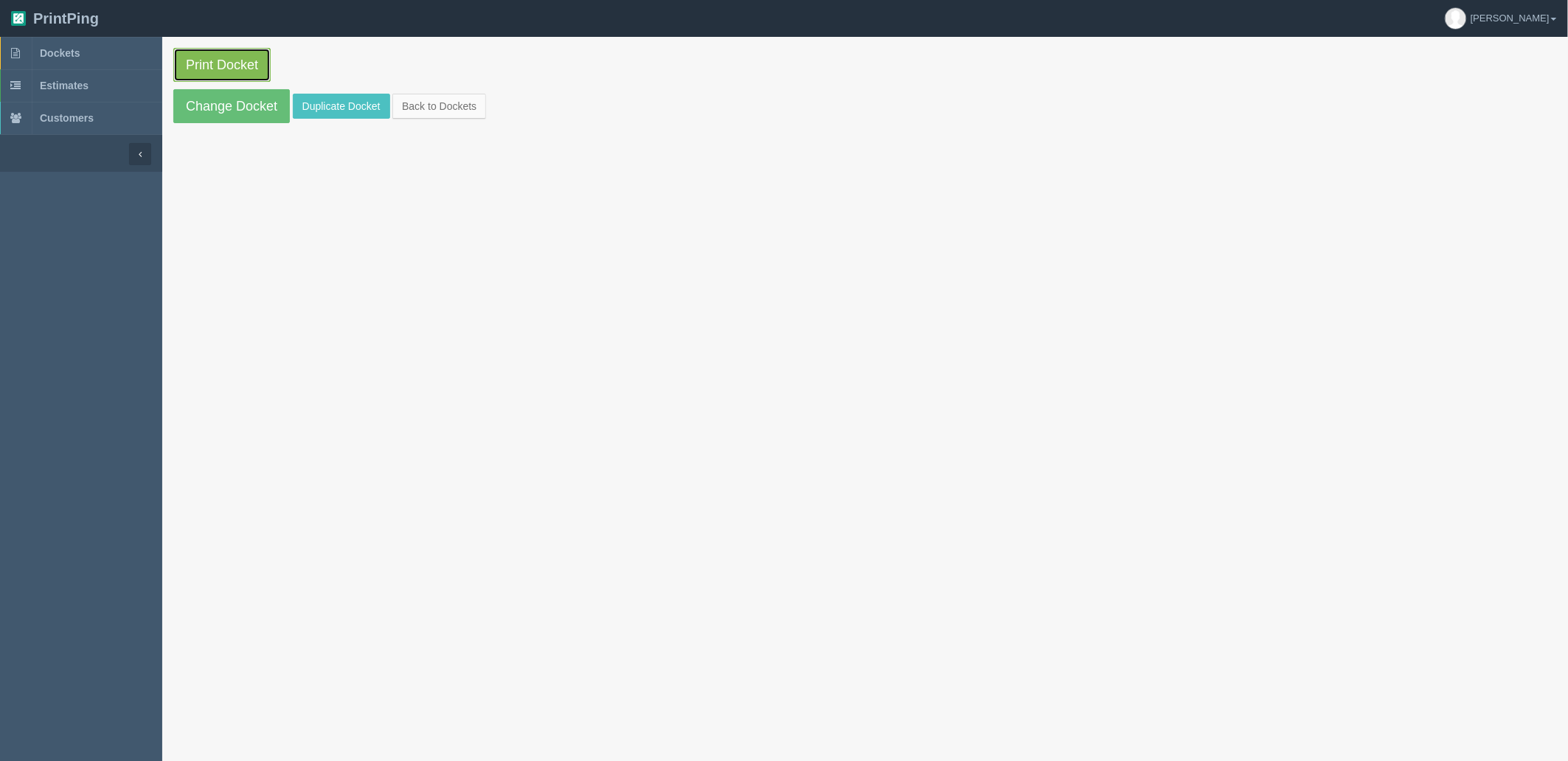
click at [235, 76] on link "Print Docket" at bounding box center [221, 65] width 97 height 34
click at [71, 55] on span "Dockets" at bounding box center [60, 53] width 40 height 11
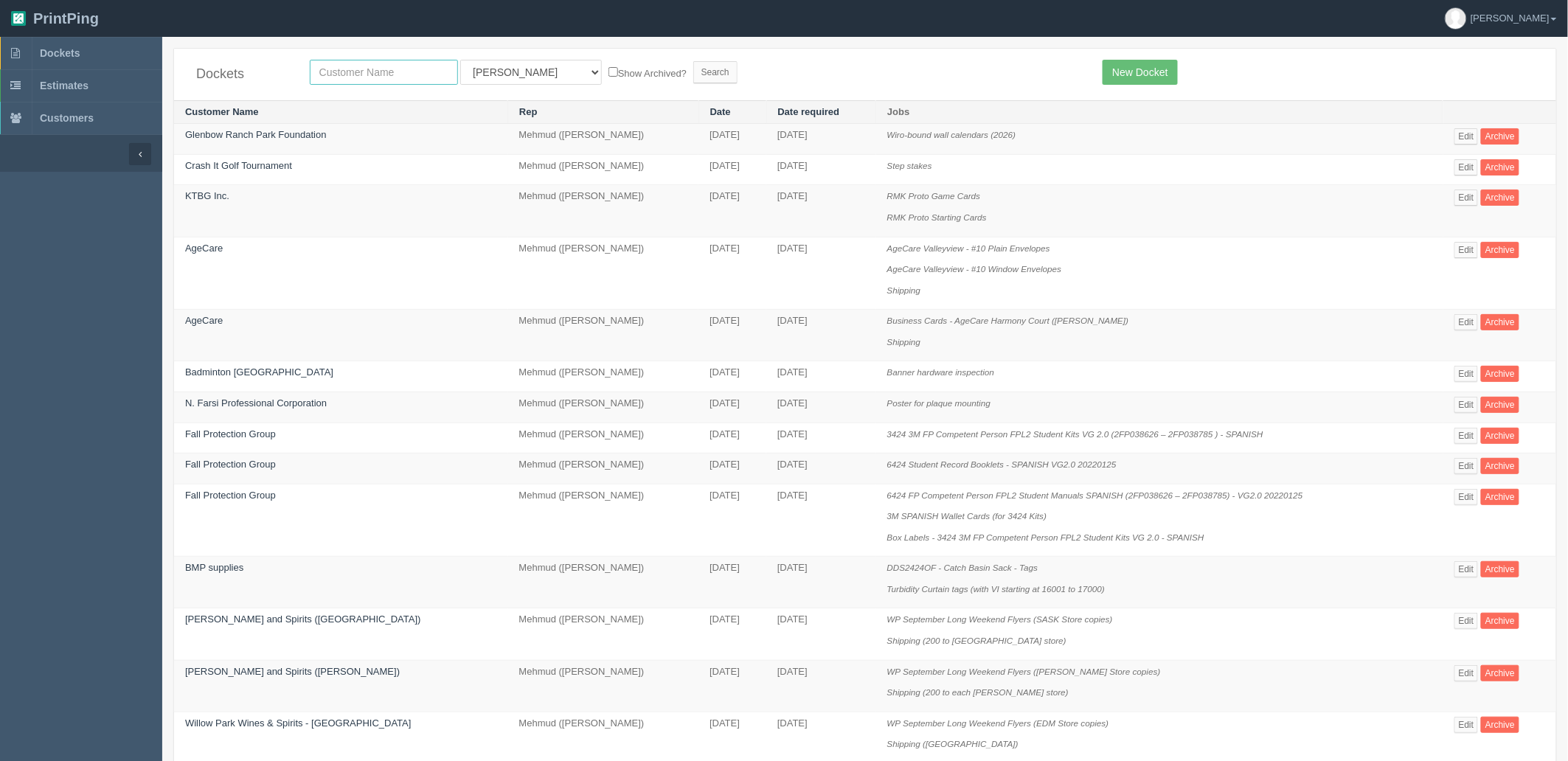
click at [395, 71] on input "text" at bounding box center [383, 72] width 148 height 25
type input "agec"
click at [694, 61] on input "Search" at bounding box center [716, 72] width 44 height 22
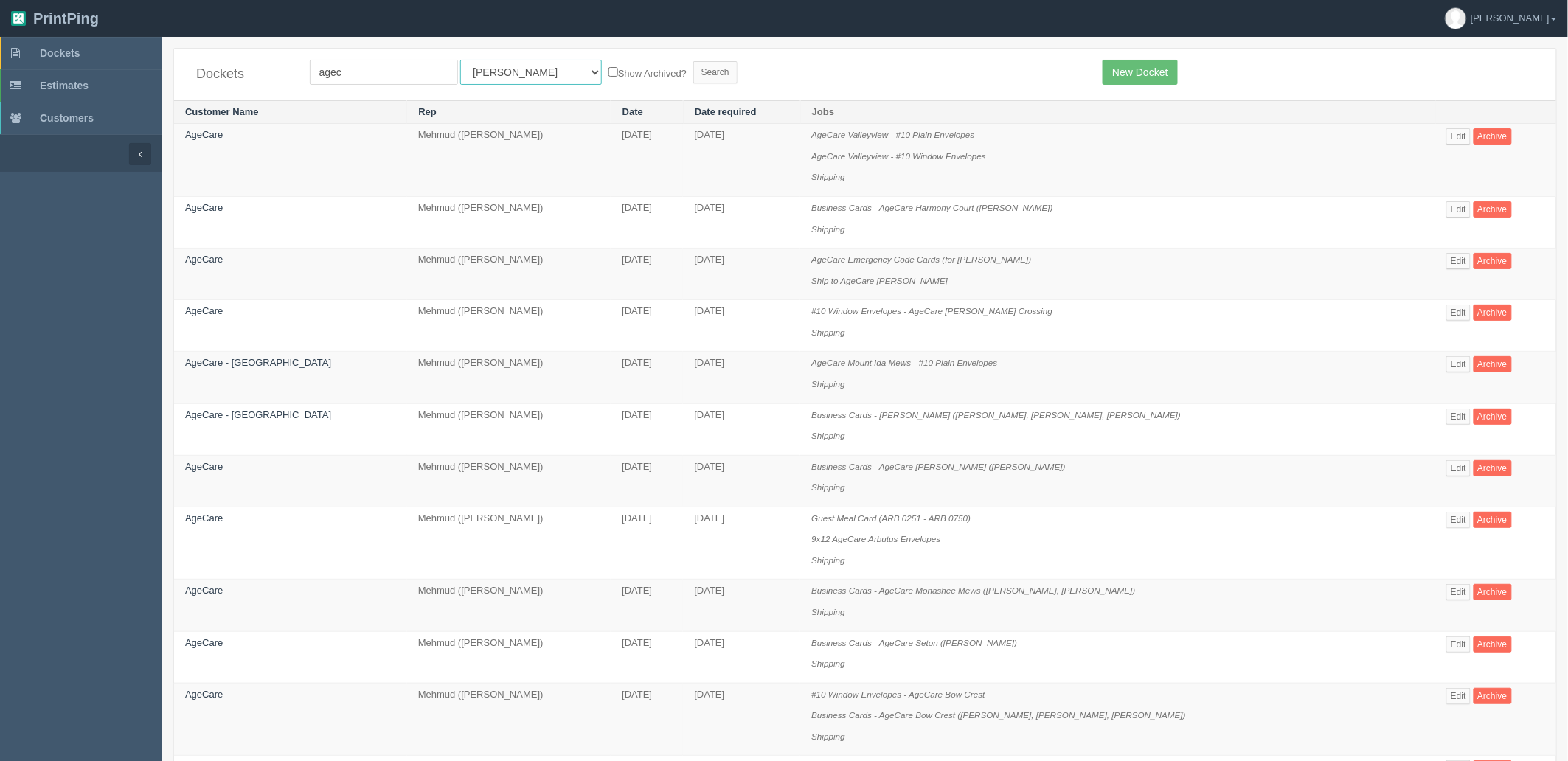
click at [480, 71] on select "All Users [PERSON_NAME] Test 1 [PERSON_NAME] [PERSON_NAME] [PERSON_NAME] France…" at bounding box center [531, 72] width 142 height 25
select select "8"
click at [461, 60] on select "All Users [PERSON_NAME] Test 1 [PERSON_NAME] [PERSON_NAME] [PERSON_NAME] France…" at bounding box center [531, 72] width 142 height 25
click at [694, 71] on input "Search" at bounding box center [716, 72] width 44 height 22
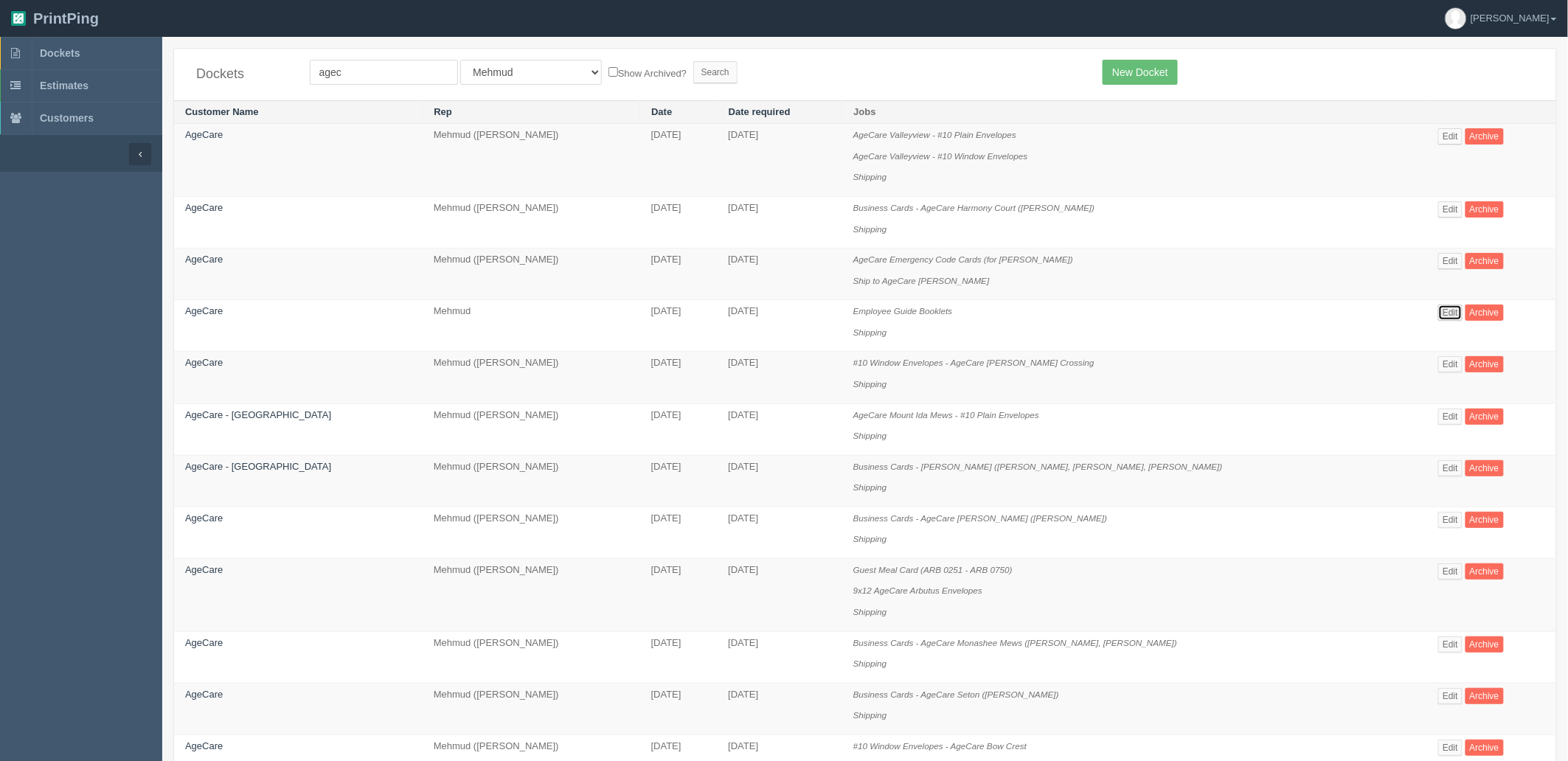
click at [1438, 316] on link "Edit" at bounding box center [1451, 313] width 25 height 16
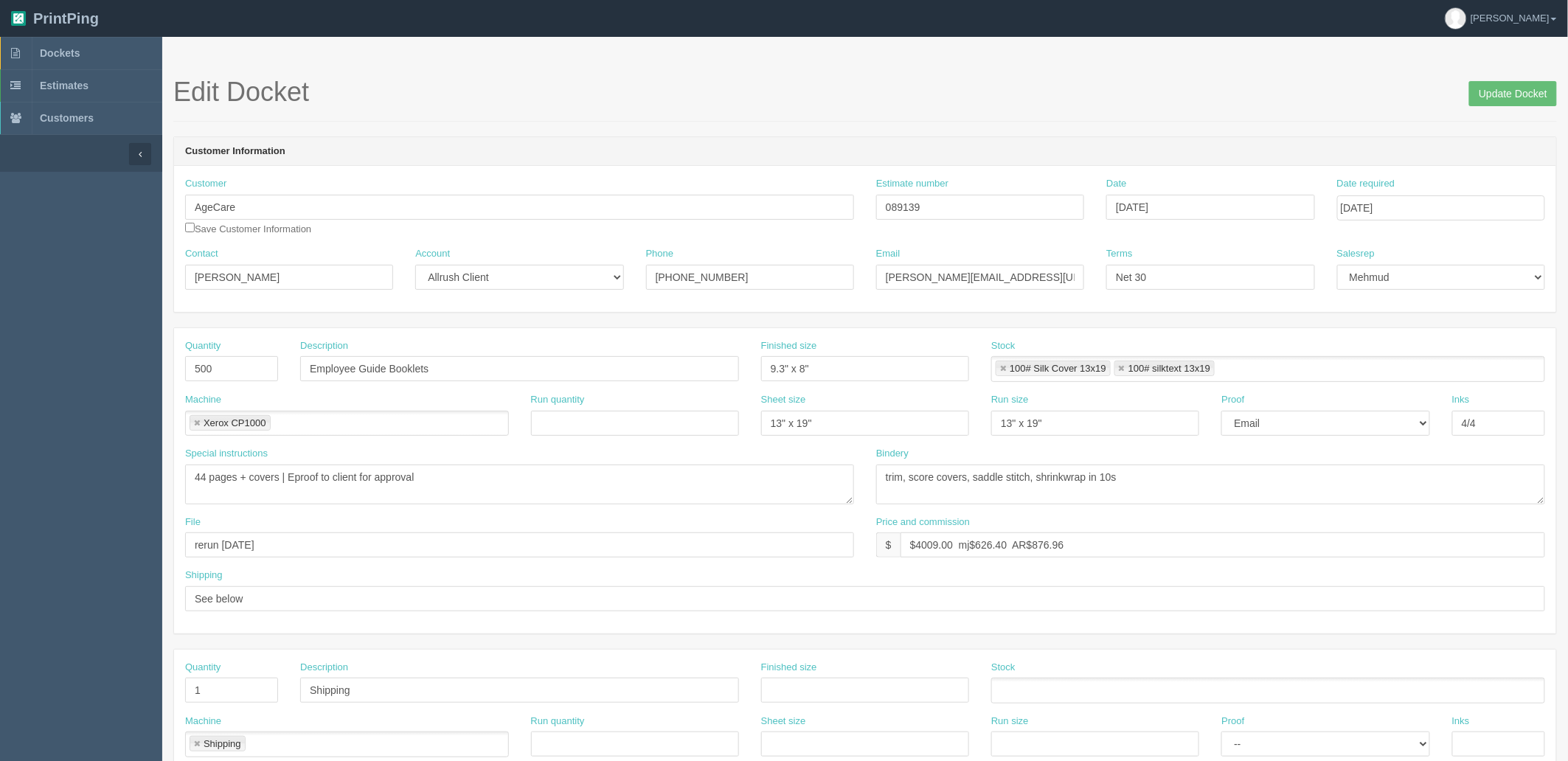
click at [820, 156] on header "Customer Information" at bounding box center [865, 152] width 1383 height 30
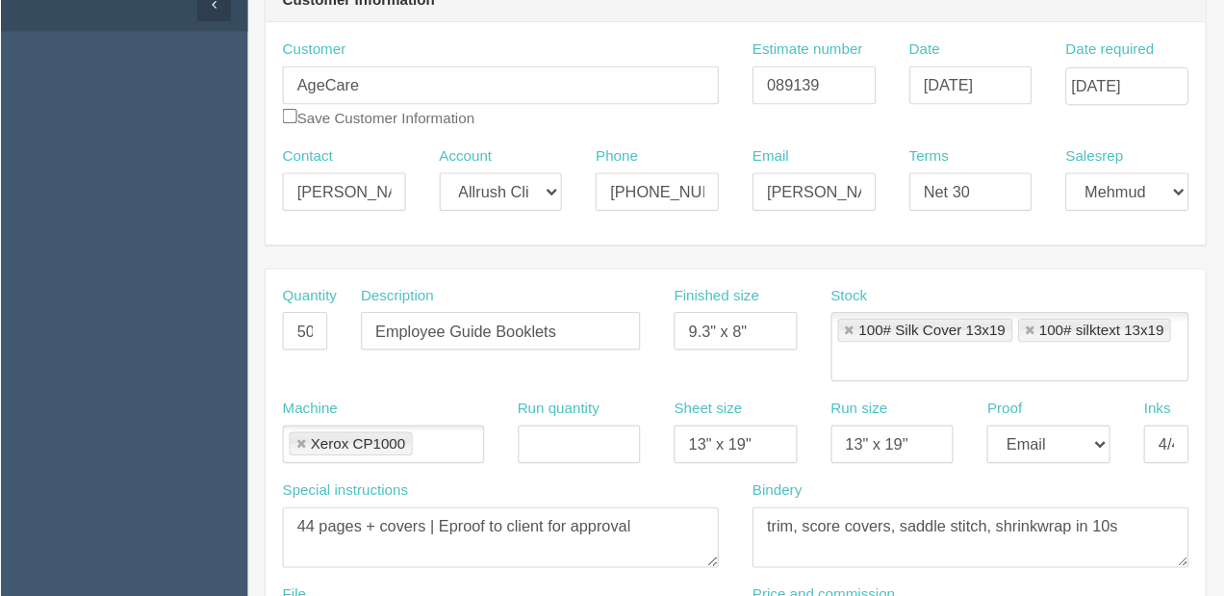
scroll to position [198, 0]
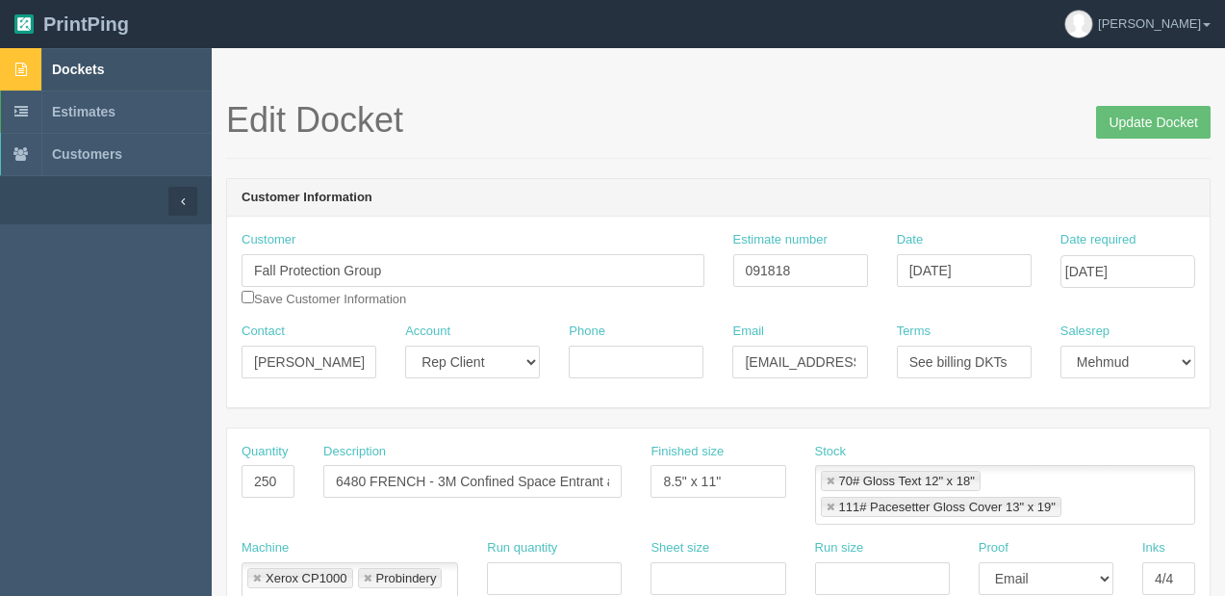
scroll to position [749, 0]
